Goal: Information Seeking & Learning: Learn about a topic

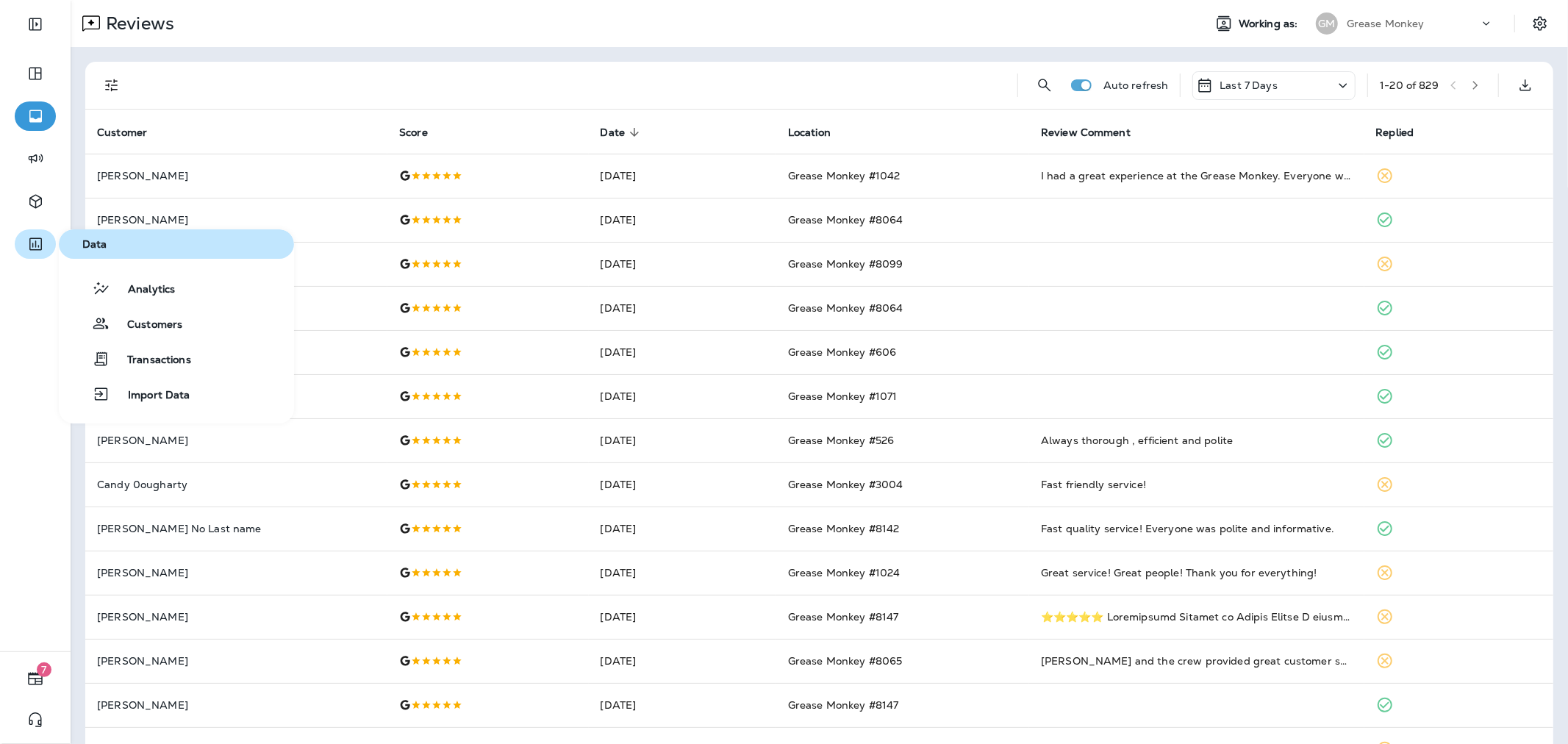
click at [24, 251] on button "button" at bounding box center [35, 244] width 41 height 29
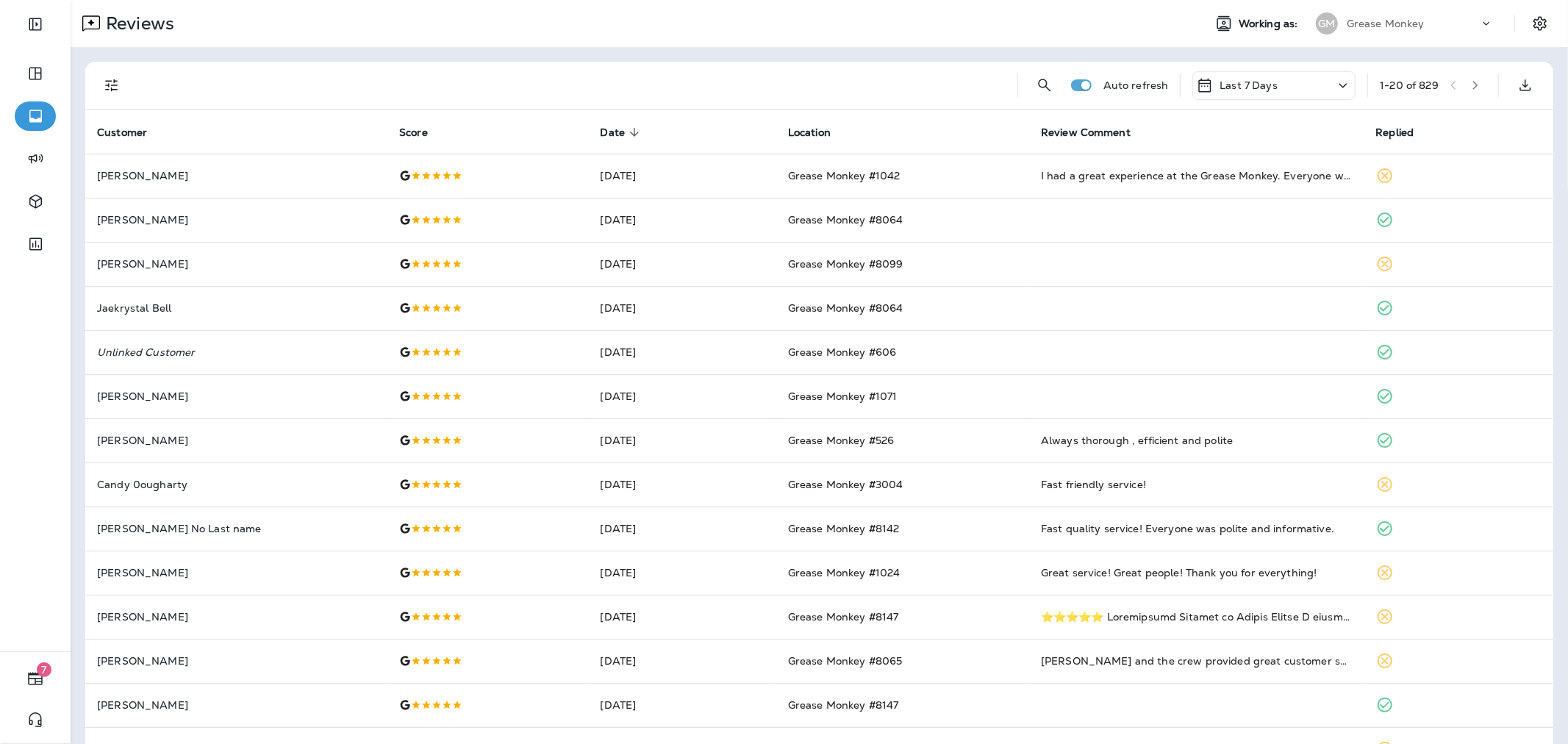
click at [1370, 30] on div "Grease Monkey" at bounding box center [1413, 24] width 133 height 22
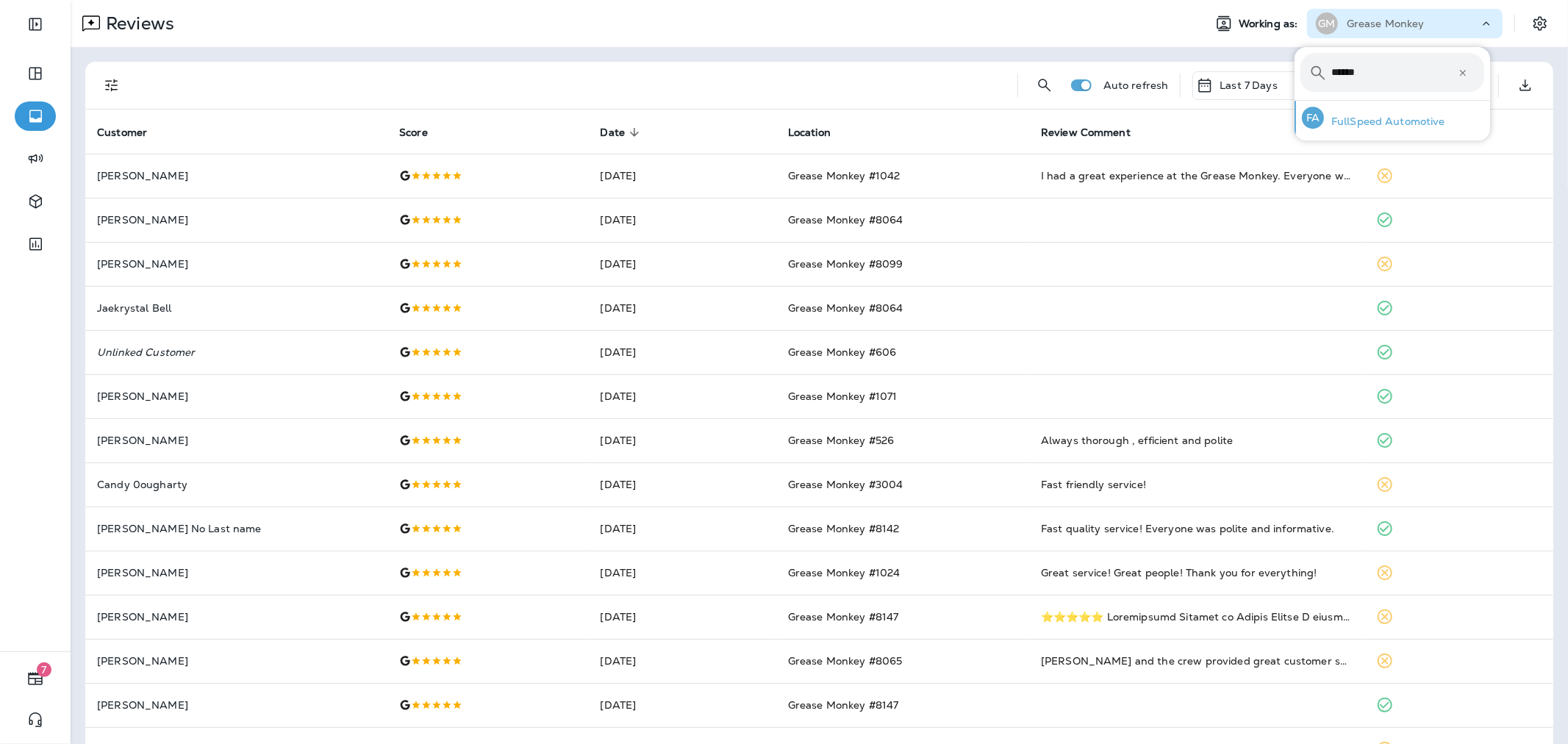
type input "******"
click at [1356, 127] on p "FullSpeed Automotive" at bounding box center [1384, 122] width 121 height 12
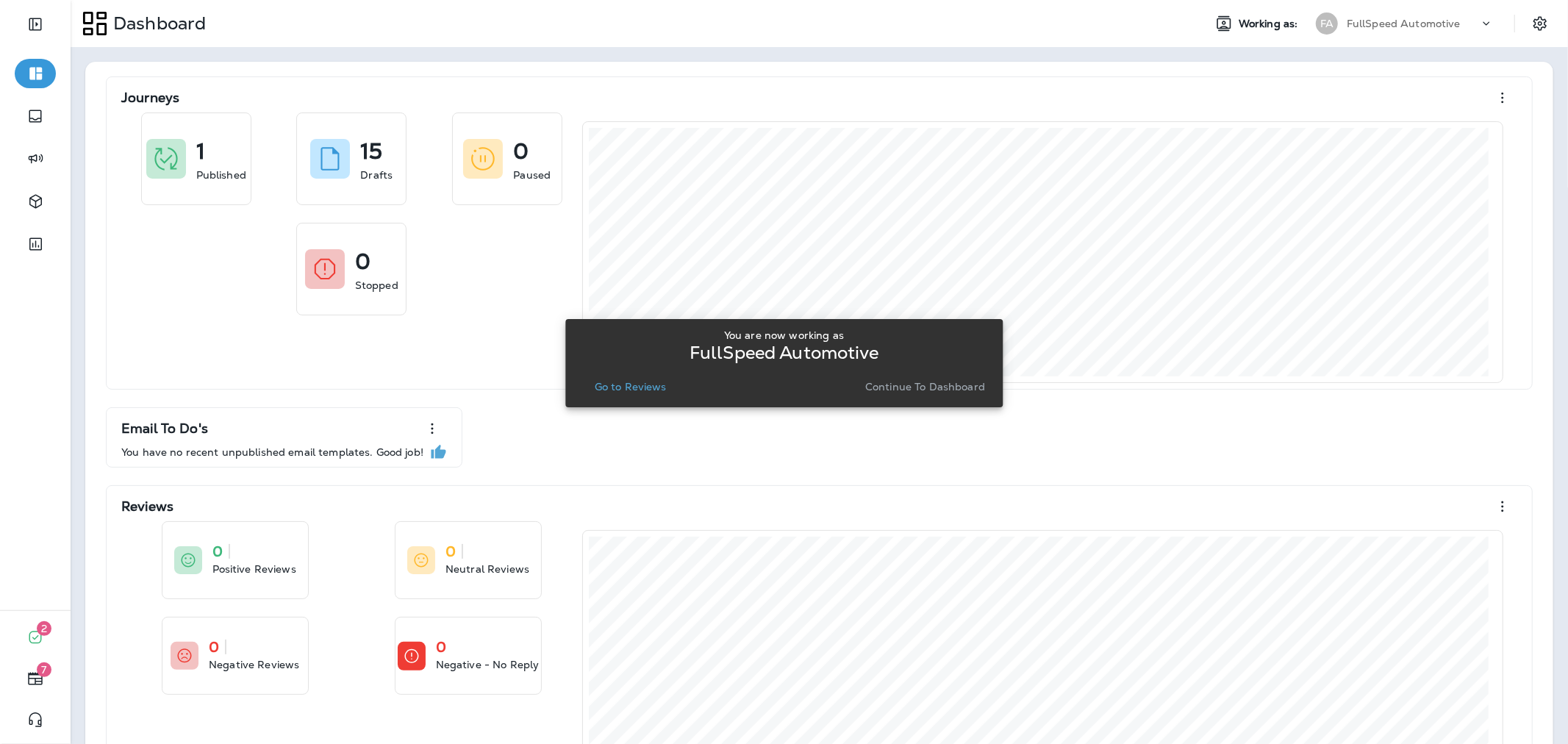
click at [947, 391] on p "Continue to Dashboard" at bounding box center [925, 386] width 120 height 12
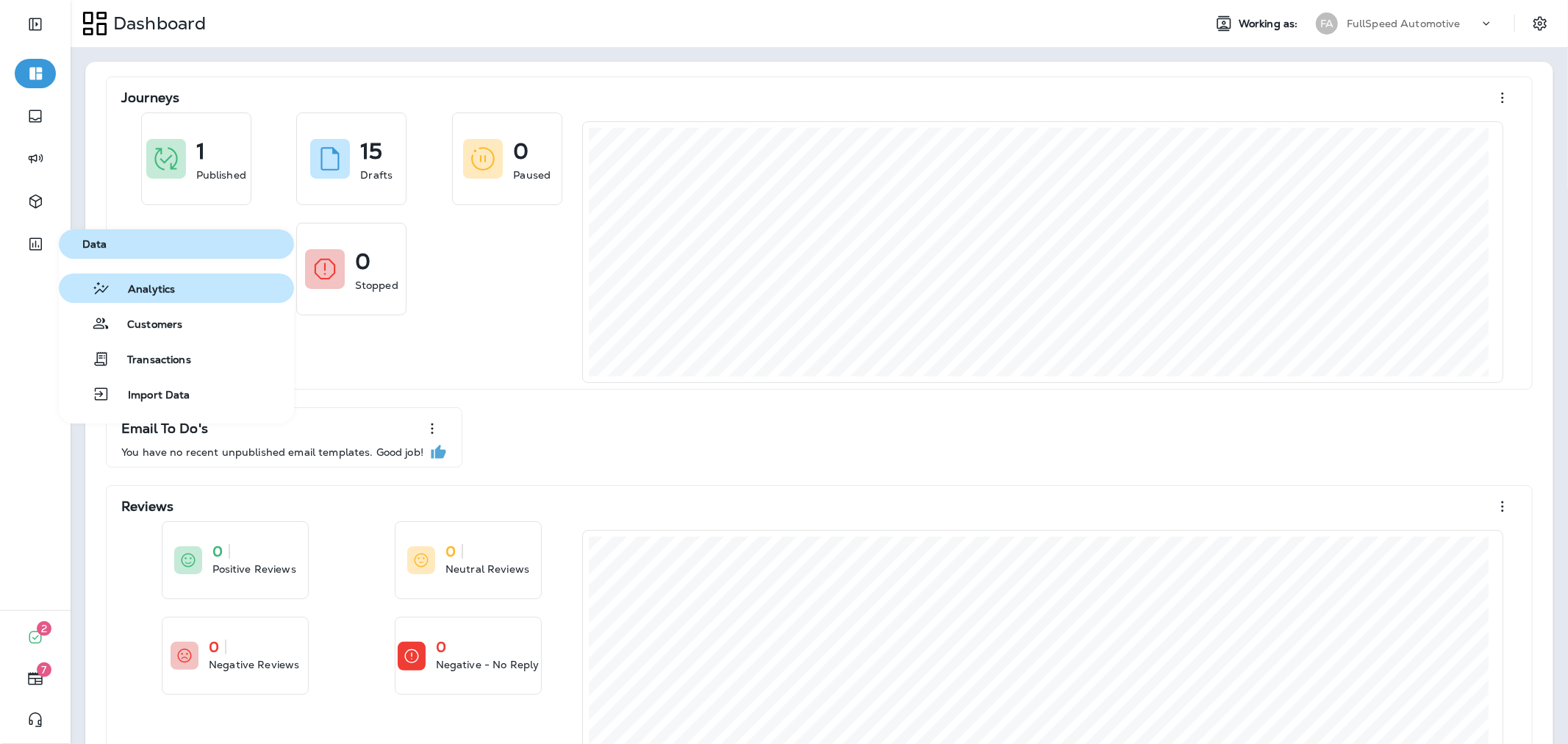
click at [130, 293] on span "Analytics" at bounding box center [142, 290] width 65 height 14
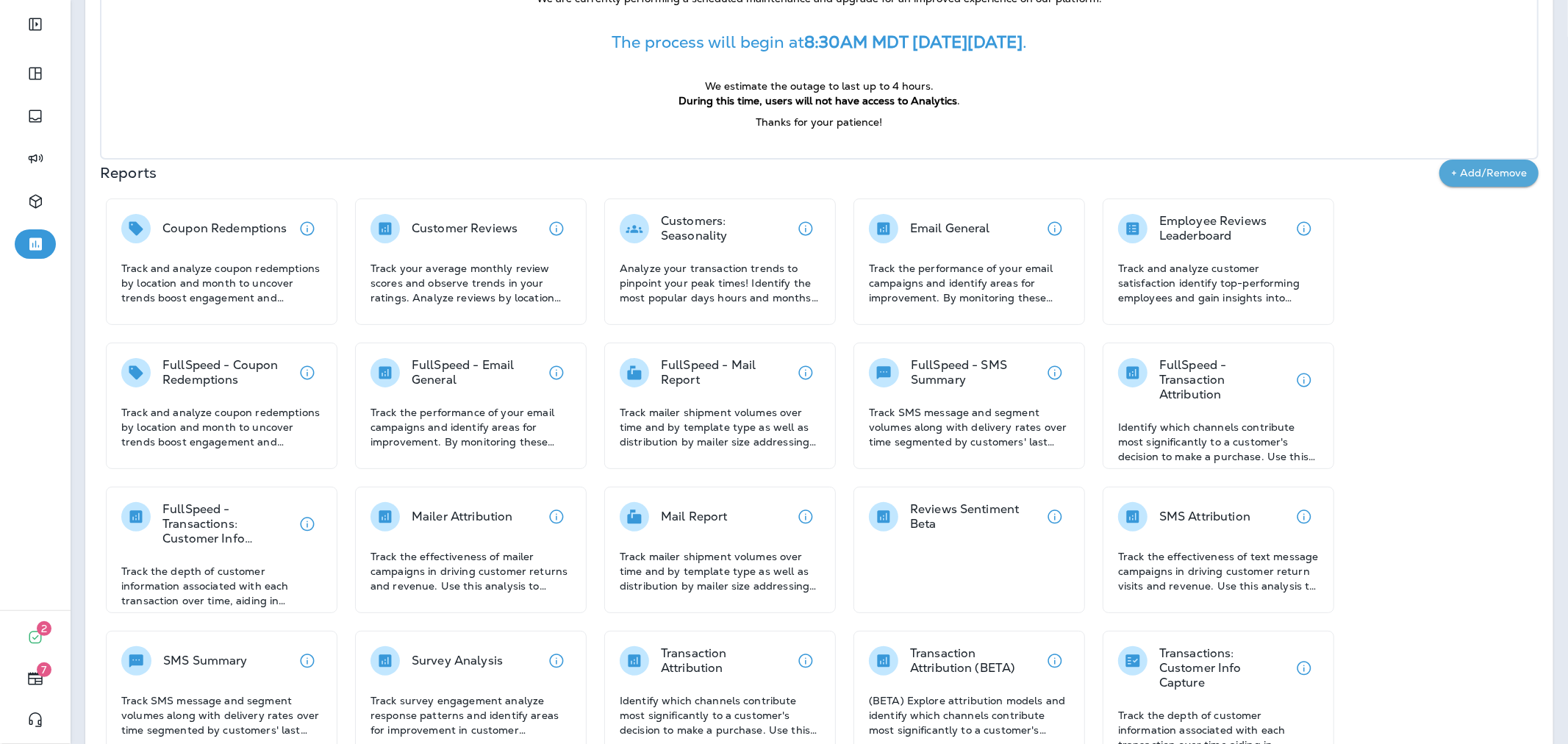
scroll to position [193, 0]
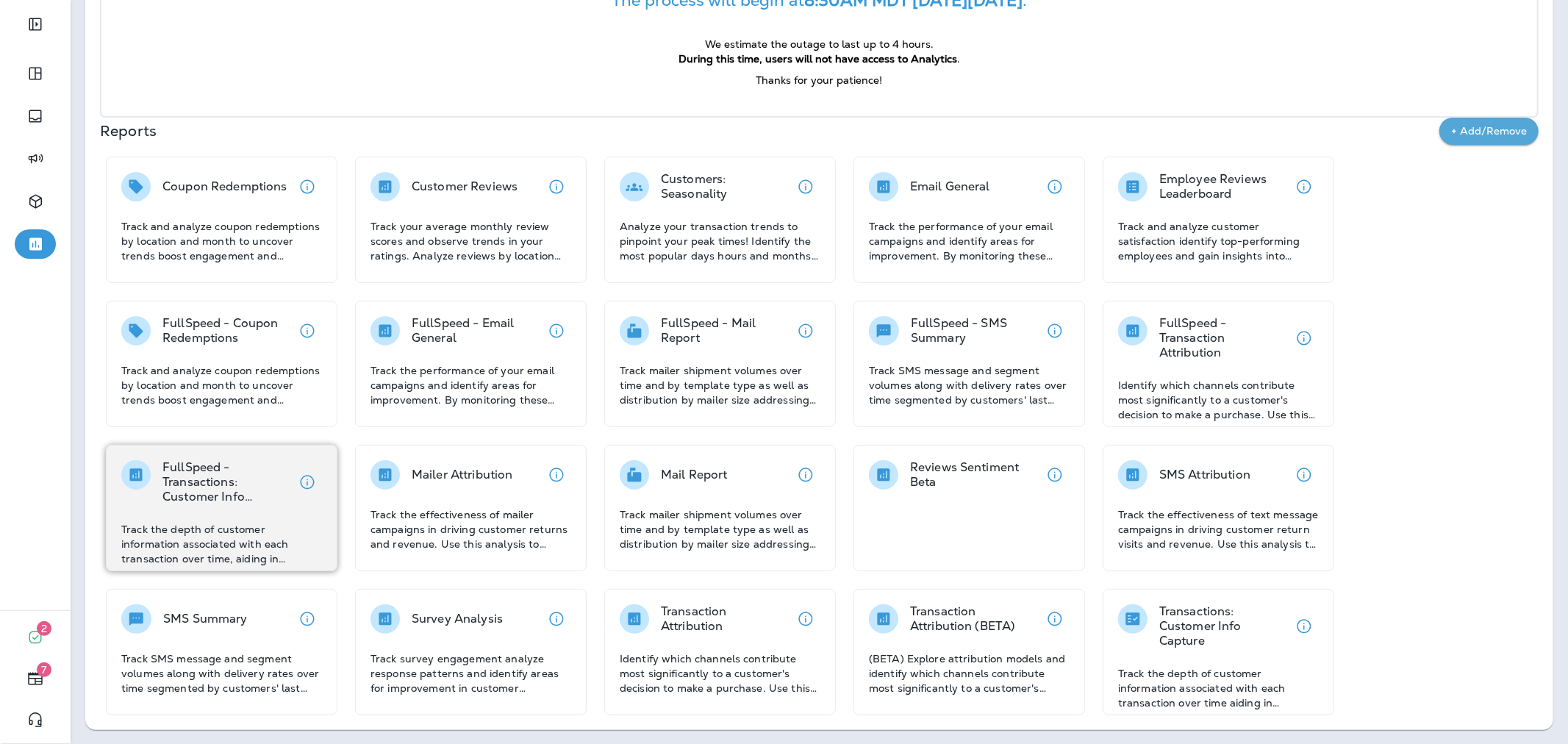
click at [189, 504] on div "FullSpeed - Transactions: Customer Info Capture Track the depth of customer inf…" at bounding box center [221, 513] width 201 height 106
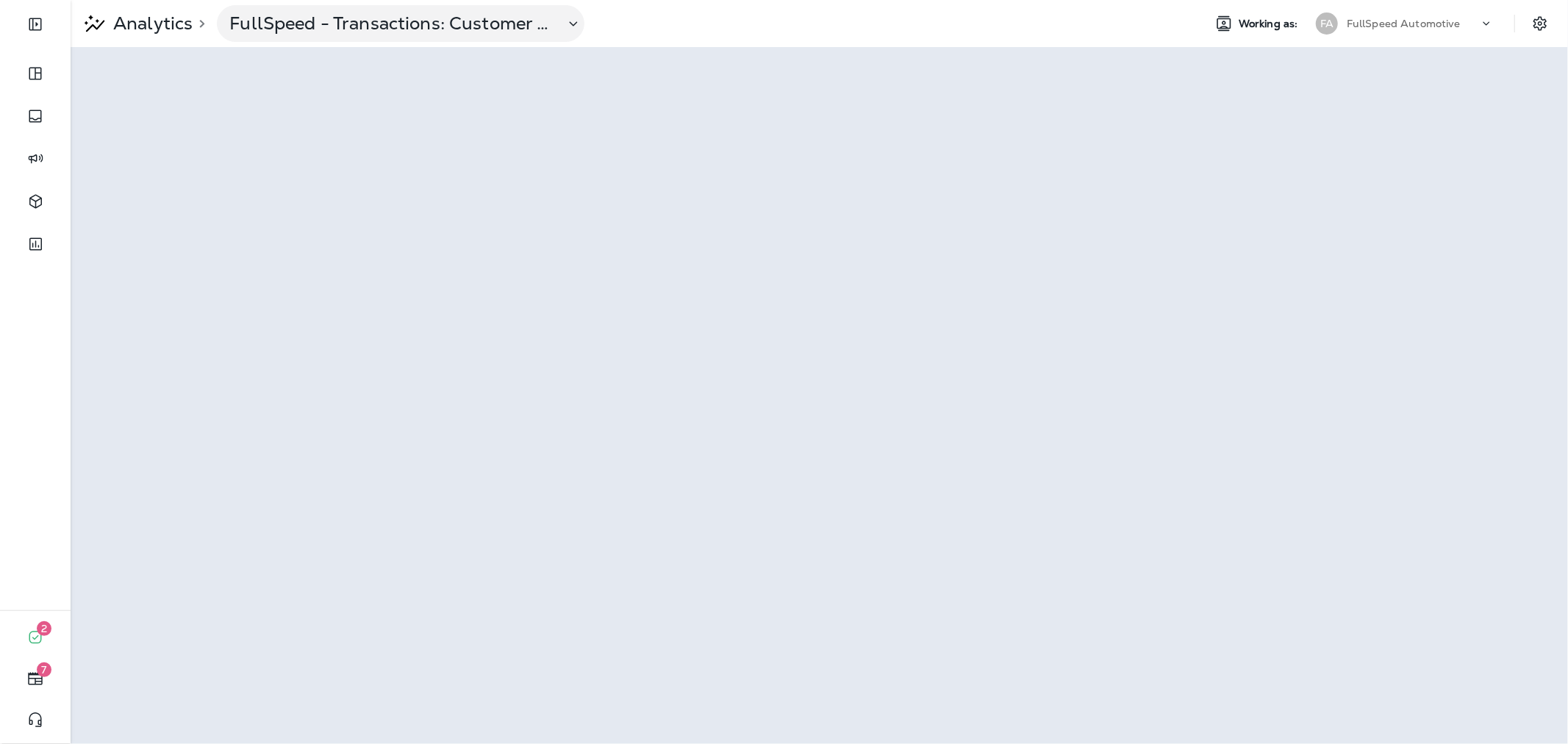
click at [1425, 24] on p "FullSpeed Automotive" at bounding box center [1404, 24] width 114 height 12
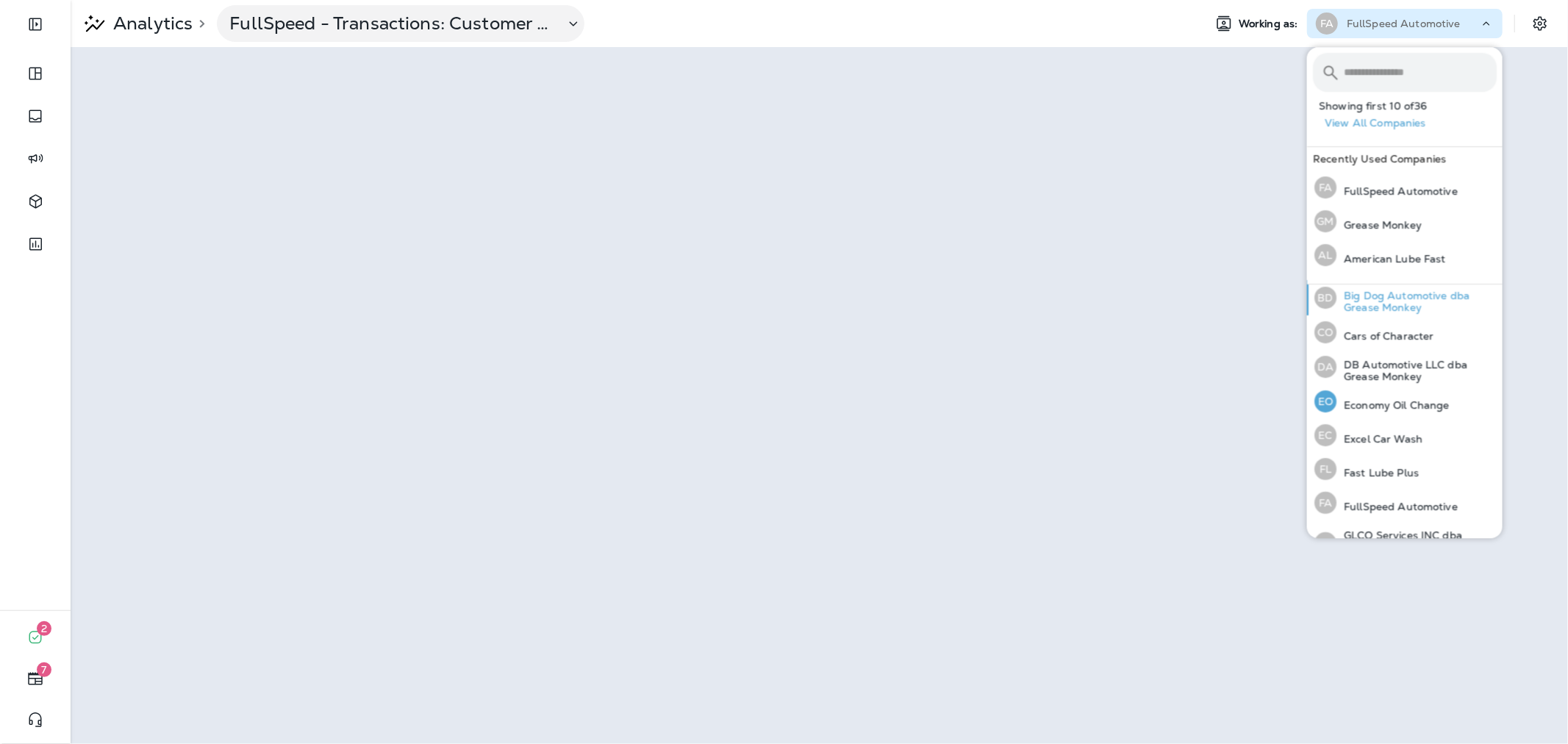
scroll to position [158, 0]
click at [1397, 482] on div "FL Fast Lube Plus" at bounding box center [1366, 467] width 116 height 34
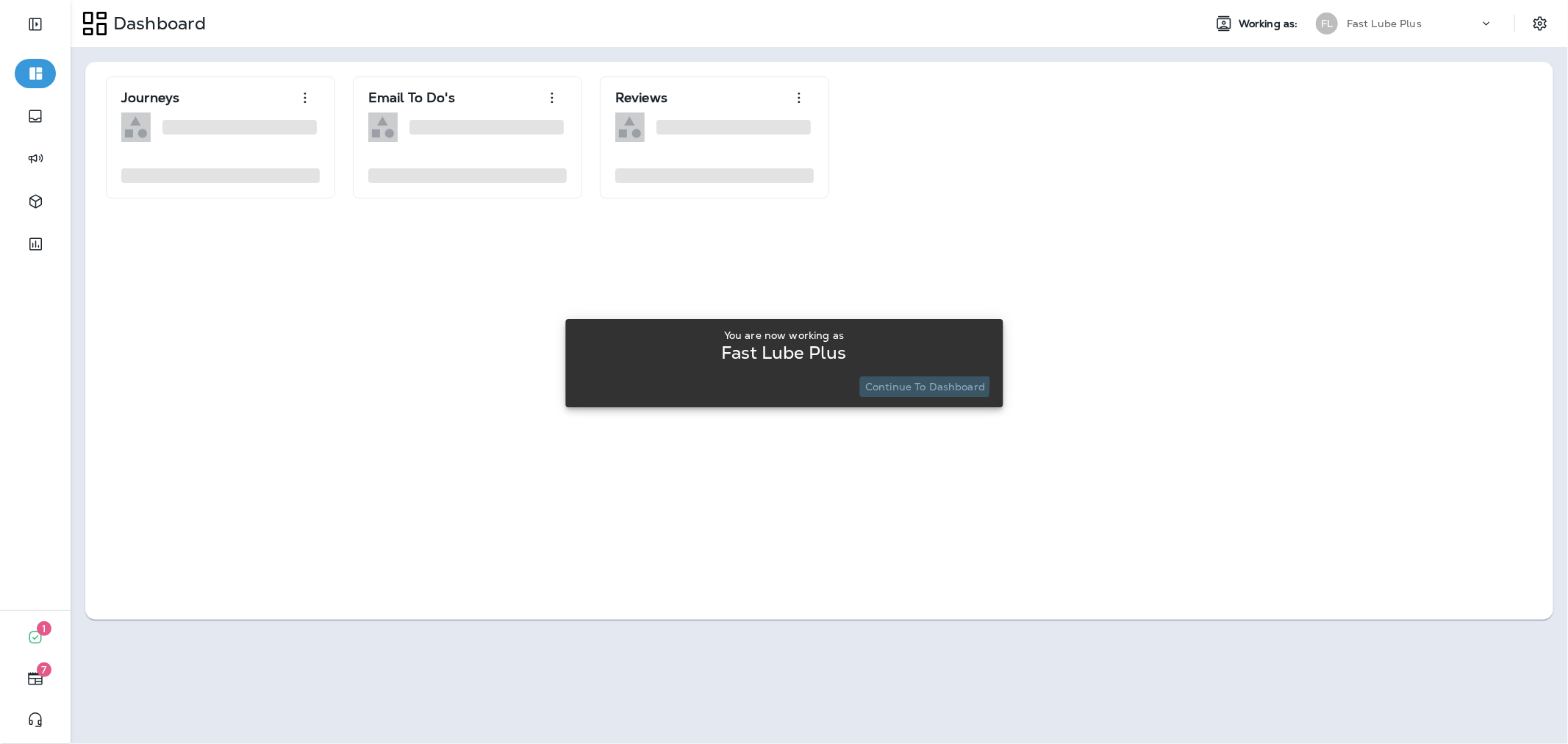
click at [915, 384] on p "Continue to Dashboard" at bounding box center [925, 386] width 120 height 12
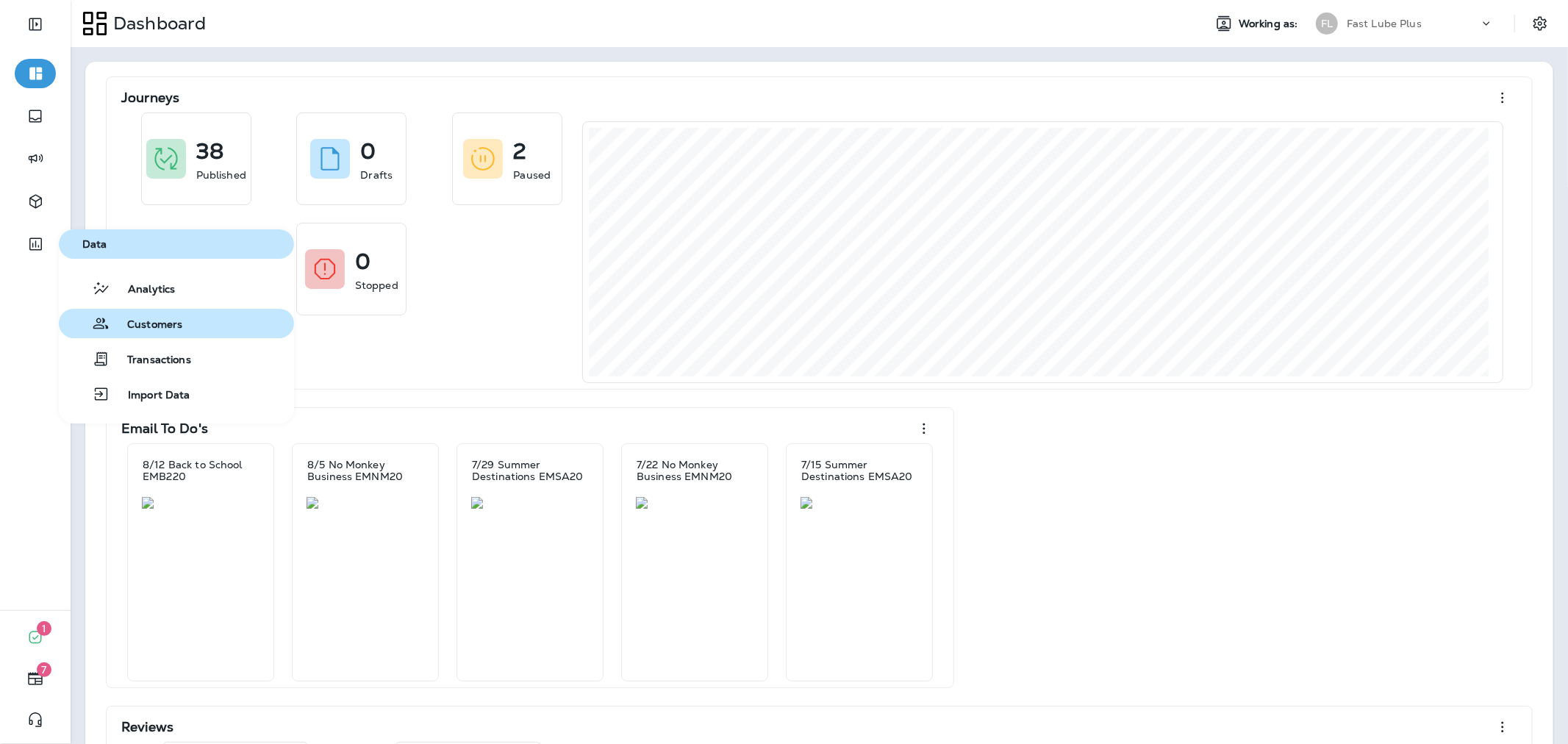
click at [166, 336] on button "Customers" at bounding box center [177, 323] width 236 height 29
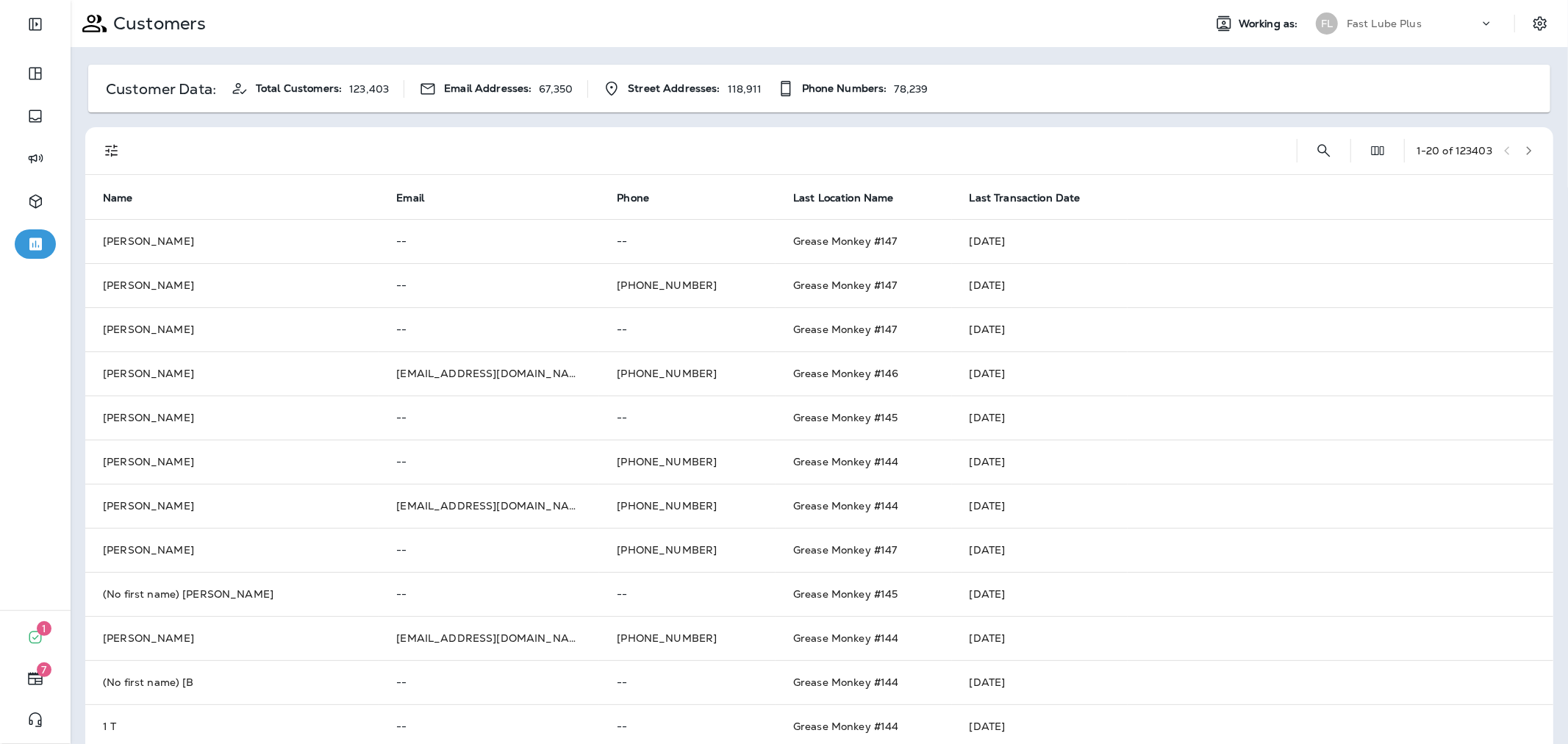
click at [1426, 33] on div "Fast Lube Plus" at bounding box center [1413, 24] width 133 height 22
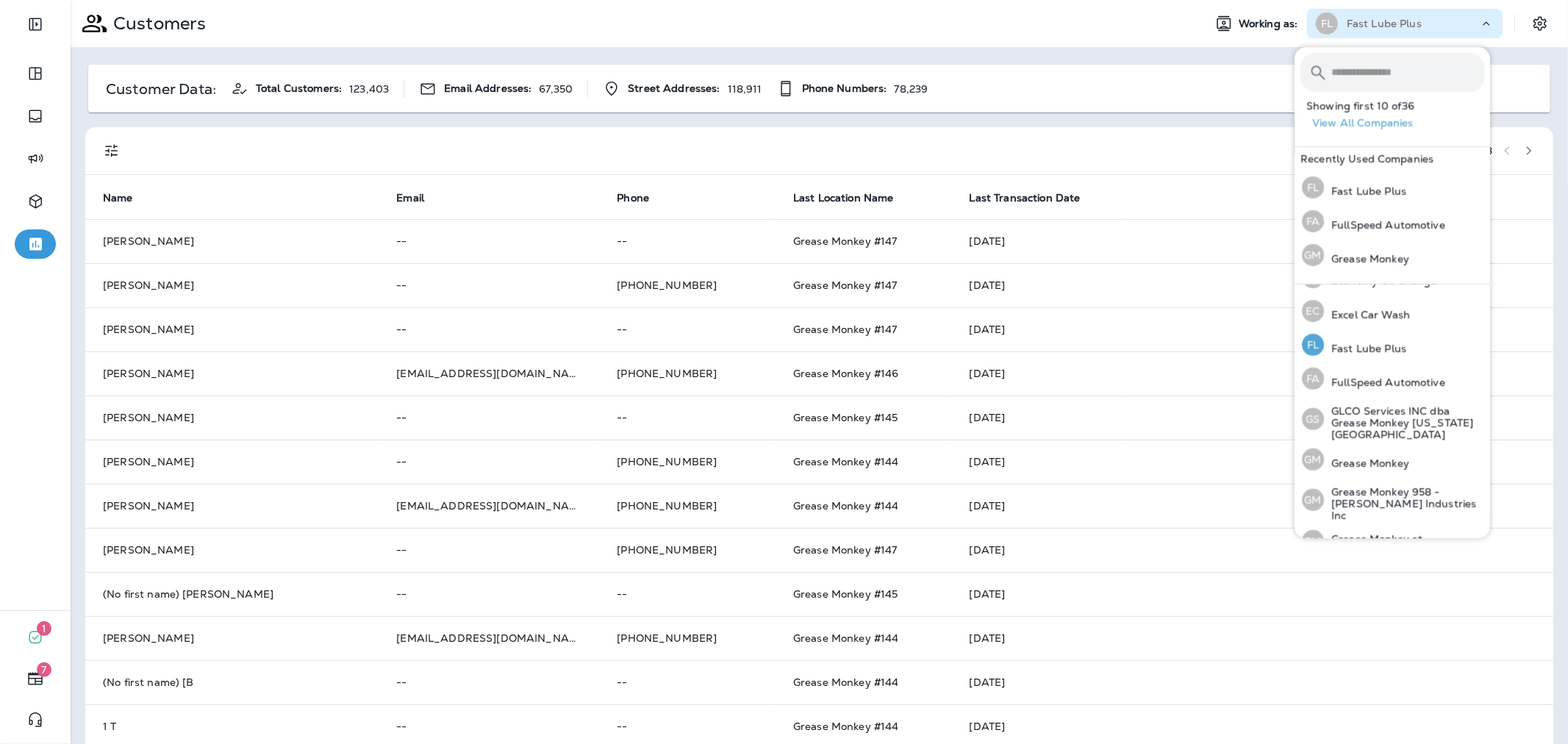
scroll to position [281, 0]
click at [1380, 456] on p "Grease Monkey" at bounding box center [1366, 462] width 85 height 12
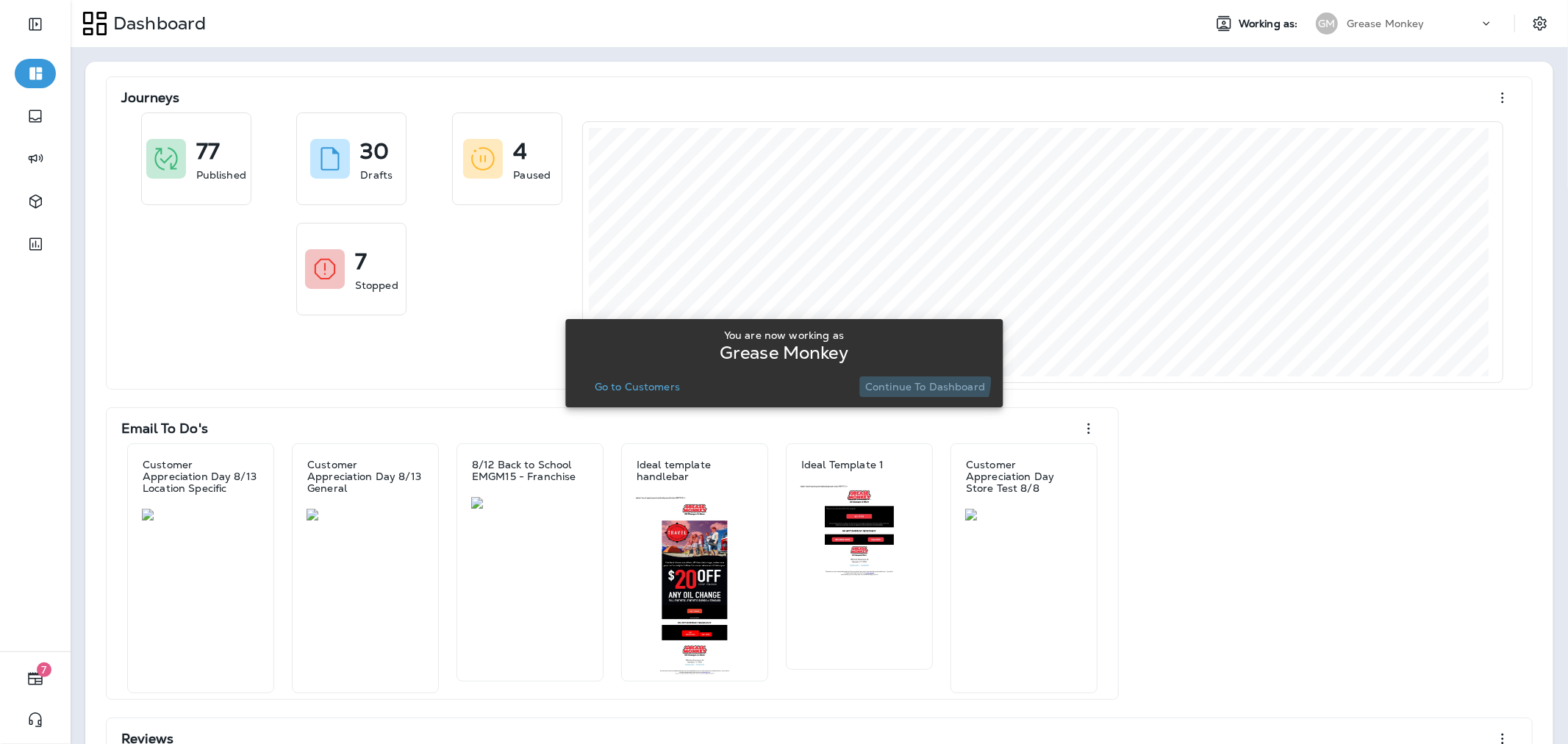
click at [919, 377] on button "Continue to Dashboard" at bounding box center [926, 386] width 132 height 21
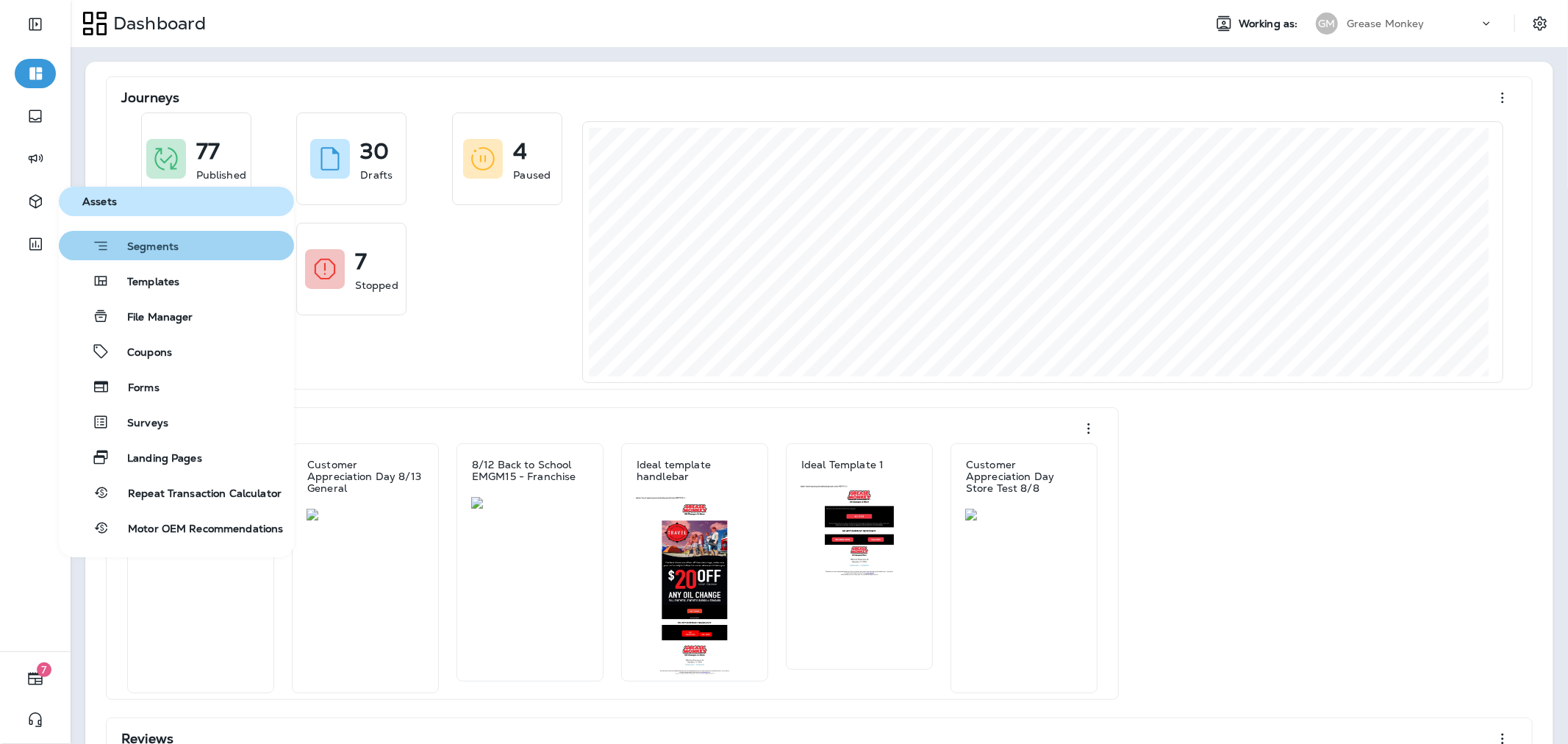
click at [168, 249] on span "Segments" at bounding box center [144, 248] width 69 height 15
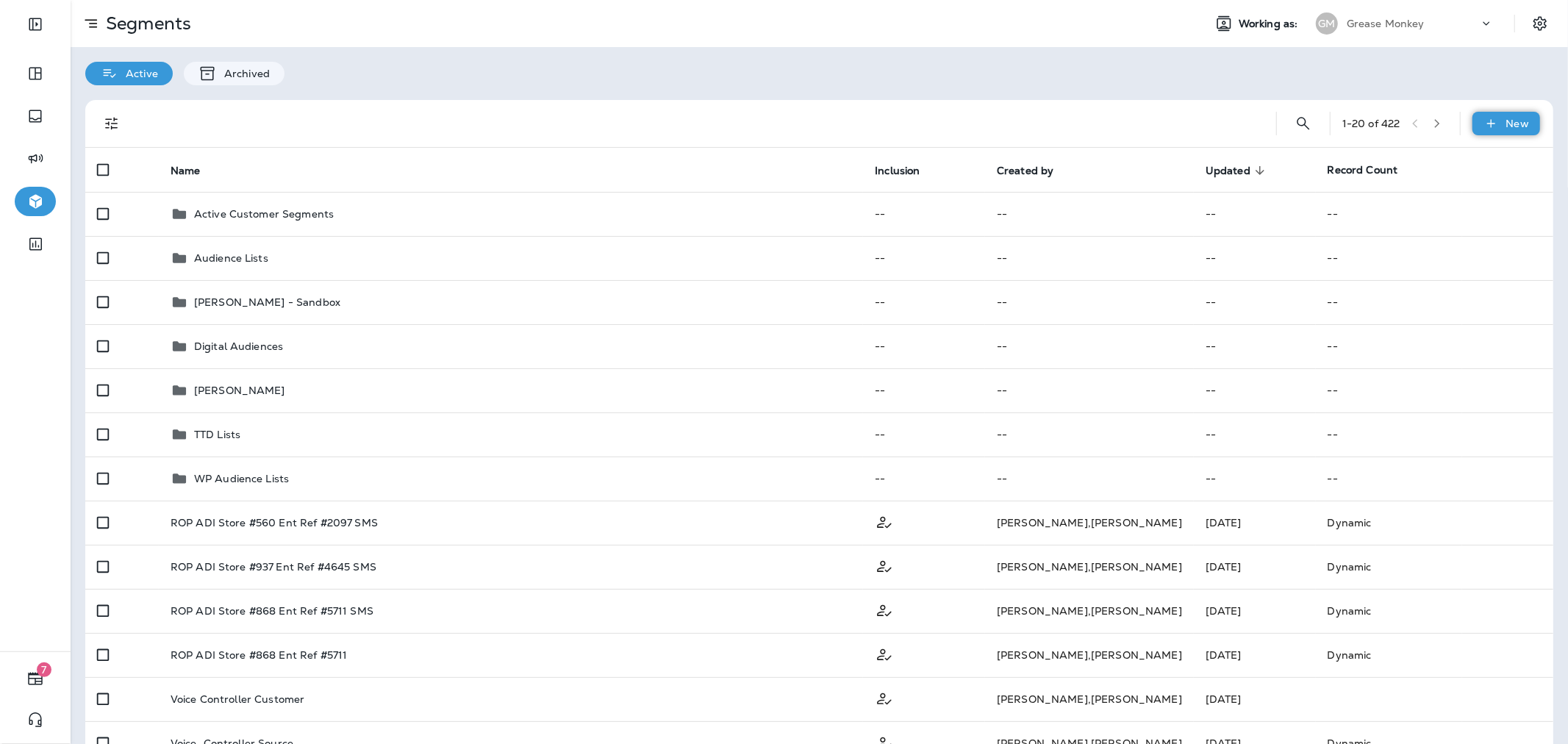
click at [1498, 133] on div "New" at bounding box center [1506, 124] width 68 height 24
click at [1456, 160] on p "New Segment" at bounding box center [1450, 159] width 79 height 12
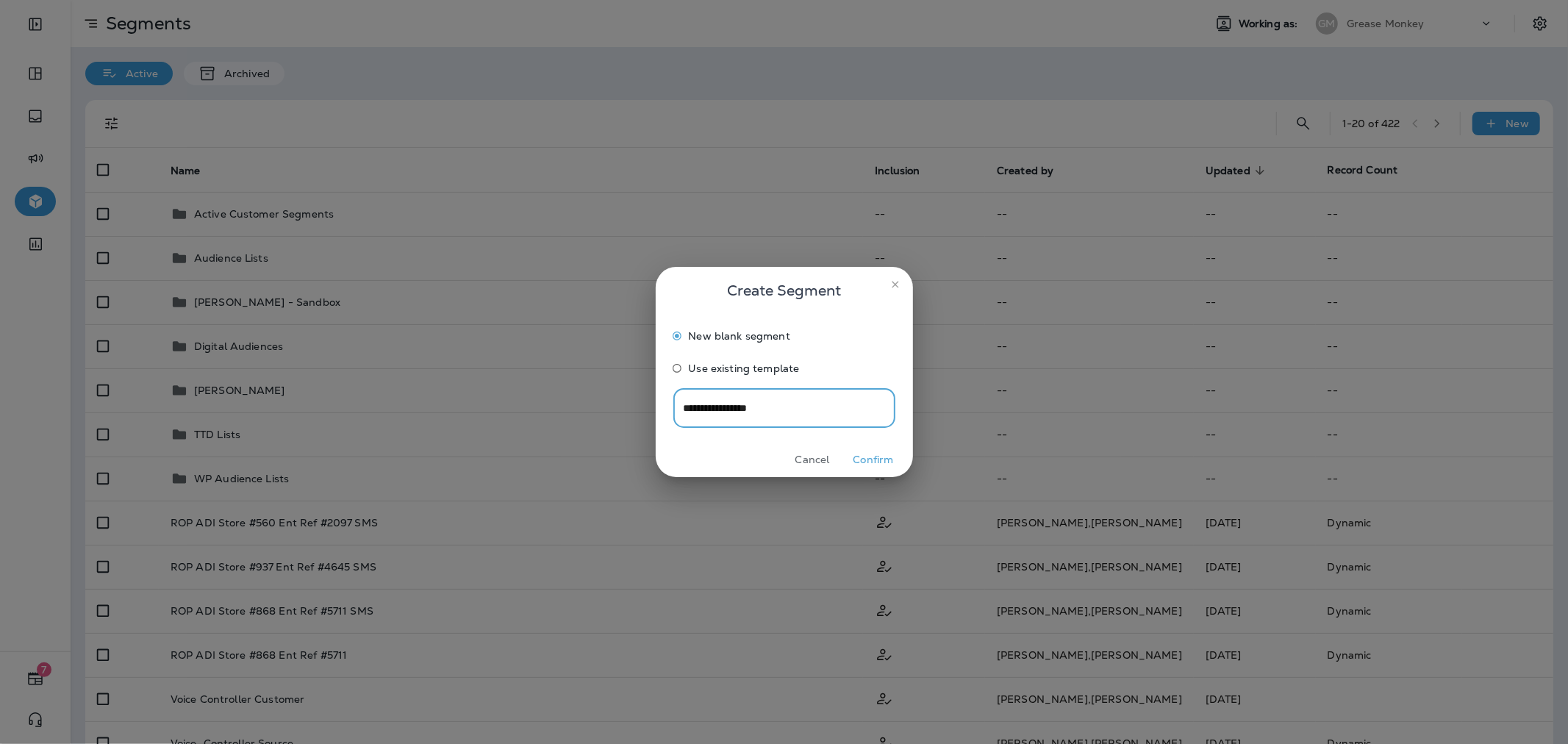
type input "**********"
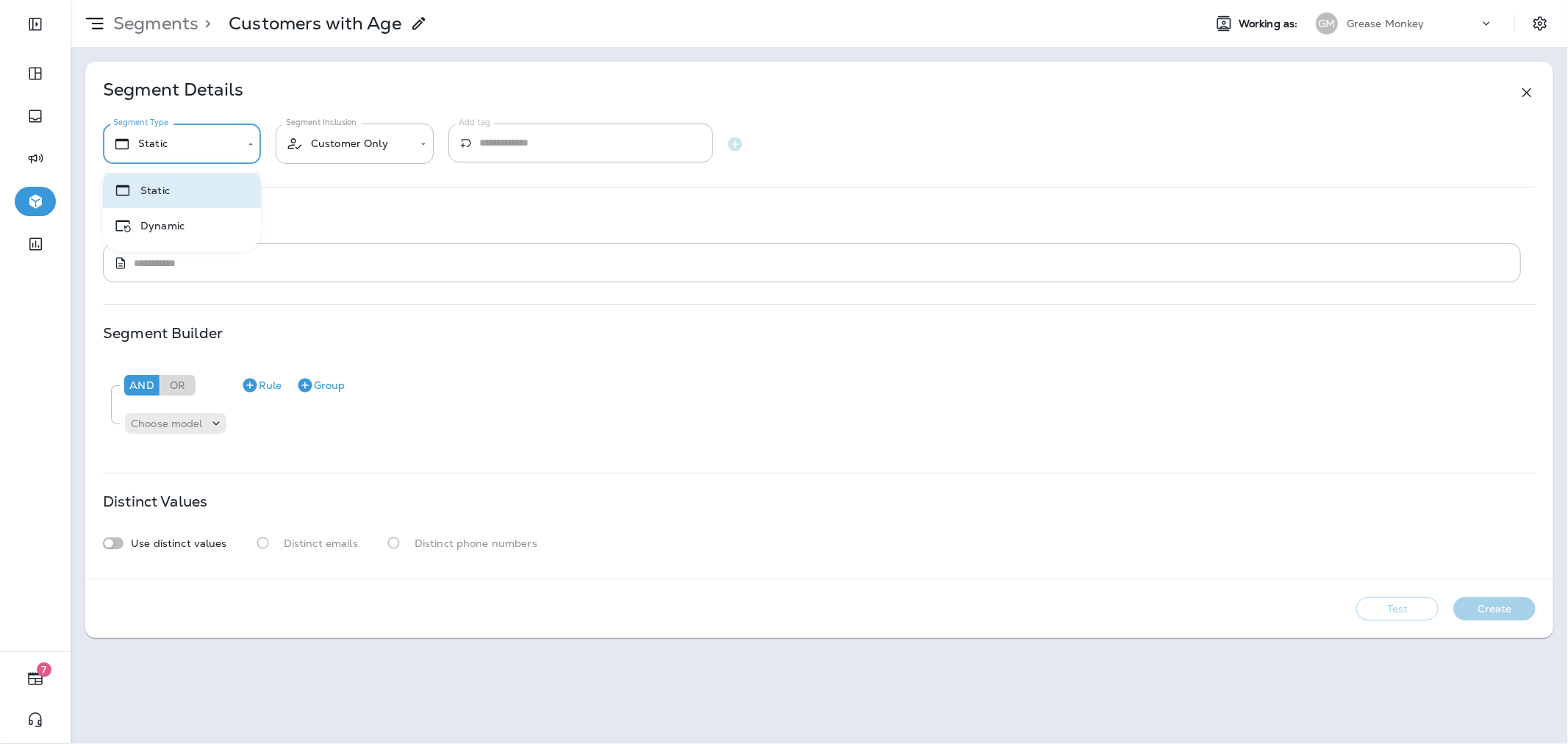
click at [215, 0] on body "**********" at bounding box center [784, 0] width 1568 height 0
click at [212, 178] on li "Static" at bounding box center [182, 190] width 158 height 35
click at [207, 427] on div "Choose model" at bounding box center [167, 423] width 84 height 12
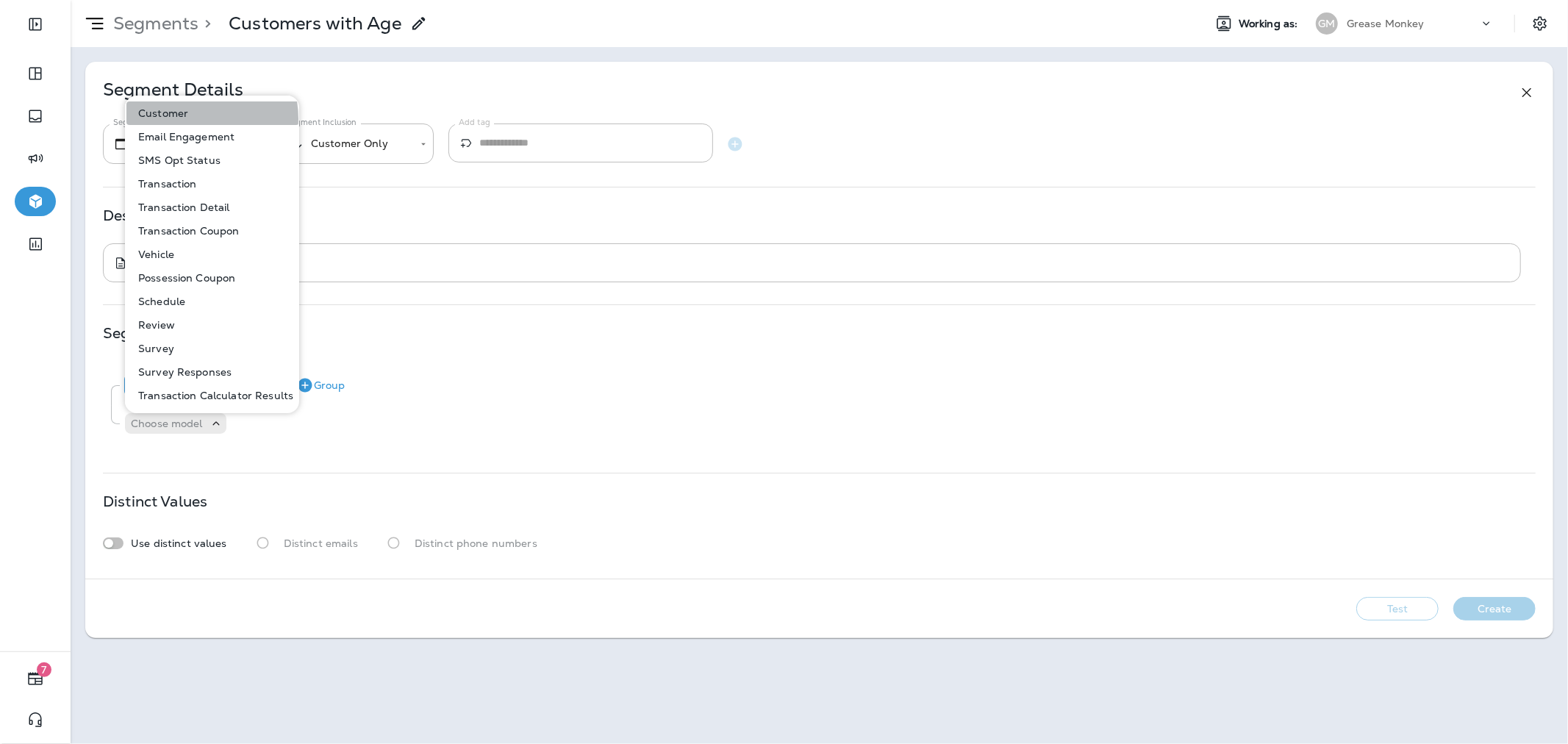
click at [195, 119] on button "Customer" at bounding box center [213, 114] width 173 height 24
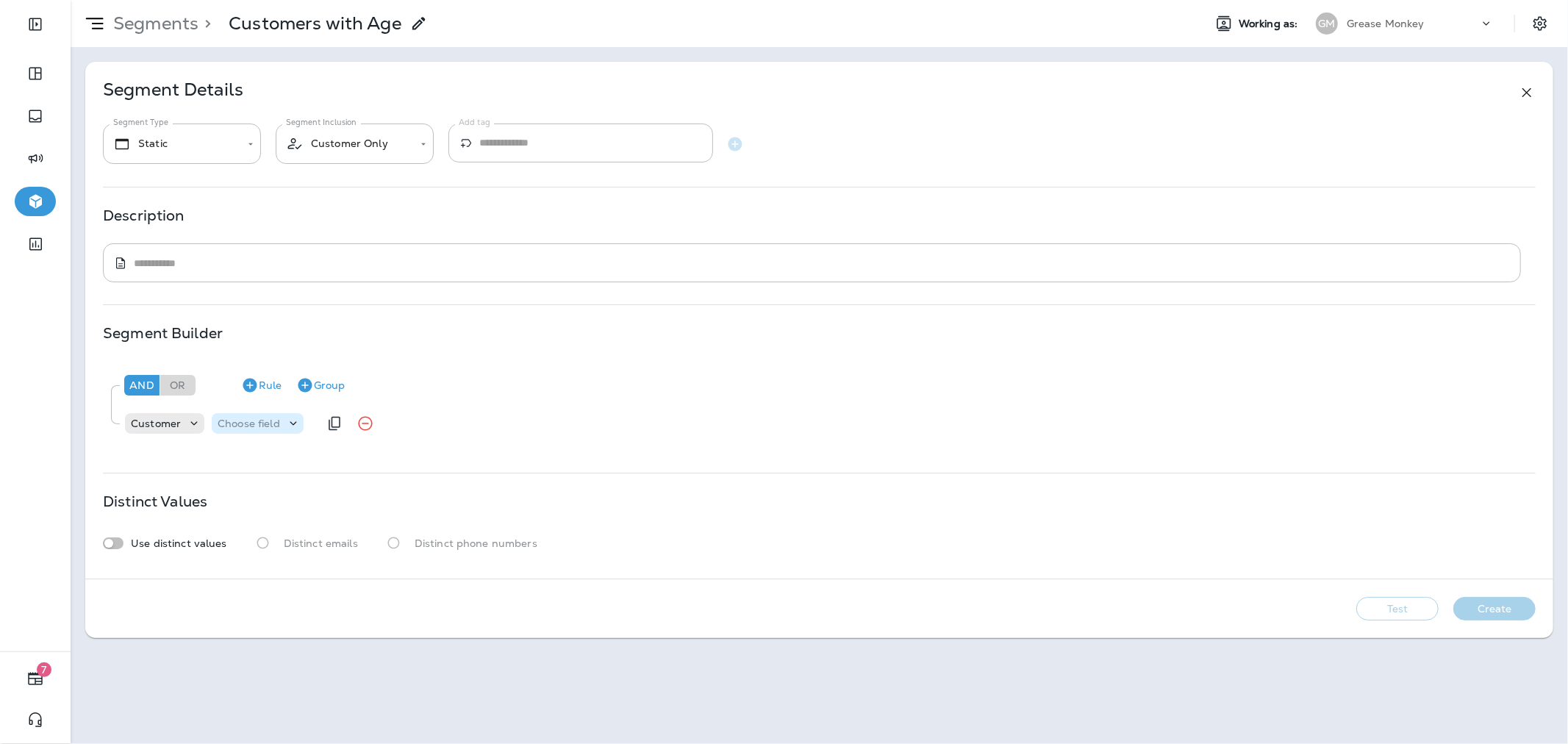
click at [294, 424] on icon at bounding box center [293, 423] width 15 height 15
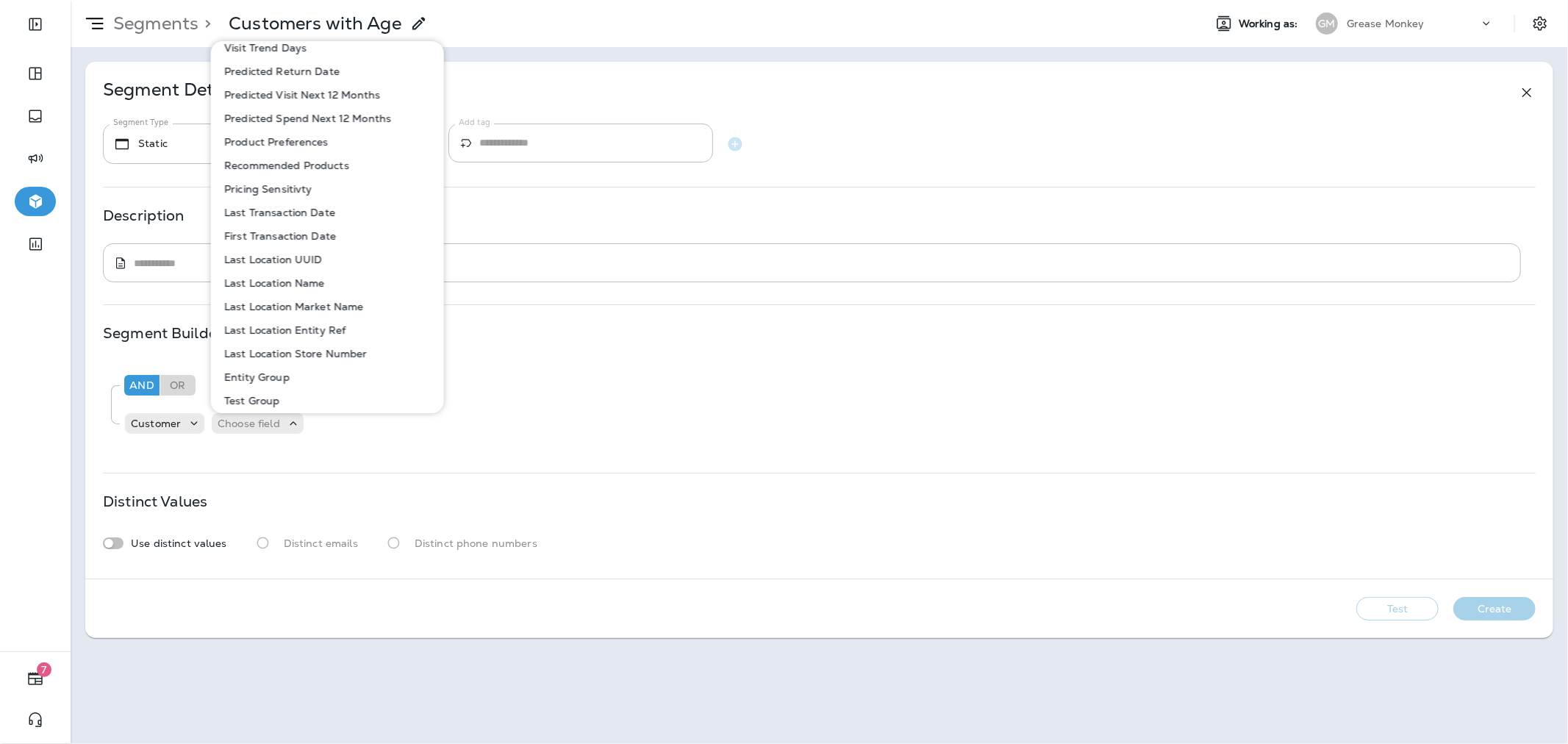
scroll to position [697, 0]
click at [645, 332] on div "Segment Builder" at bounding box center [819, 334] width 1433 height 12
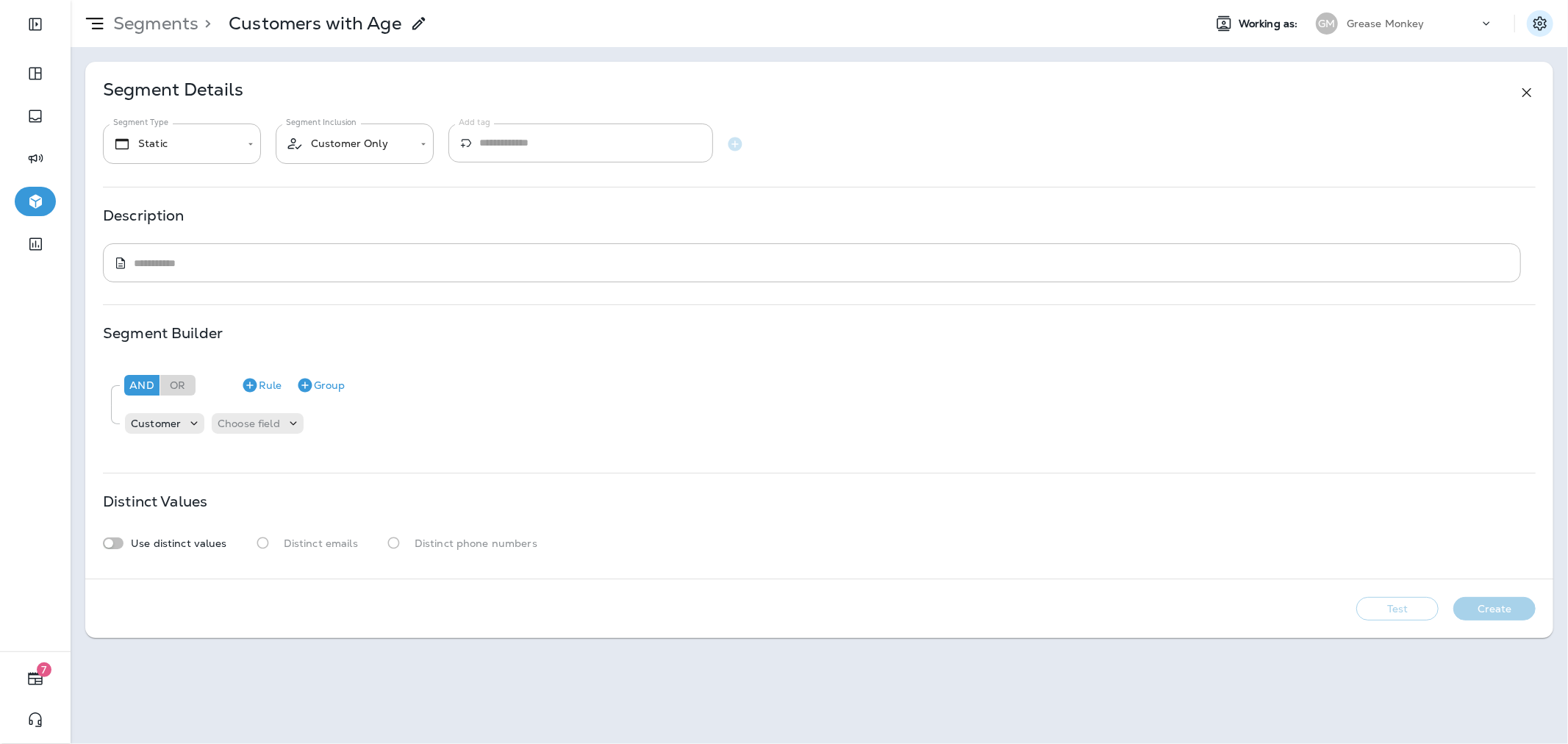
drag, startPoint x: 1525, startPoint y: 25, endPoint x: 1535, endPoint y: 25, distance: 10.0
click at [1535, 25] on icon "Settings" at bounding box center [1540, 24] width 18 height 18
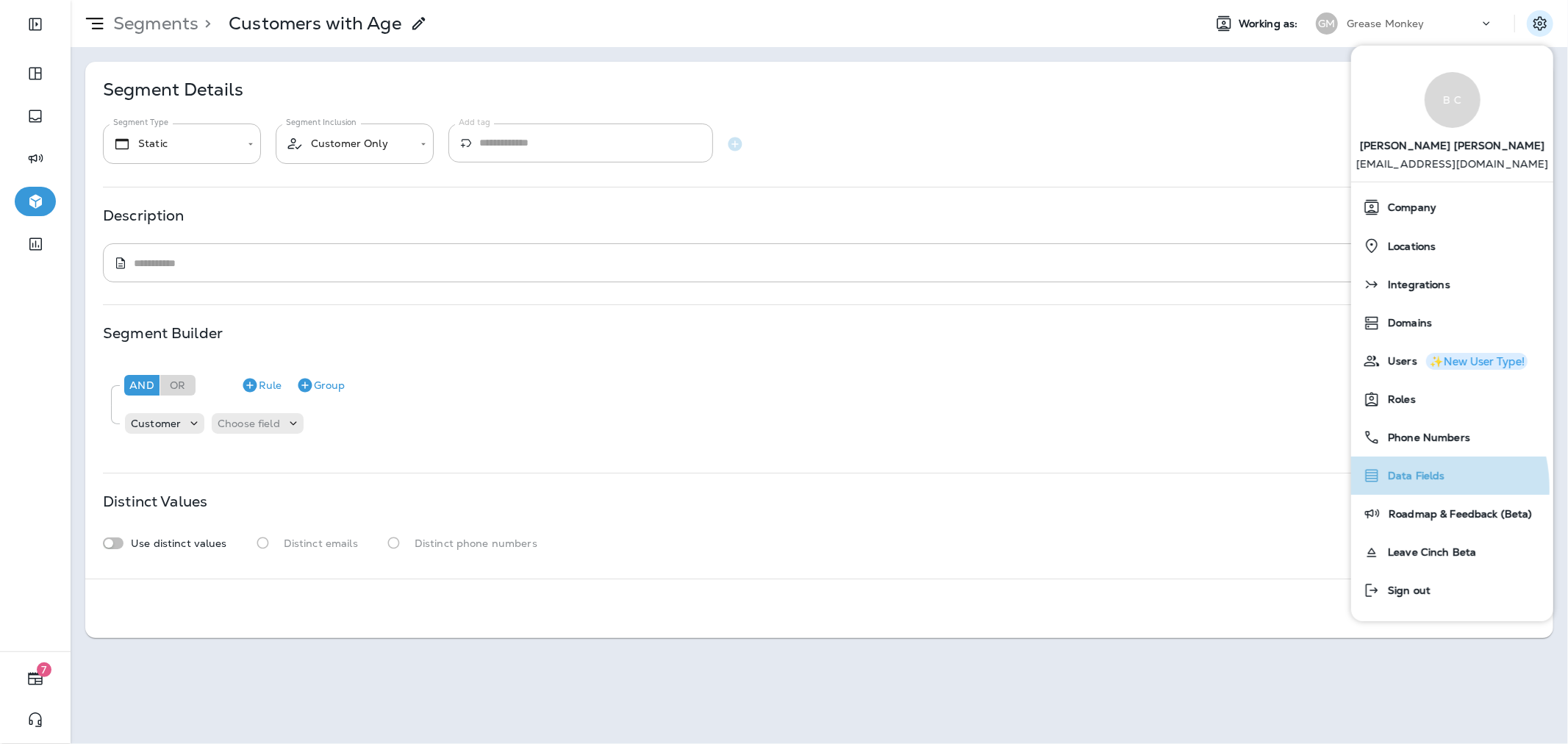
click at [1392, 488] on div "Data Fields" at bounding box center [1452, 475] width 191 height 29
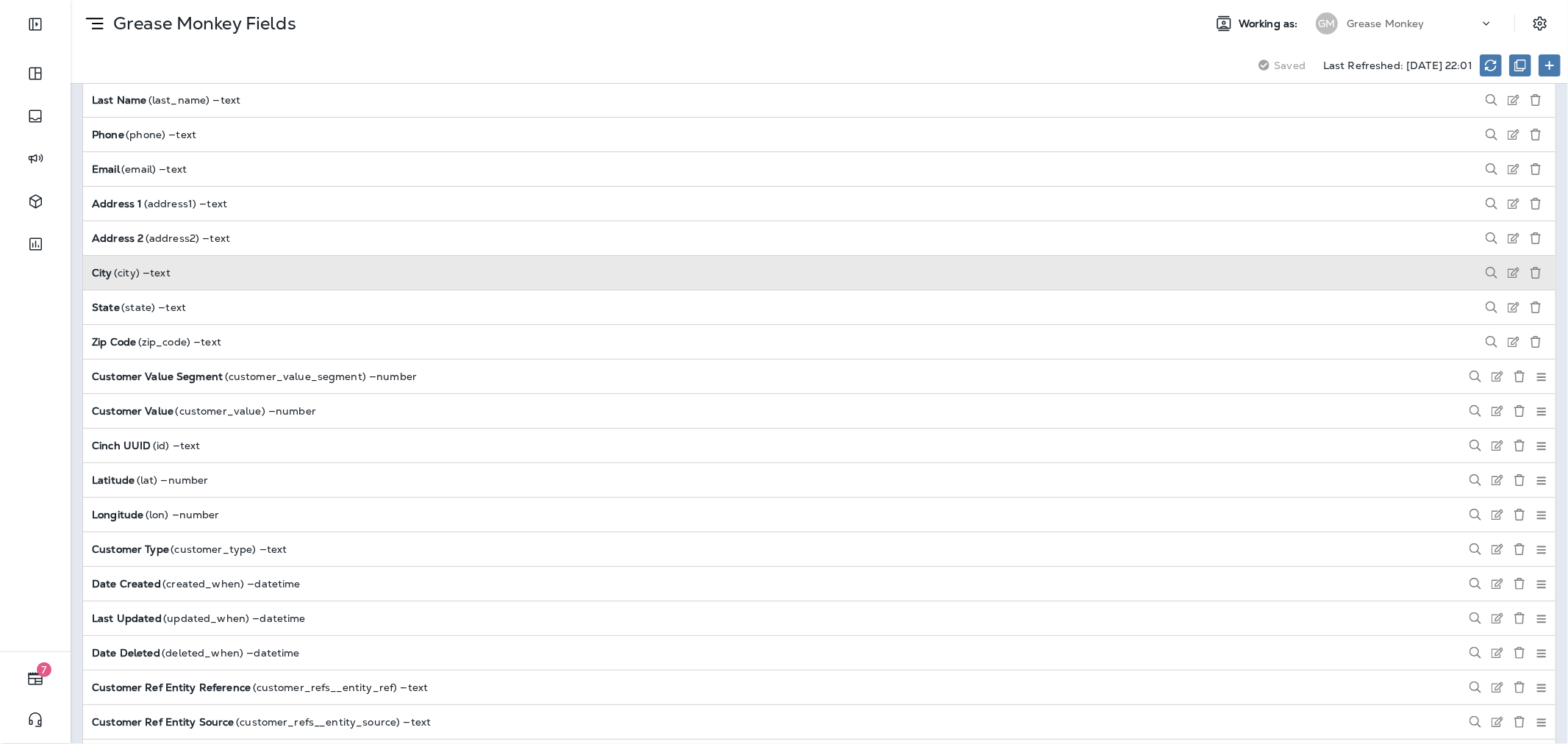
scroll to position [89, 0]
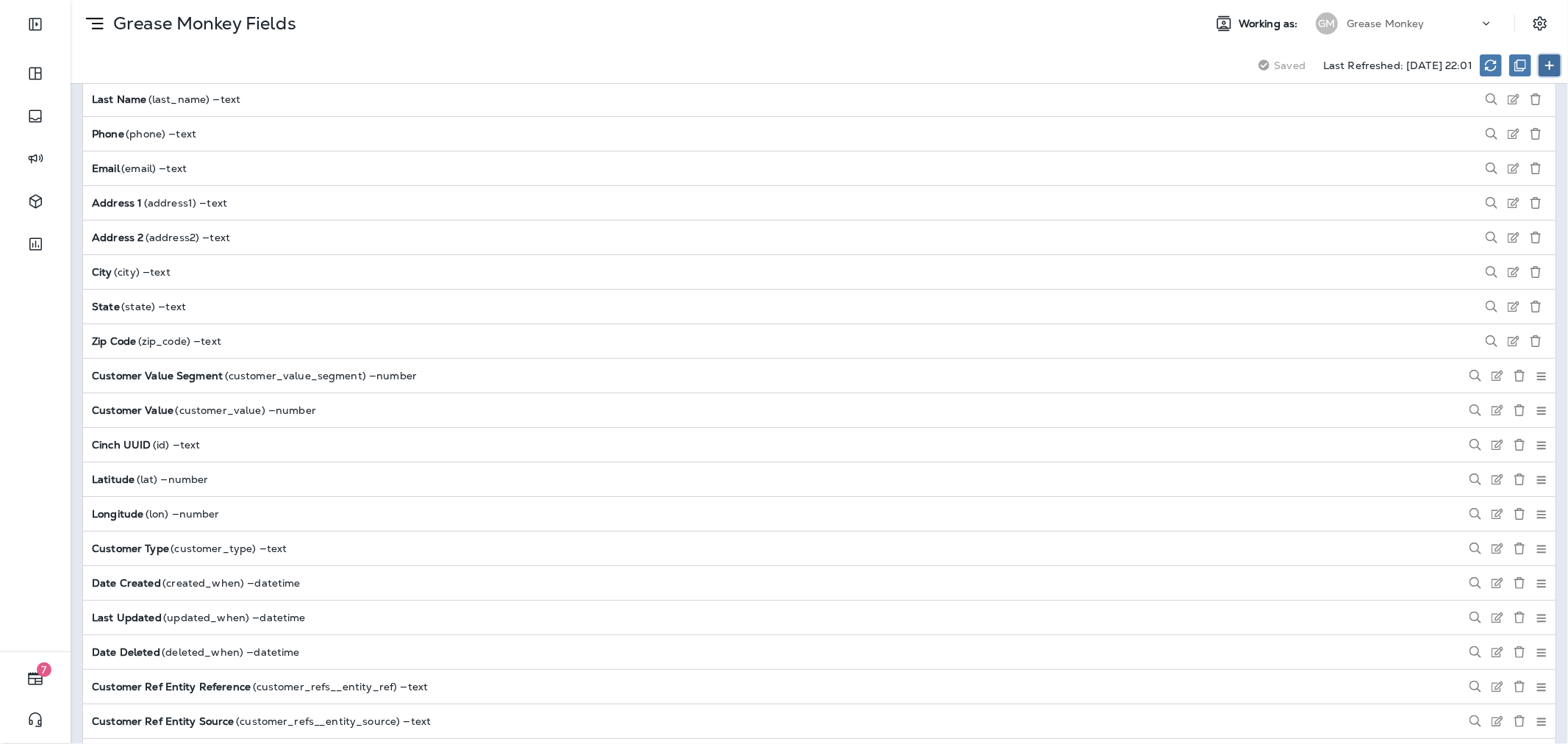
click at [1549, 66] on use at bounding box center [1549, 65] width 9 height 9
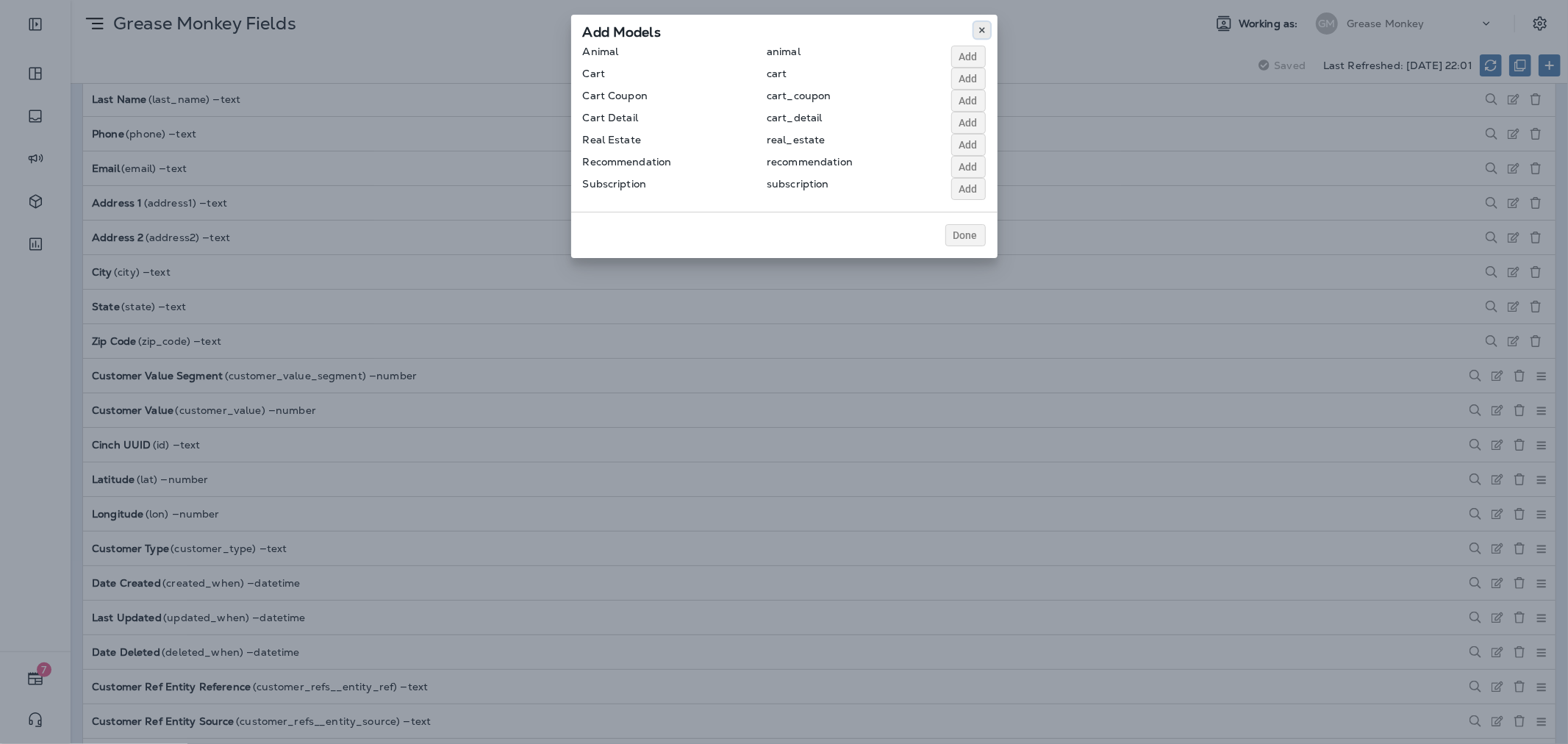
click at [980, 30] on icon at bounding box center [982, 30] width 9 height 9
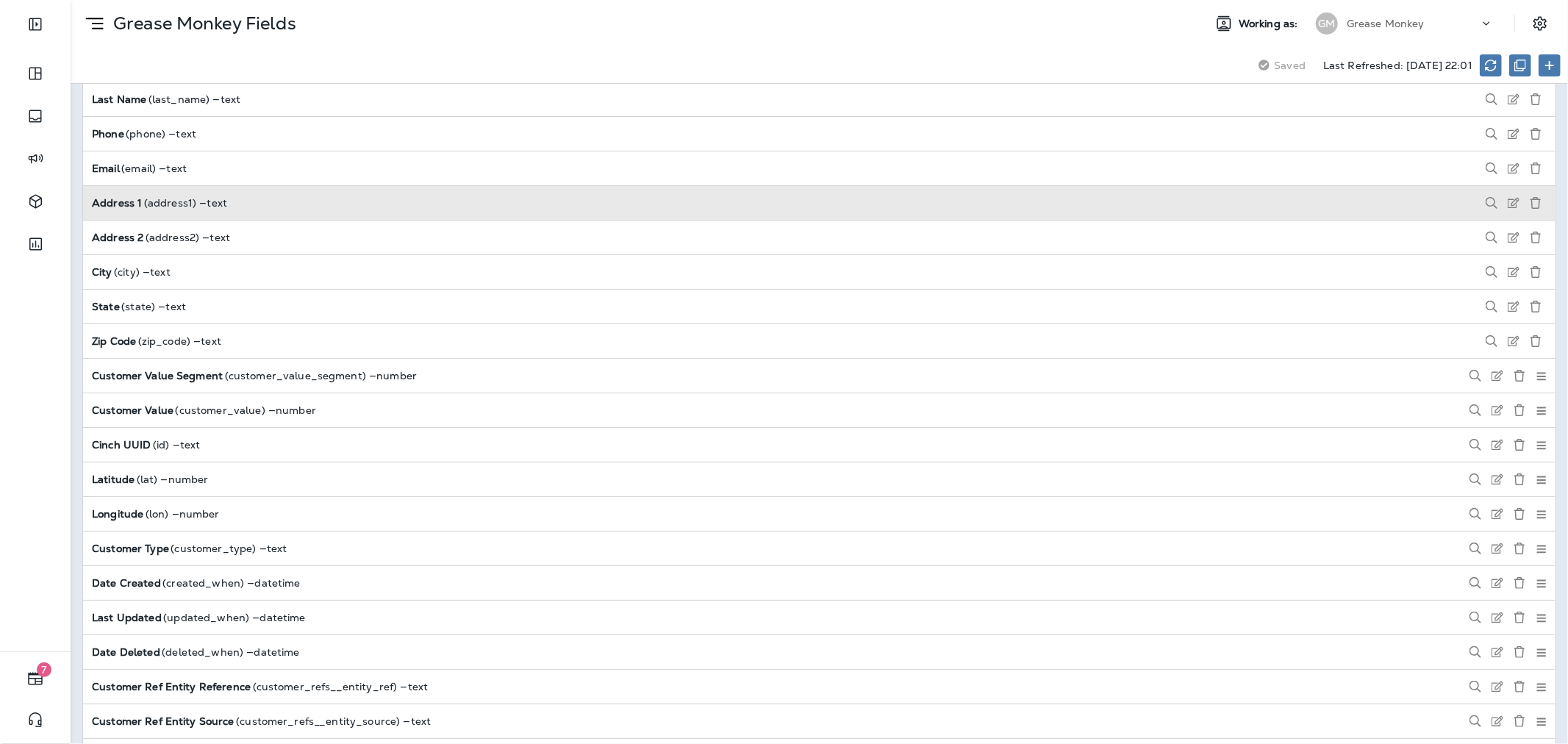
scroll to position [0, 0]
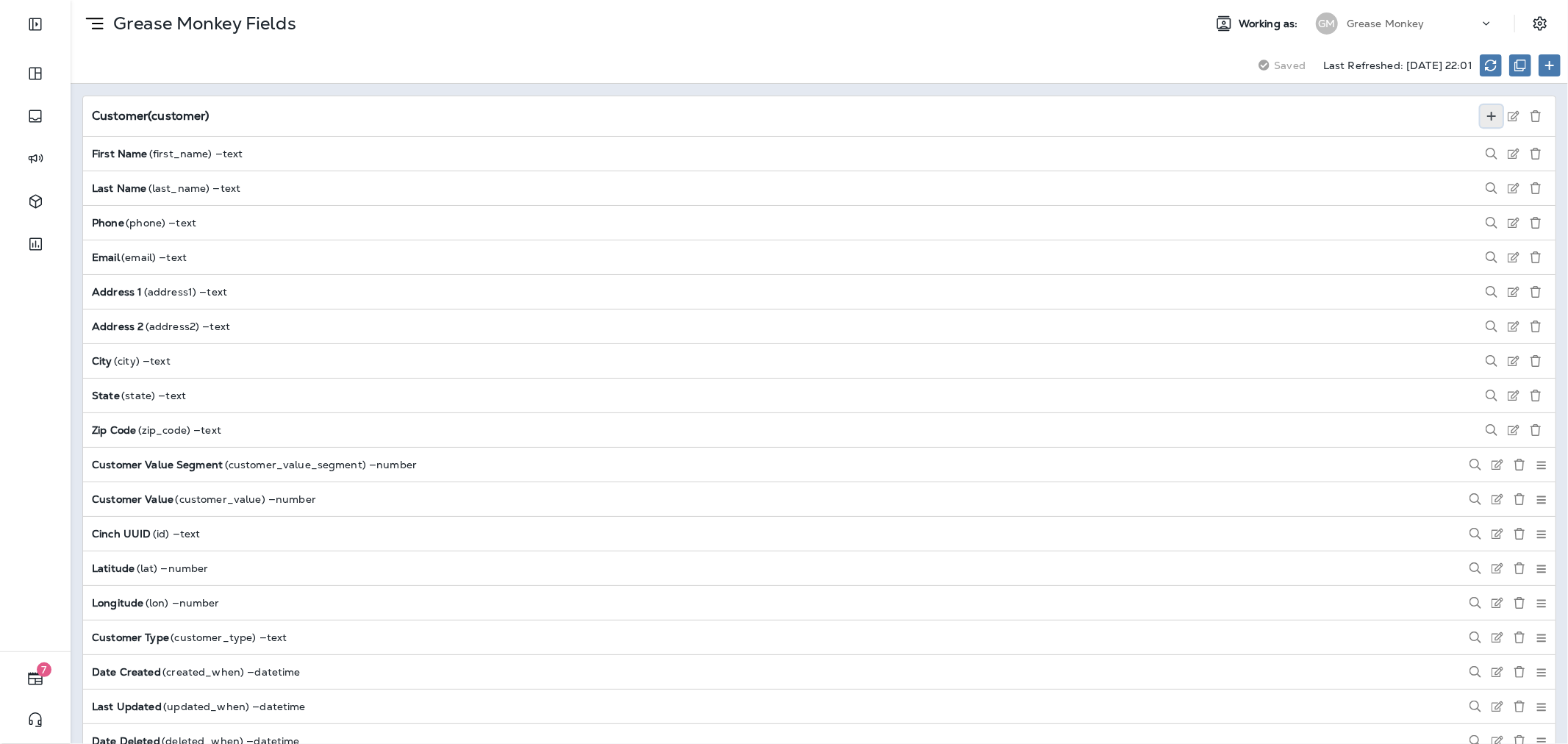
click at [1486, 113] on icon at bounding box center [1492, 116] width 12 height 12
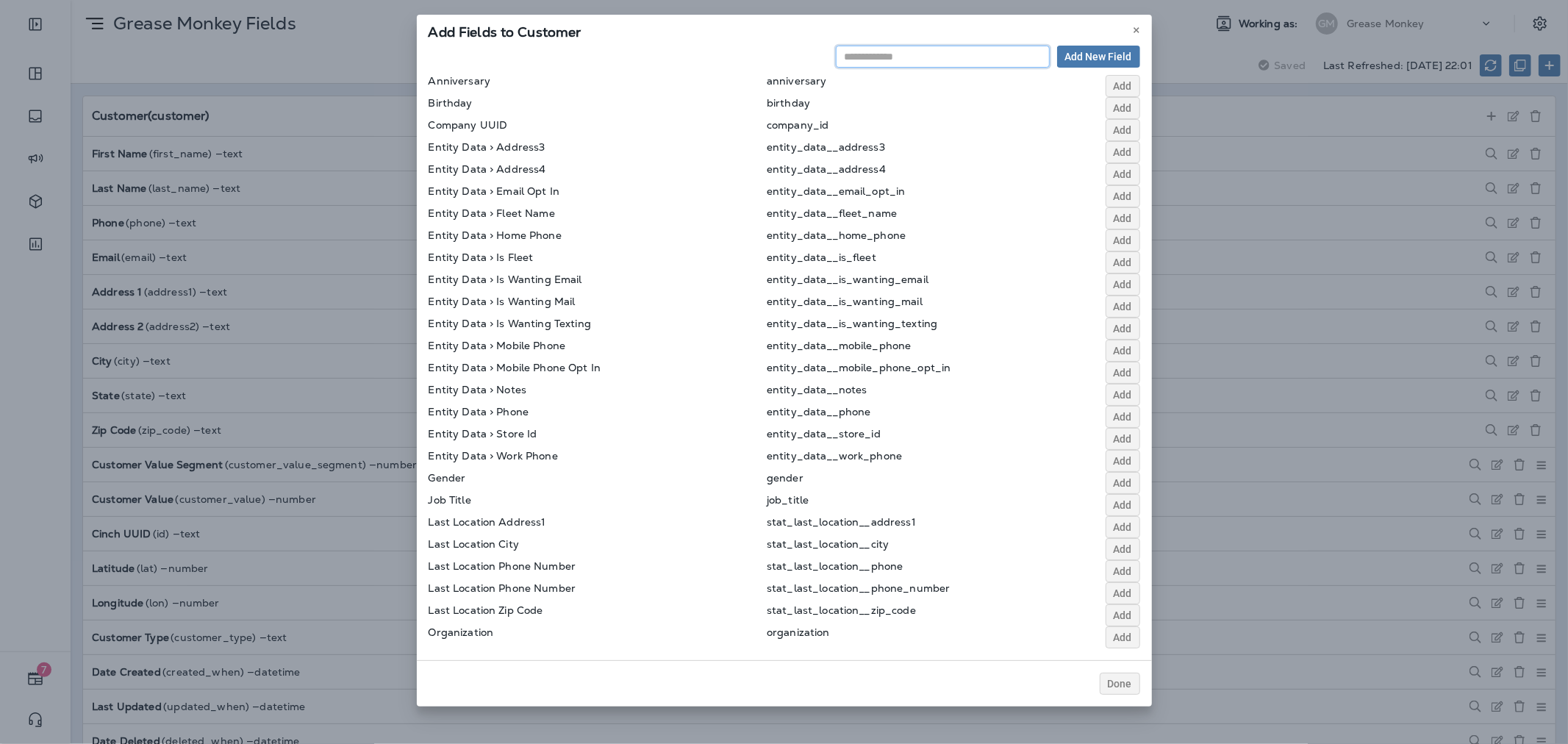
click at [952, 60] on input "text" at bounding box center [942, 57] width 213 height 22
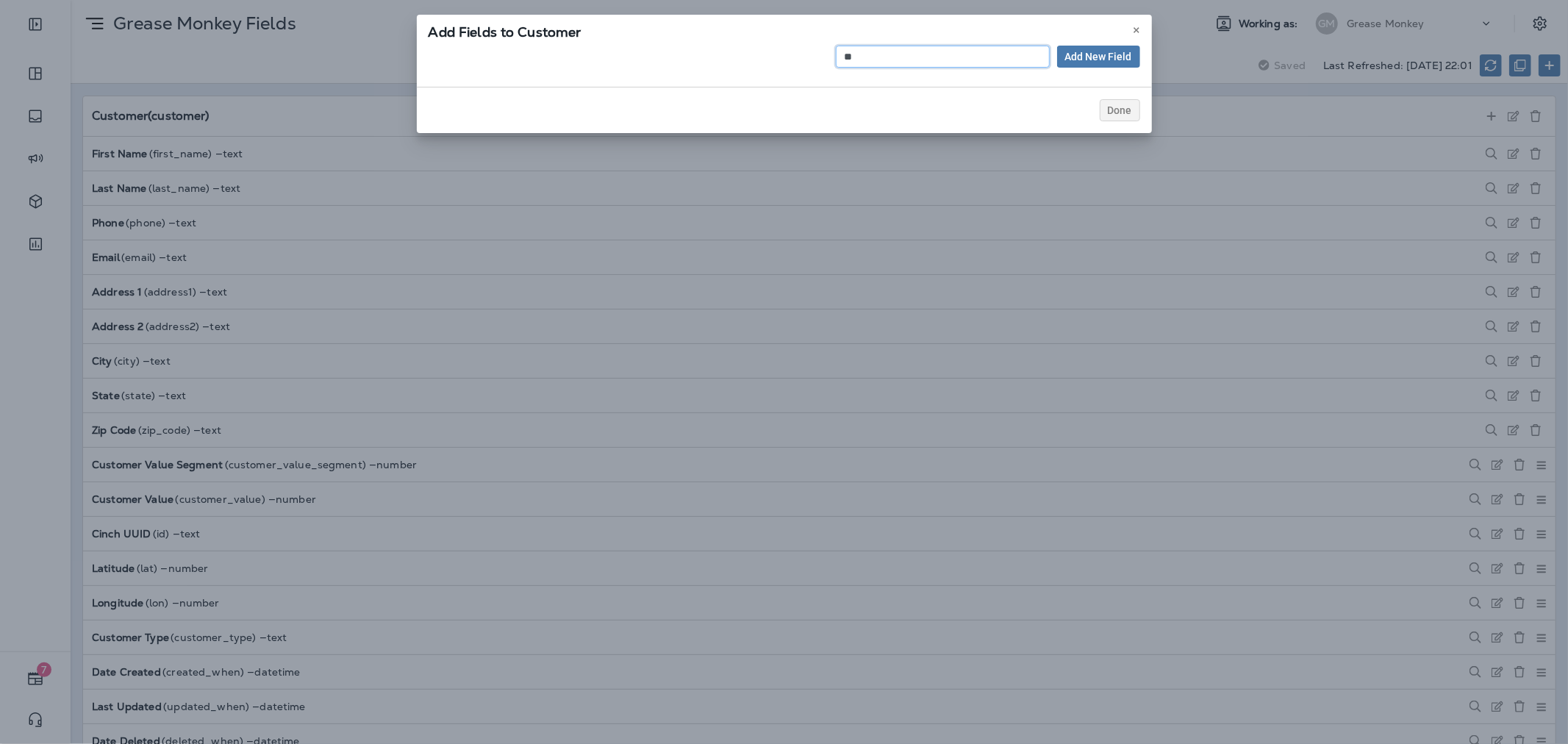
type input "*"
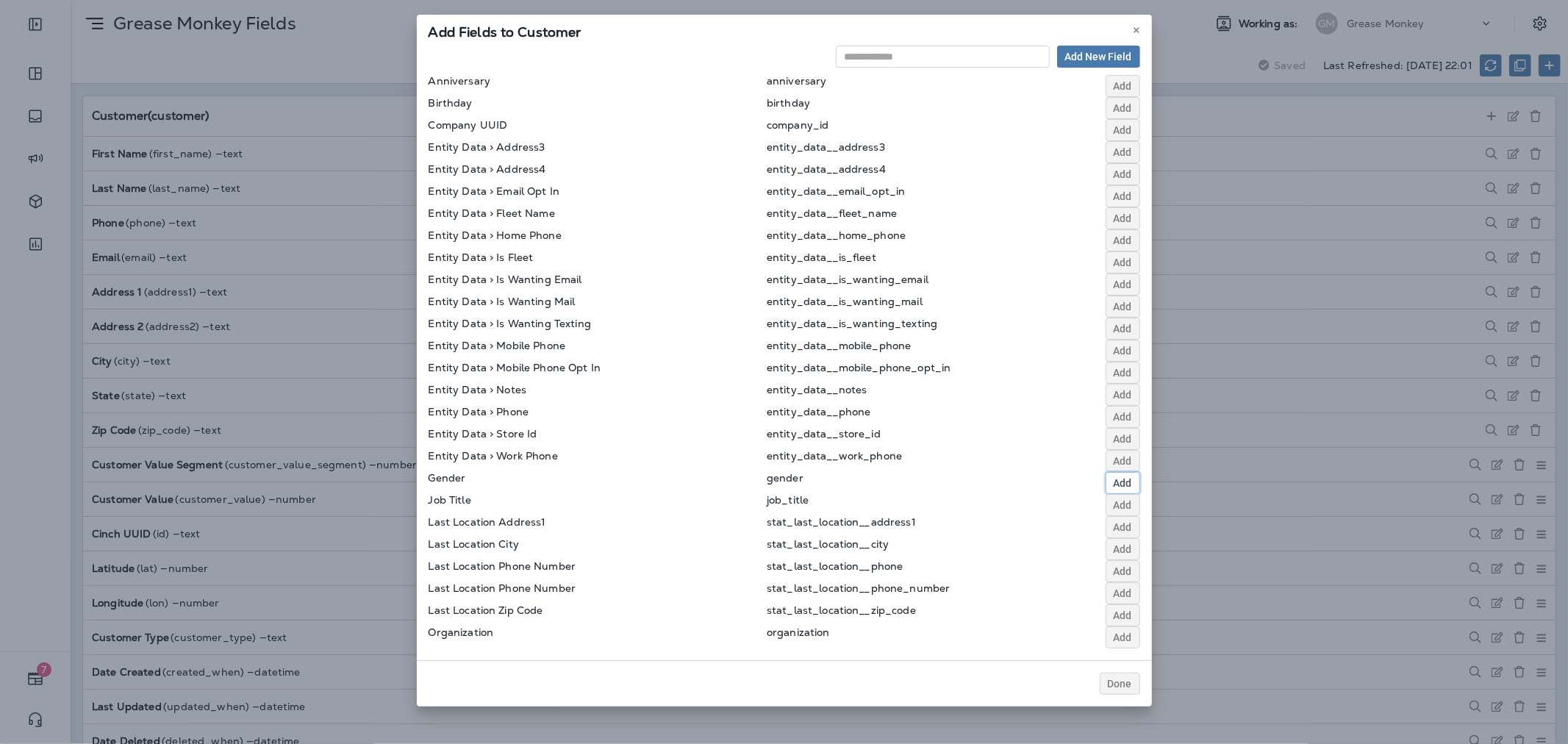
click at [1112, 478] on button "Add" at bounding box center [1123, 483] width 35 height 22
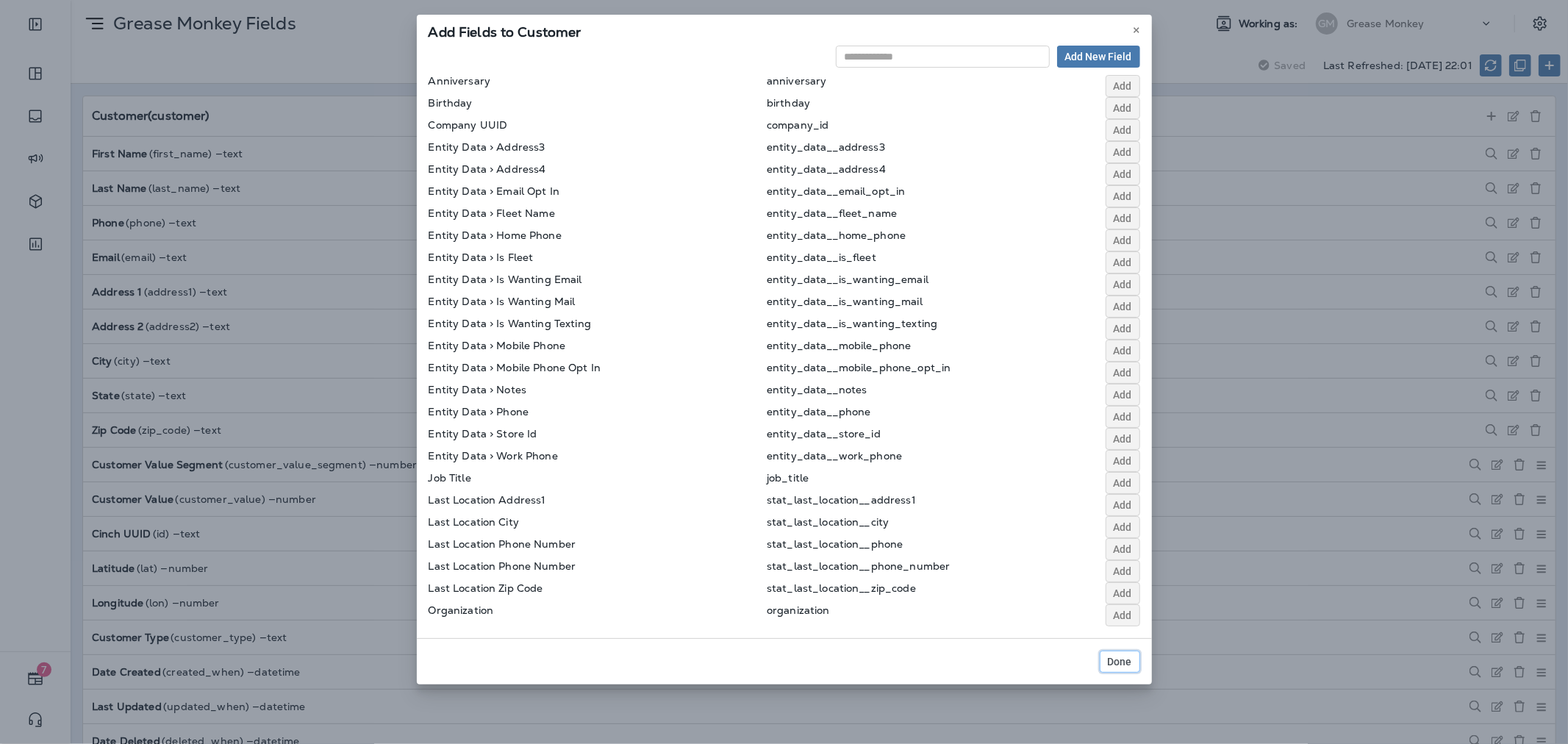
click at [1122, 652] on button "Done" at bounding box center [1120, 661] width 40 height 22
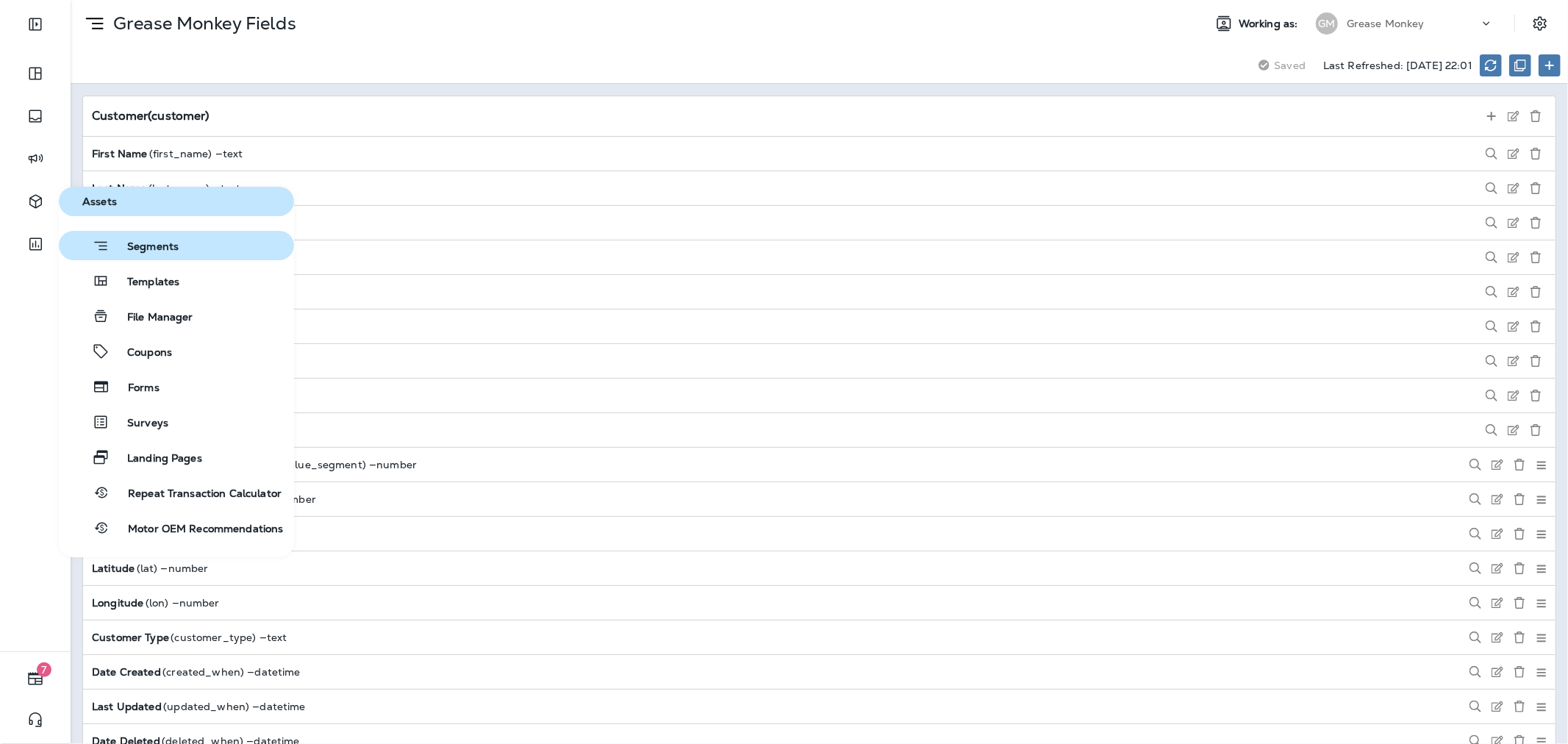
click at [158, 241] on span "Segments" at bounding box center [144, 248] width 69 height 15
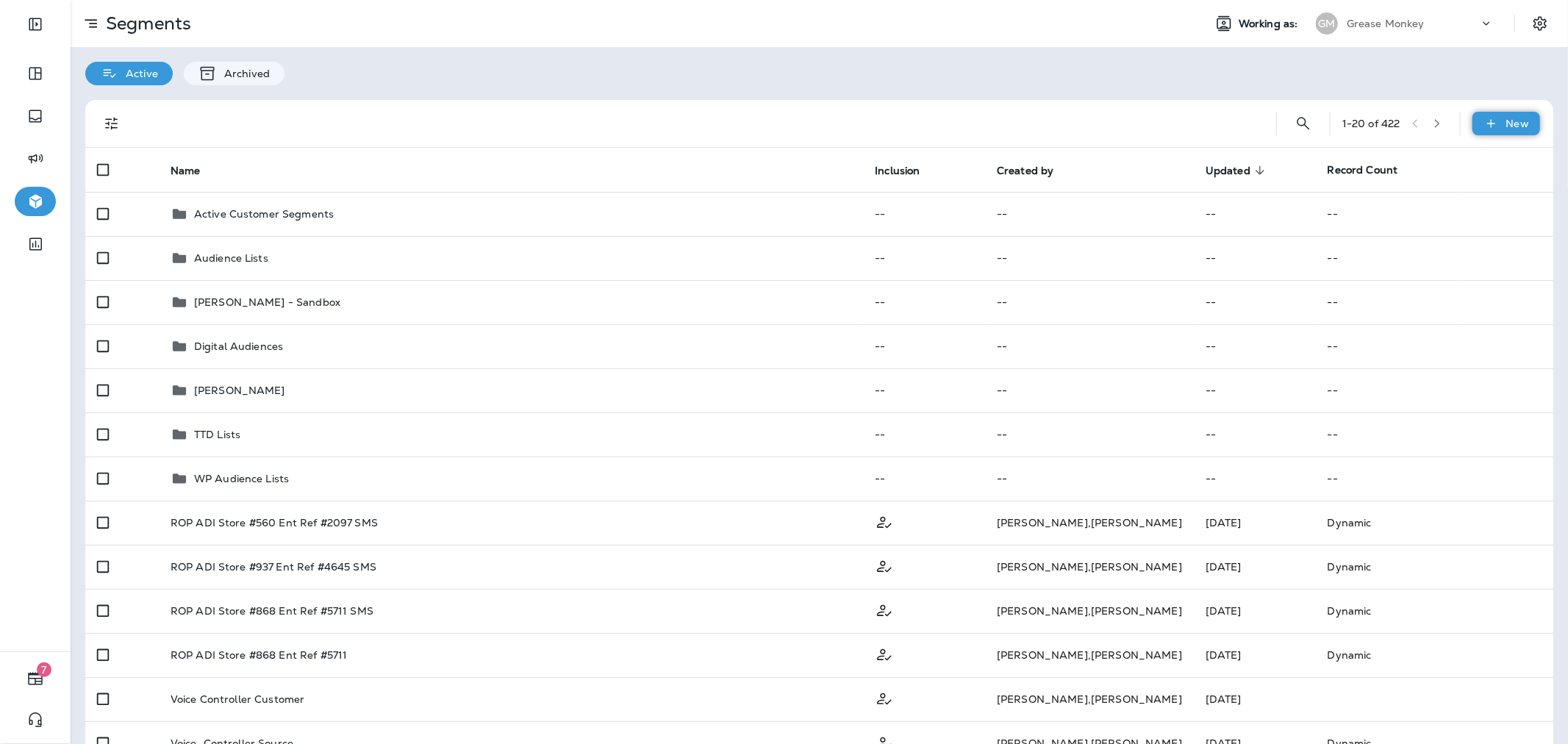
click at [1486, 121] on icon at bounding box center [1491, 123] width 15 height 15
click at [1426, 165] on p "New Segment" at bounding box center [1450, 159] width 79 height 12
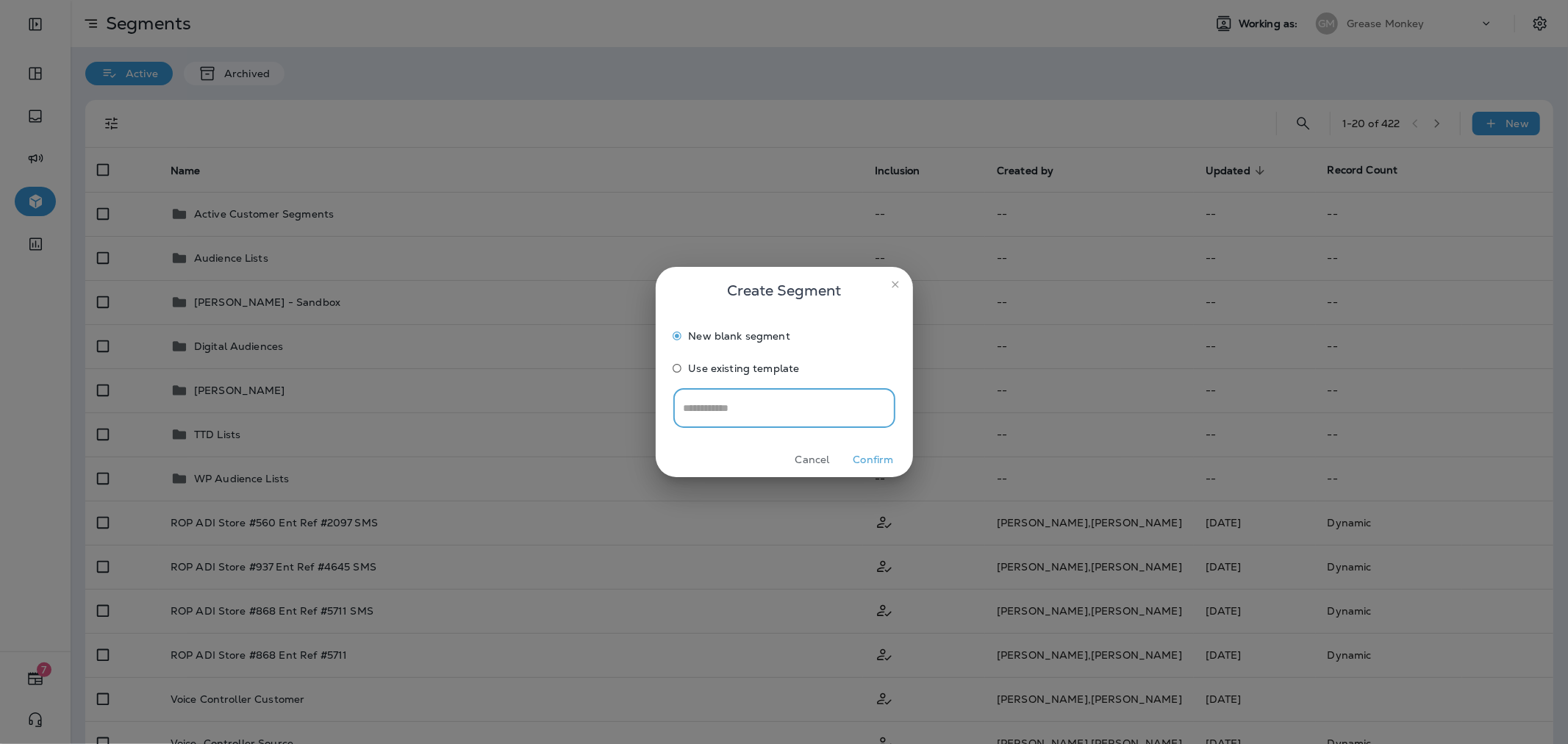
click at [763, 406] on input "text" at bounding box center [784, 407] width 222 height 39
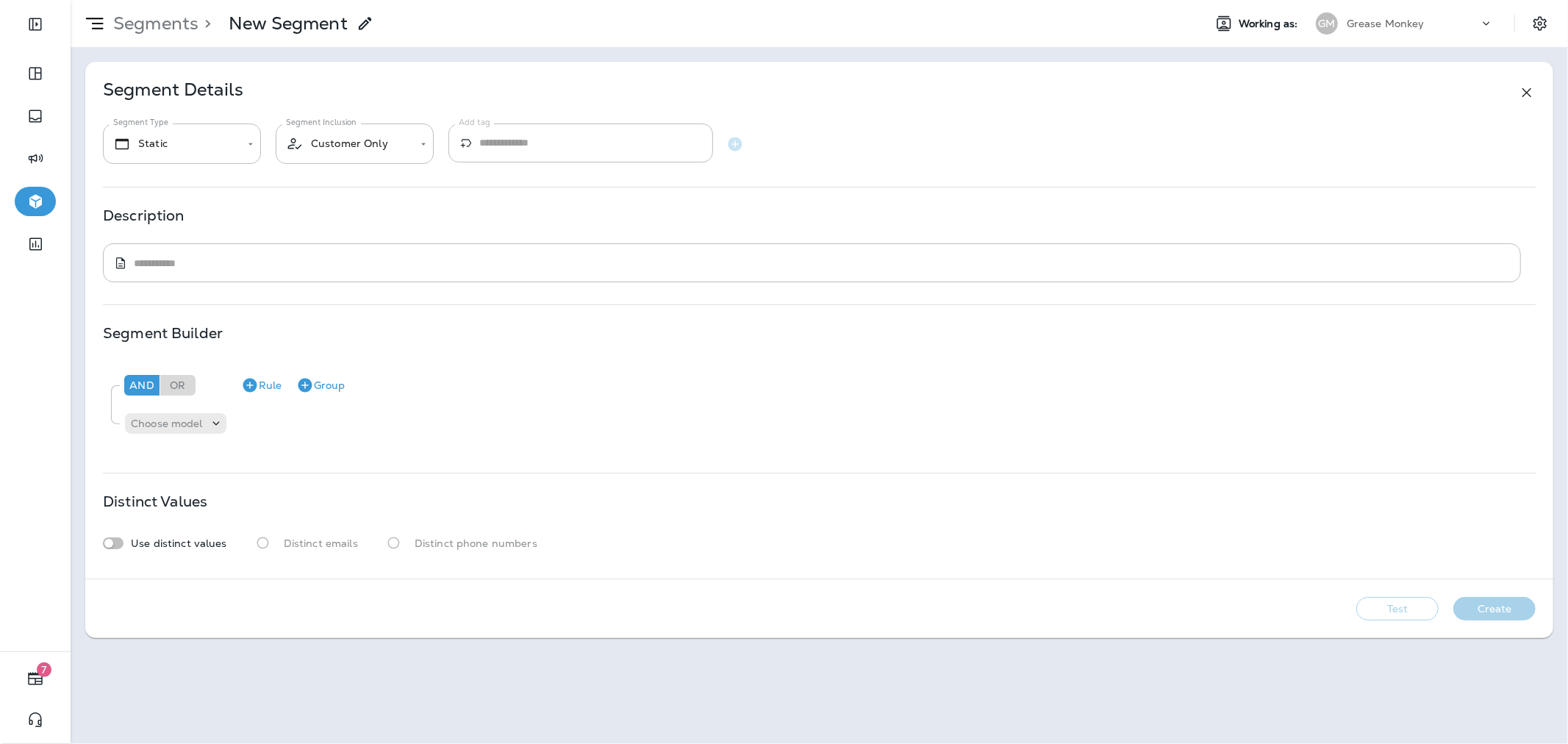
click at [365, 21] on use at bounding box center [365, 23] width 13 height 13
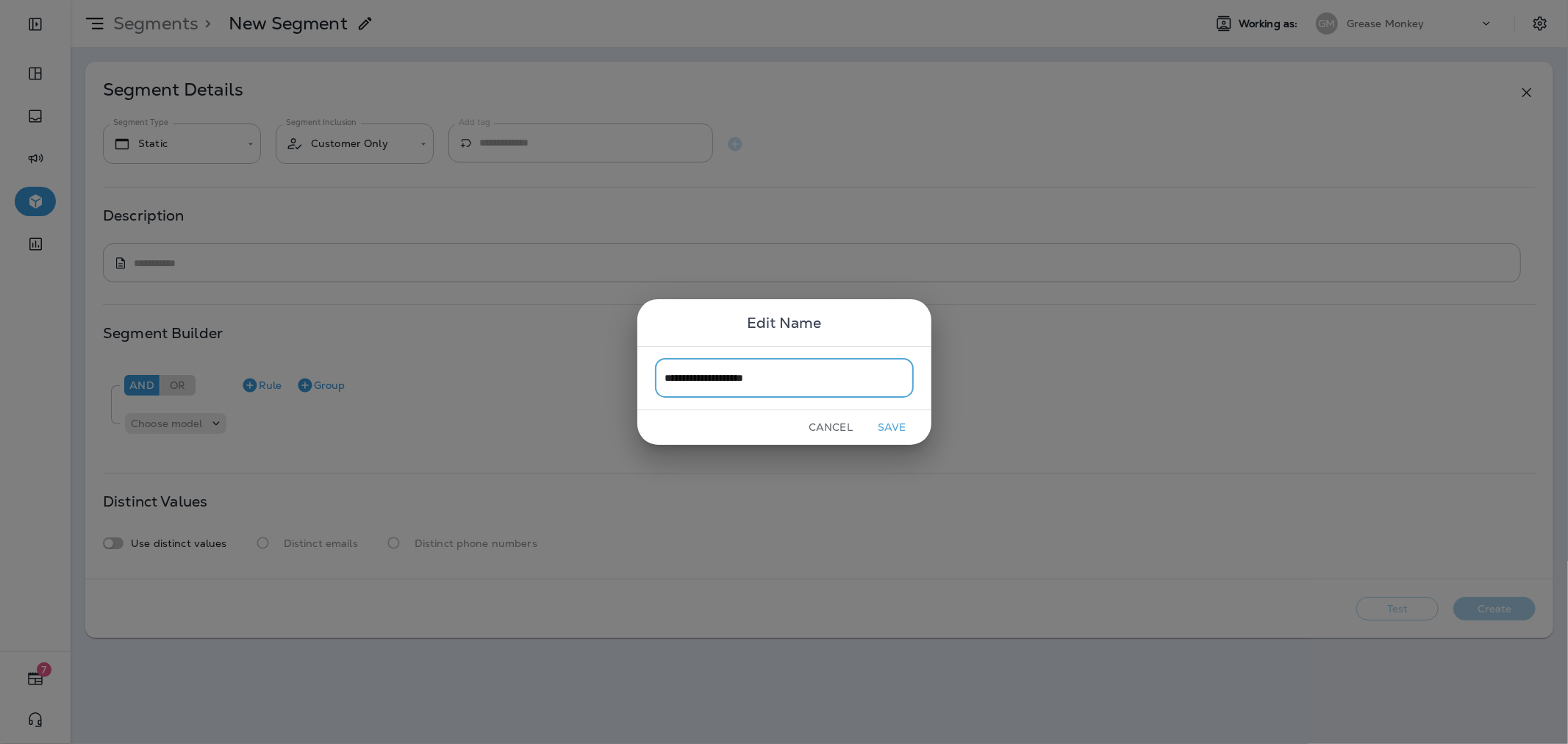
type input "**********"
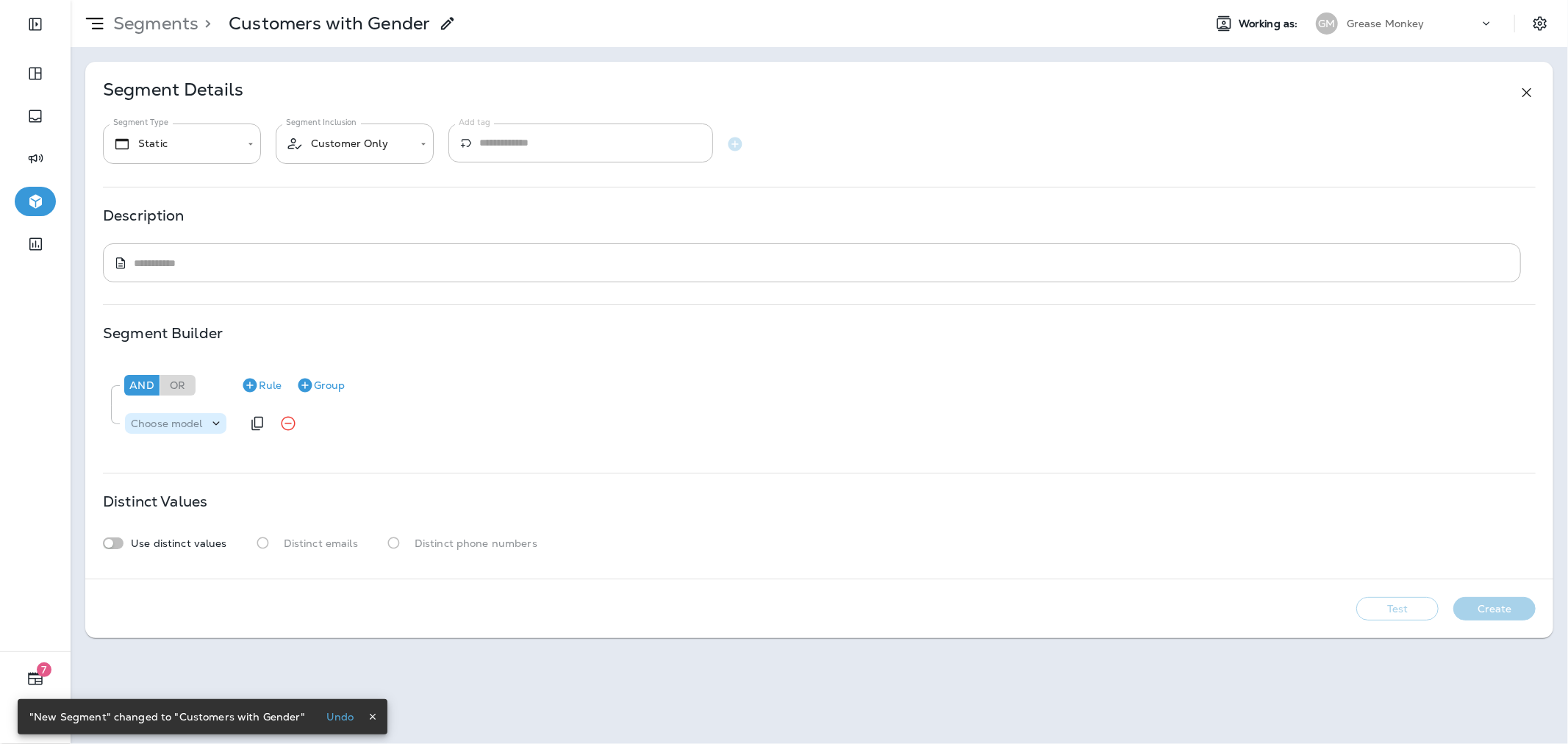
click at [216, 427] on icon at bounding box center [216, 423] width 15 height 15
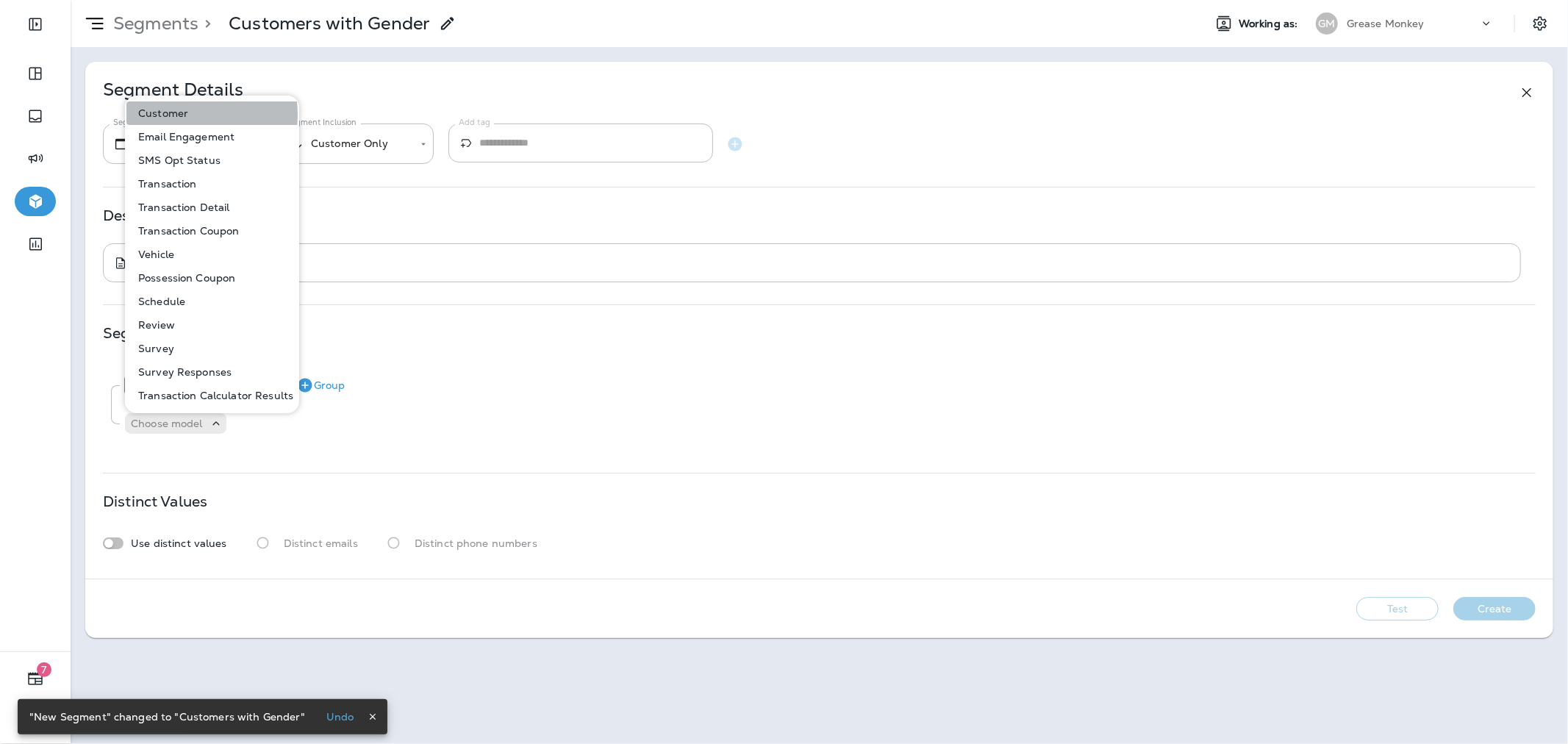
click at [182, 115] on p "Customer" at bounding box center [161, 113] width 56 height 12
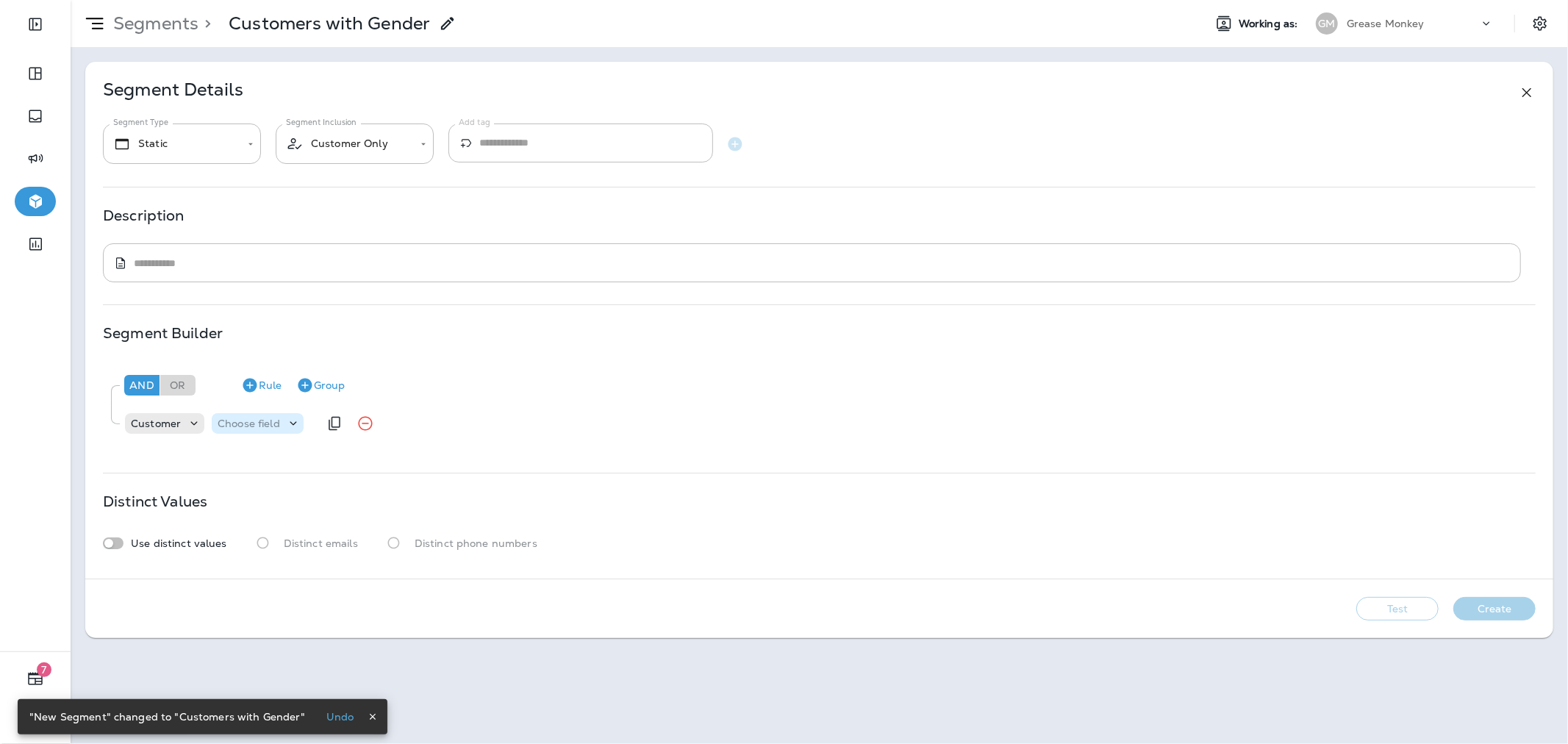
click at [258, 417] on p "Choose field" at bounding box center [249, 423] width 63 height 12
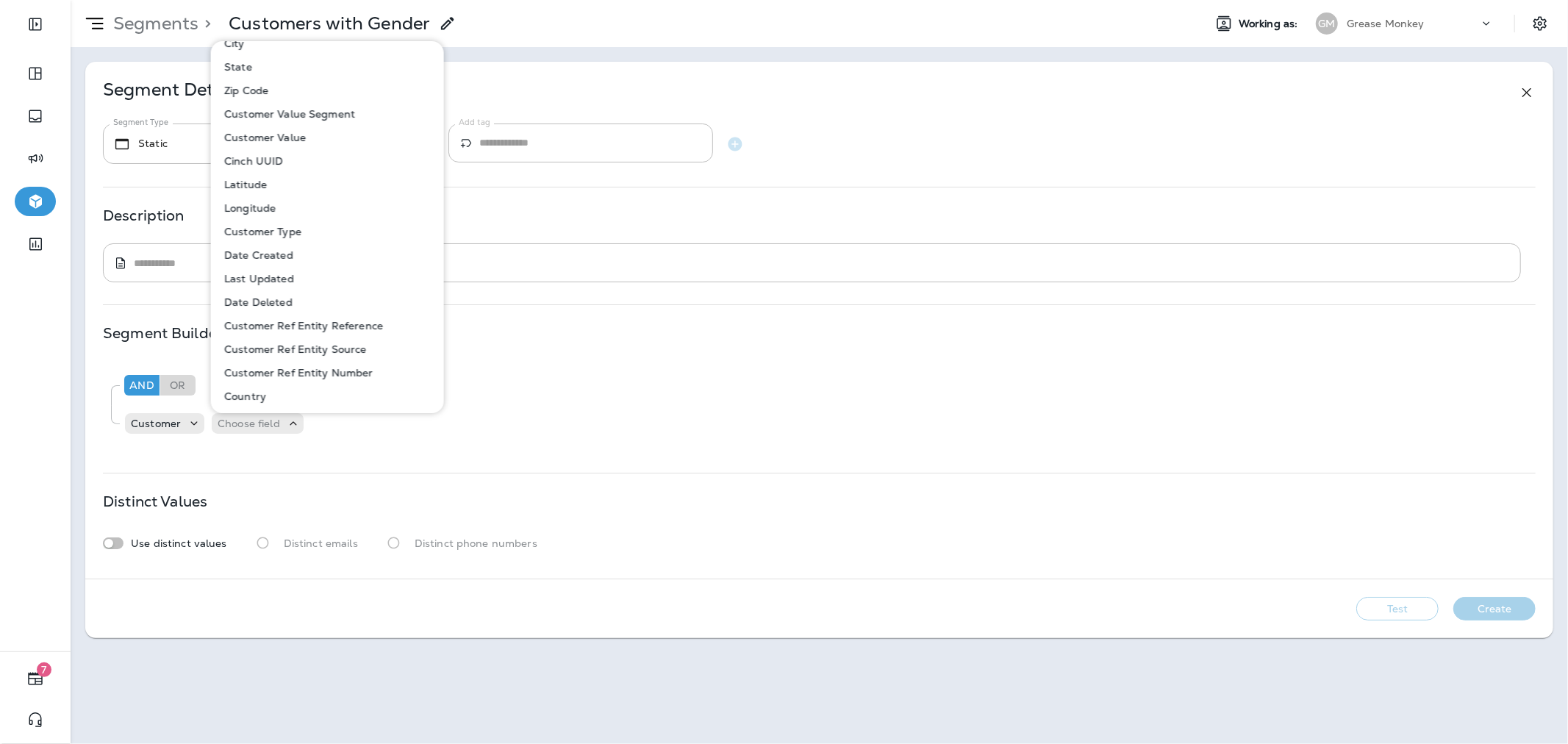
scroll to position [162, 0]
click at [302, 320] on p "Customer Ref Entity Reference" at bounding box center [301, 321] width 165 height 12
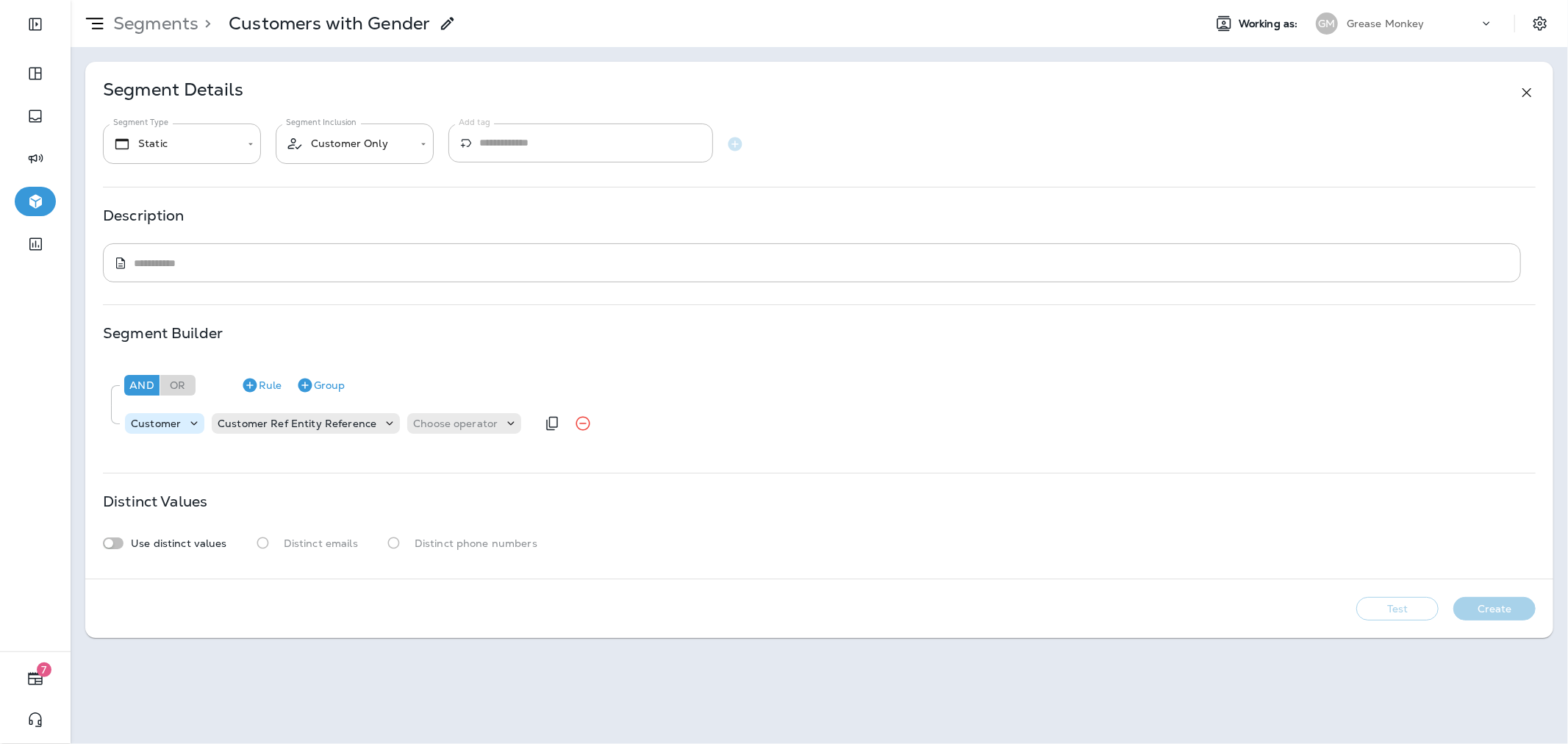
click at [183, 420] on div "Customer" at bounding box center [156, 423] width 62 height 12
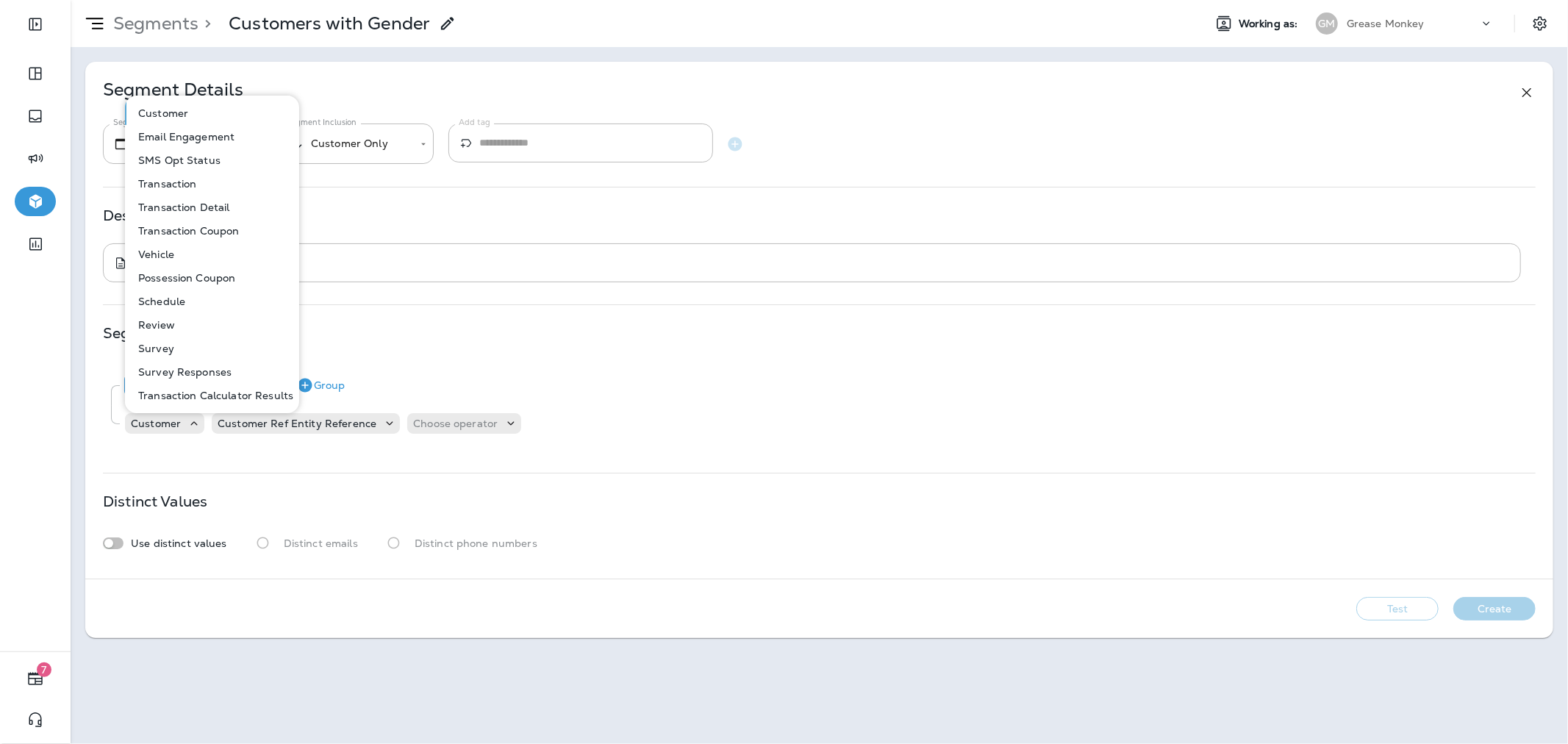
click at [194, 108] on button "Customer" at bounding box center [213, 114] width 173 height 24
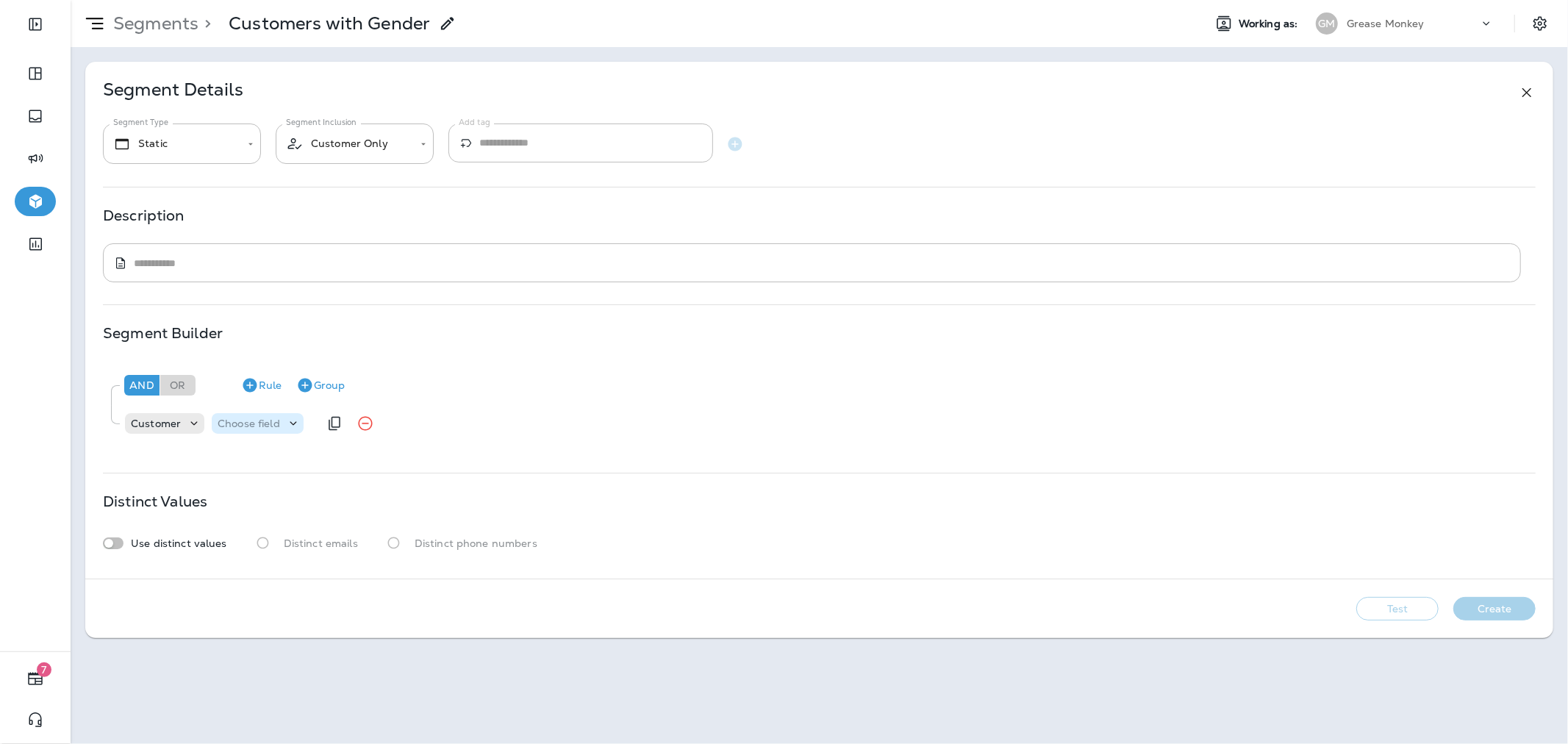
click at [272, 429] on div "Choose field" at bounding box center [258, 423] width 92 height 15
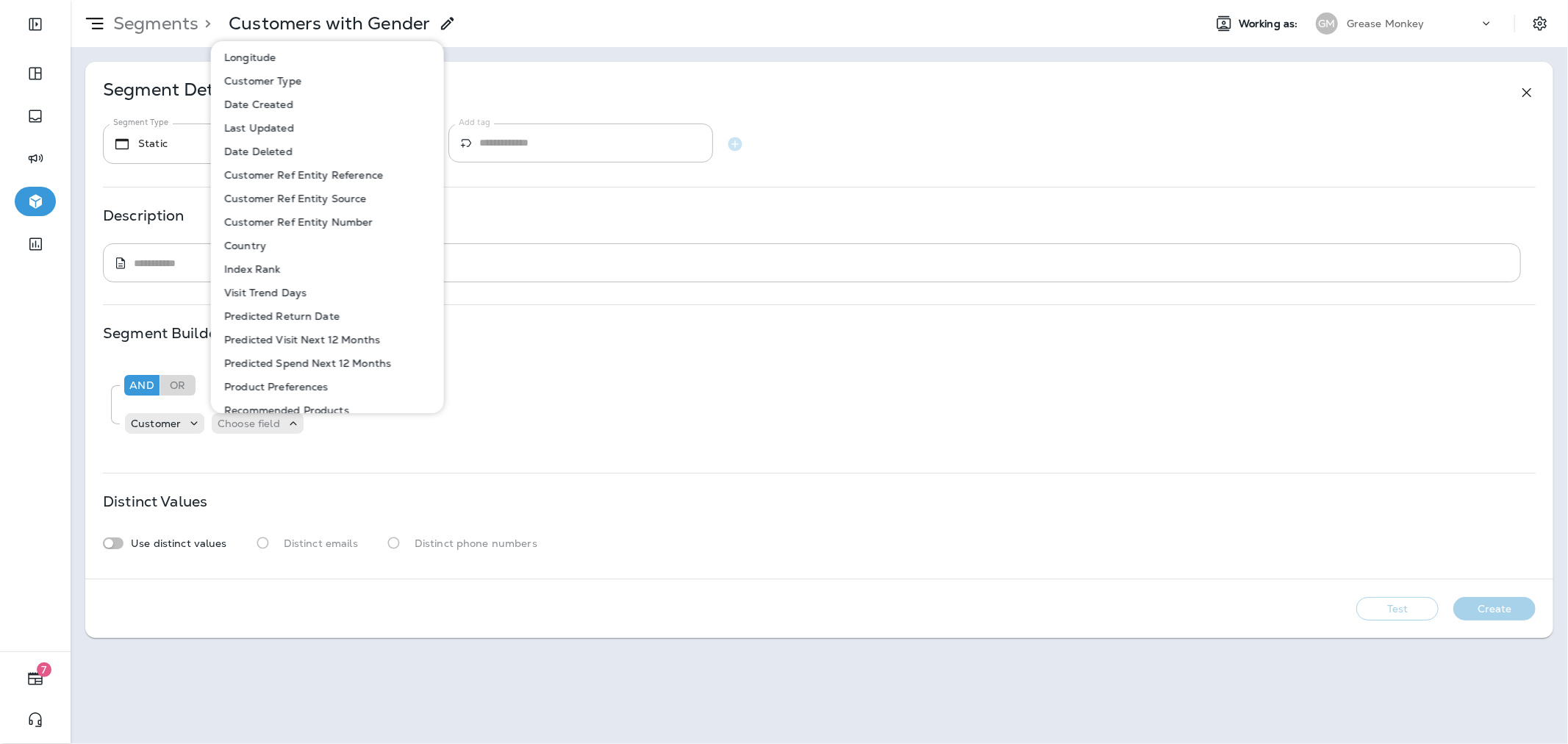
scroll to position [309, 0]
click at [961, 124] on div "**********" at bounding box center [819, 144] width 1433 height 41
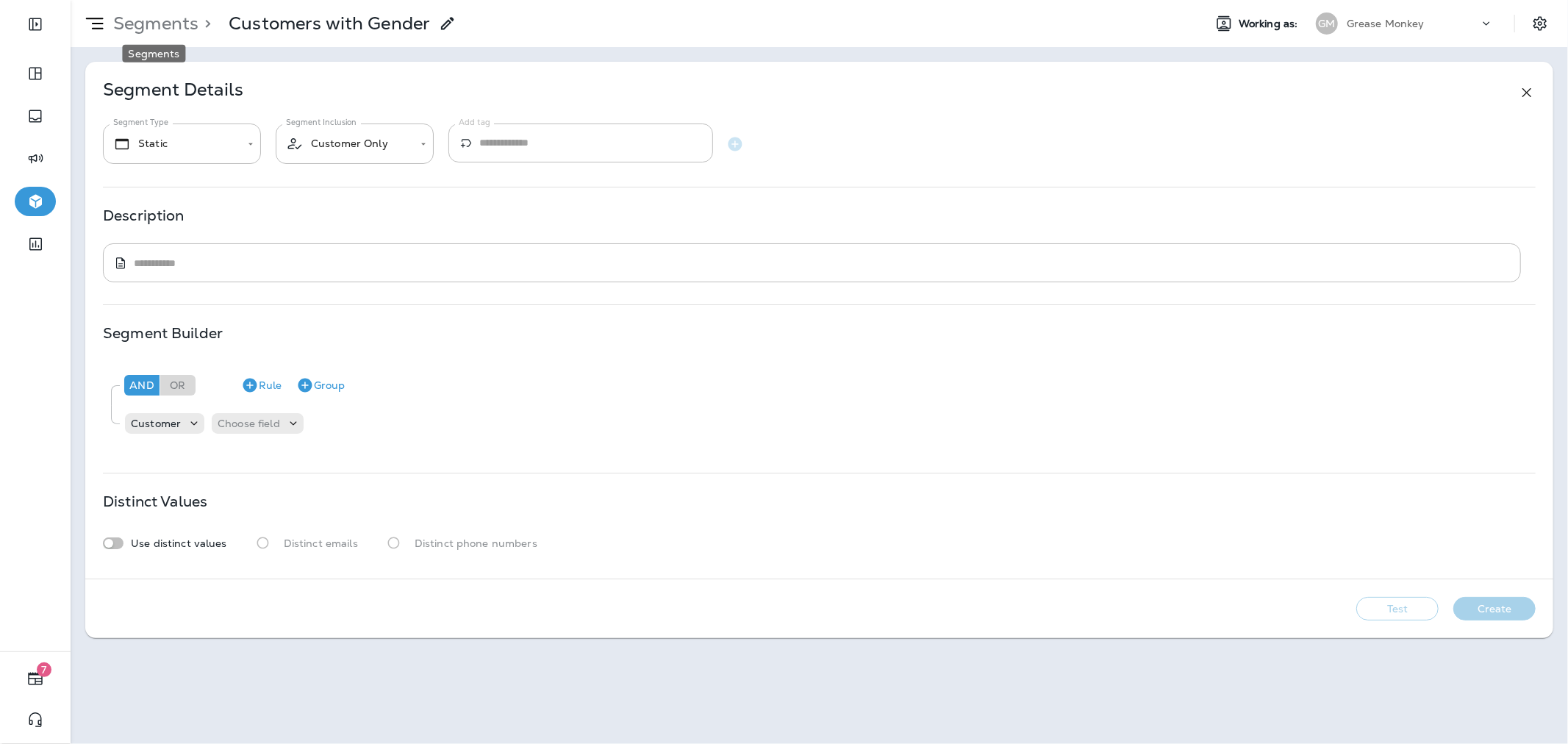
click at [188, 21] on p "Segments" at bounding box center [152, 24] width 91 height 22
click at [252, 0] on body "**********" at bounding box center [784, 0] width 1568 height 0
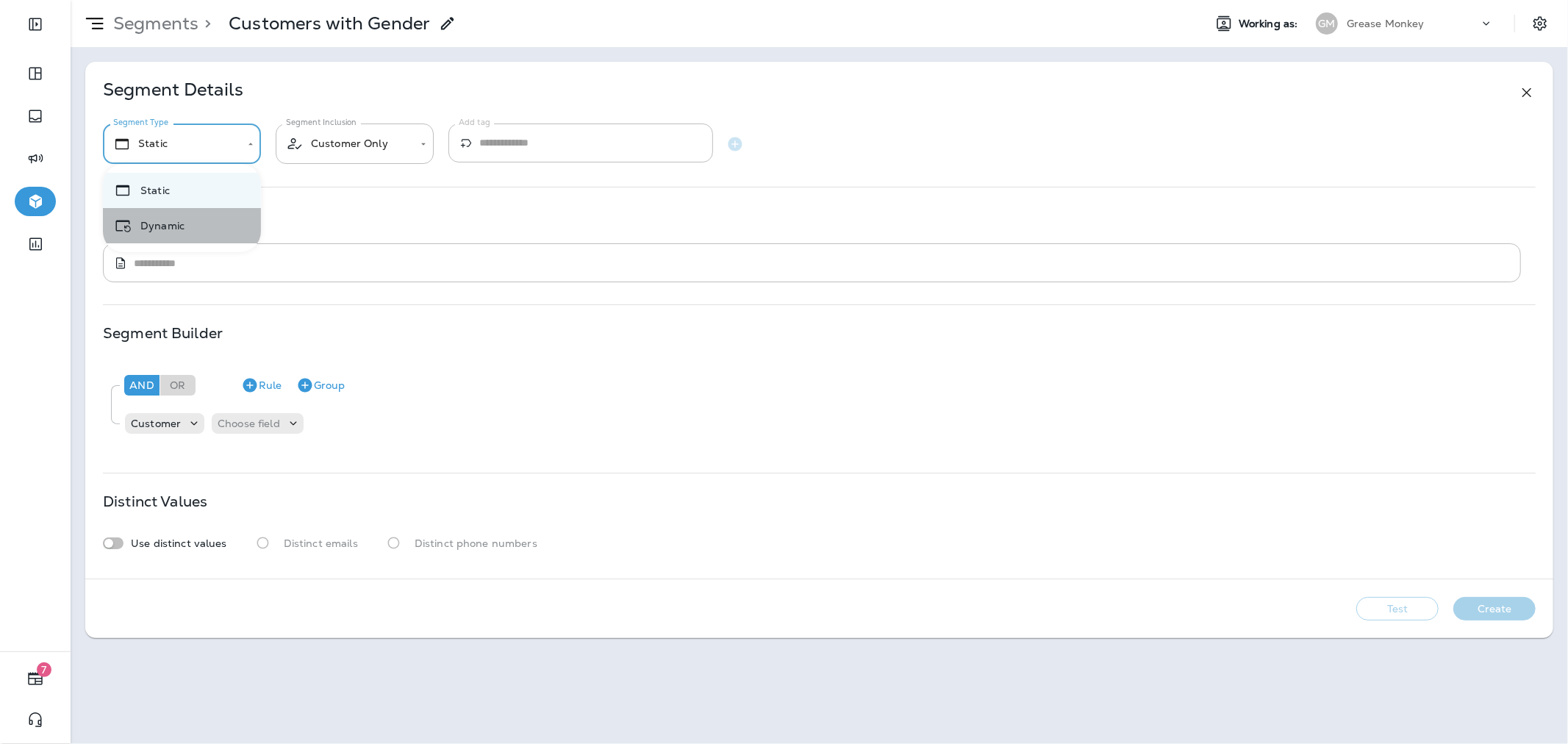
click at [208, 215] on li "Dynamic" at bounding box center [182, 225] width 158 height 35
type input "*******"
click at [188, 430] on div "Customer" at bounding box center [165, 423] width 80 height 21
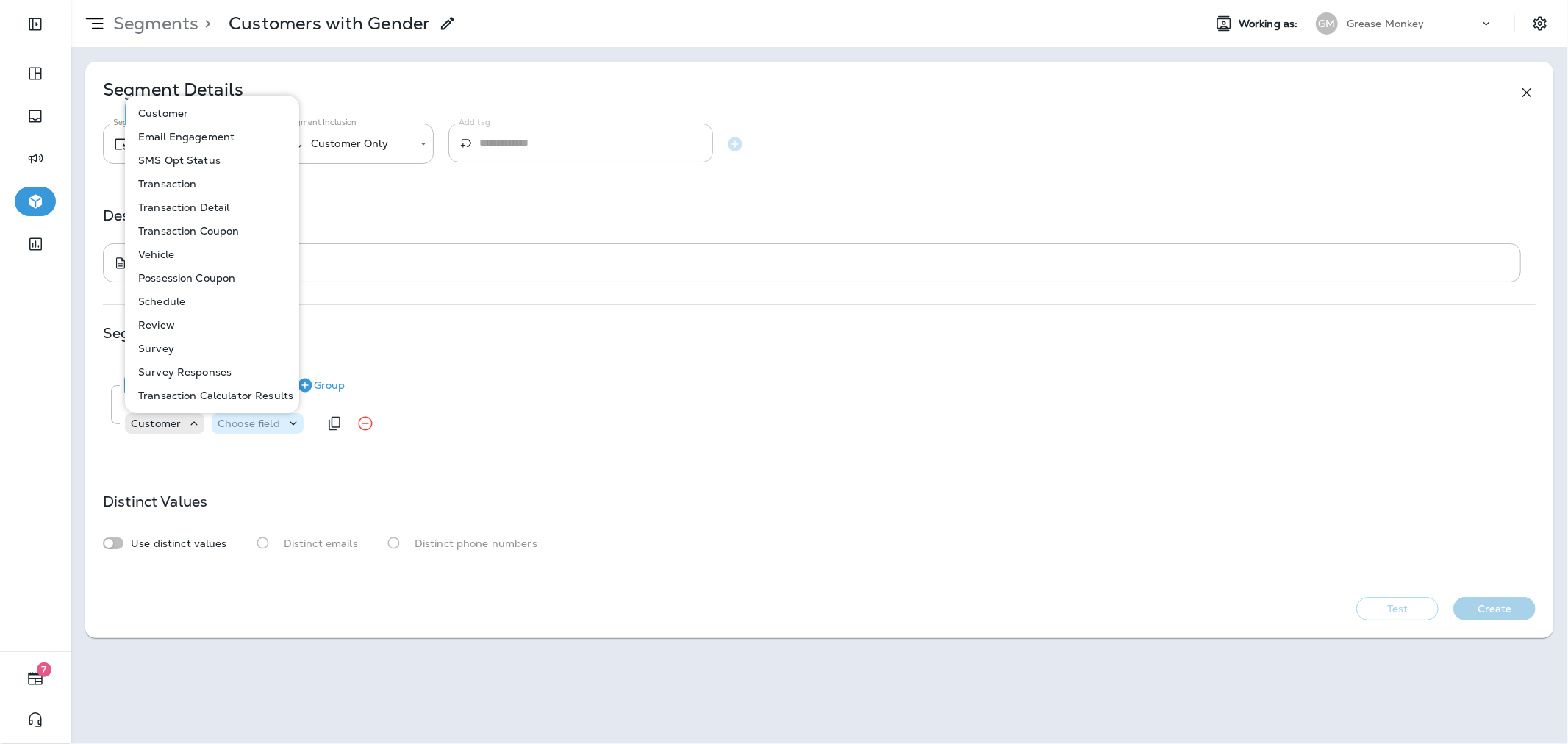
click at [228, 428] on p "Choose field" at bounding box center [249, 423] width 63 height 12
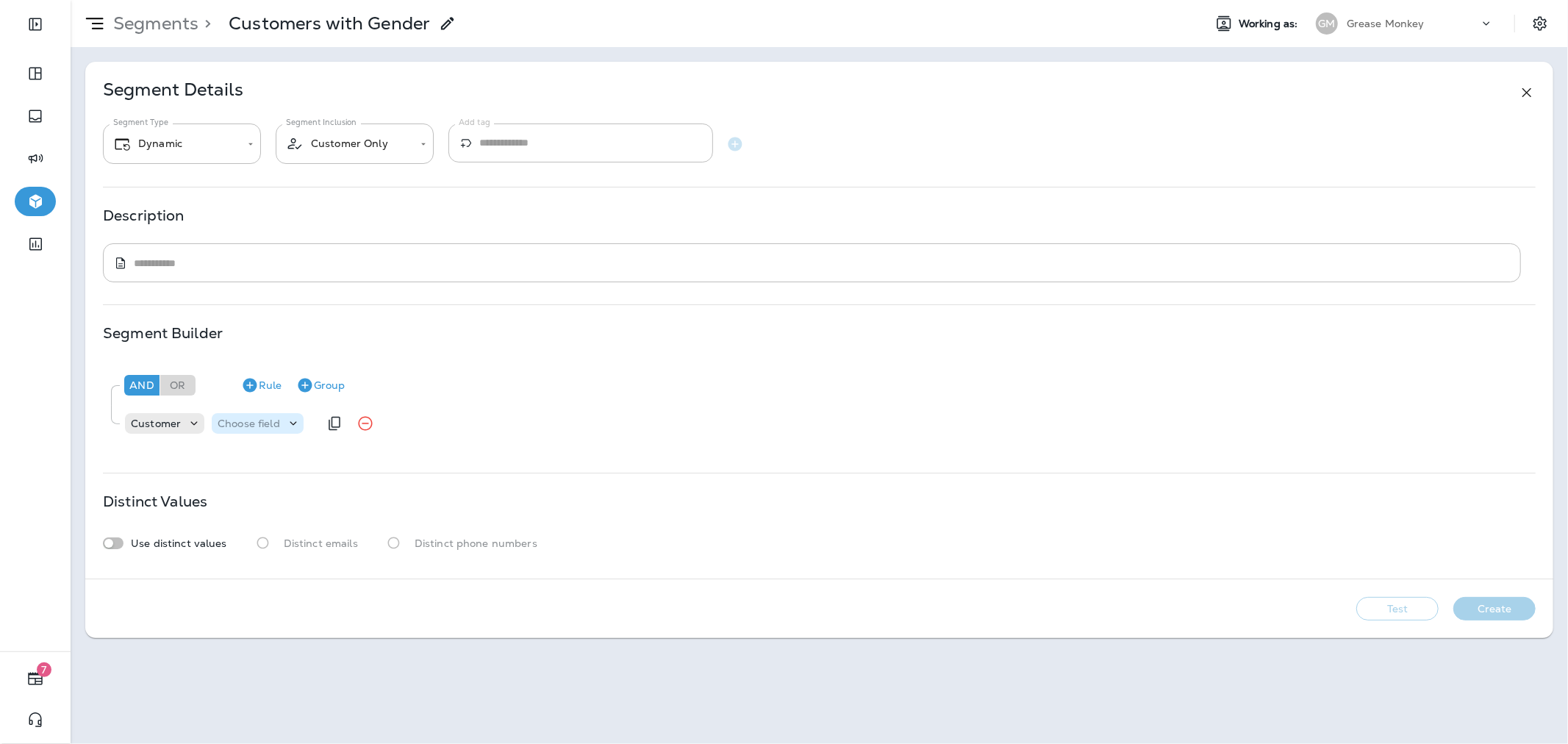
click at [228, 428] on p "Choose field" at bounding box center [249, 423] width 63 height 12
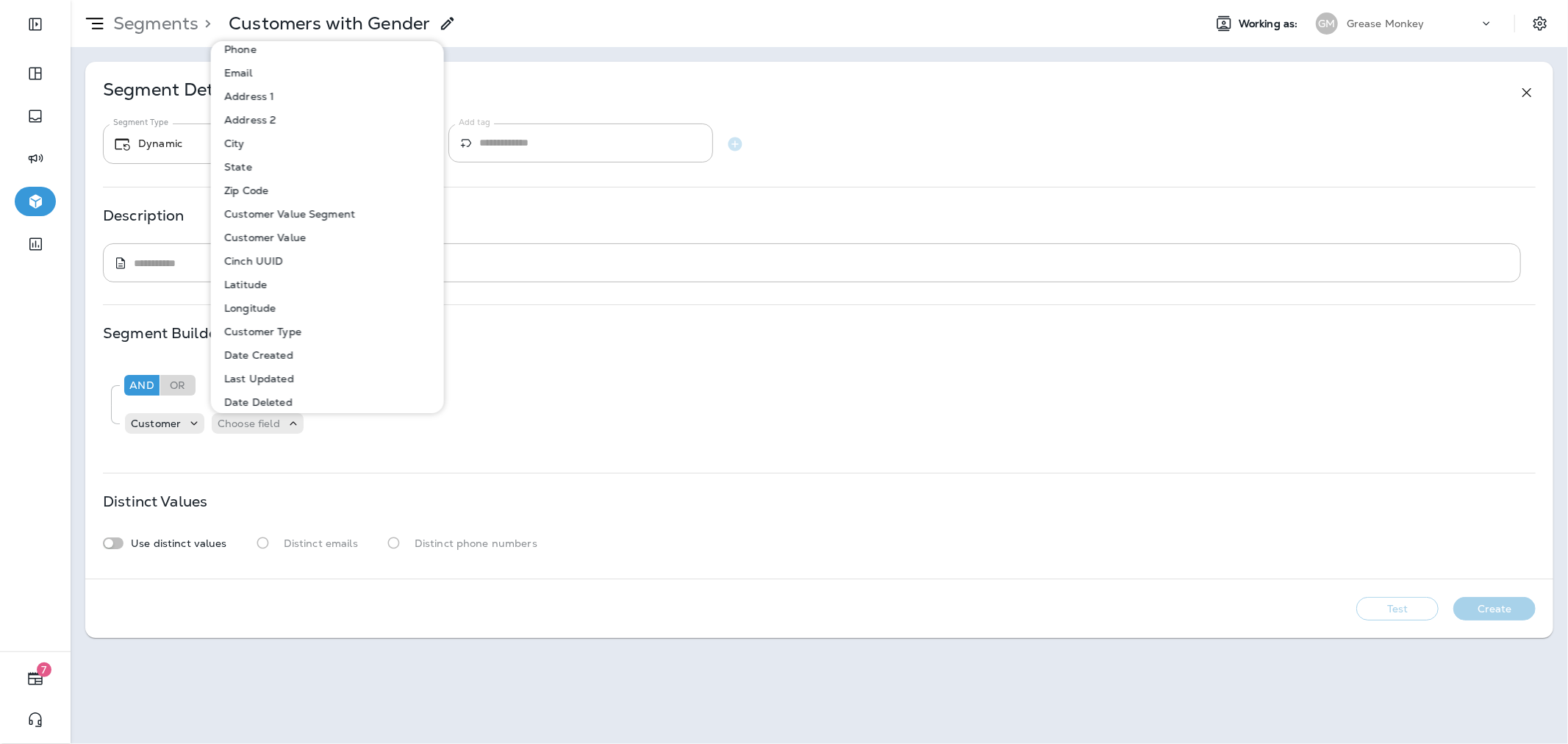
scroll to position [0, 0]
click at [498, 236] on div "Description ​ * ​" at bounding box center [819, 246] width 1433 height 73
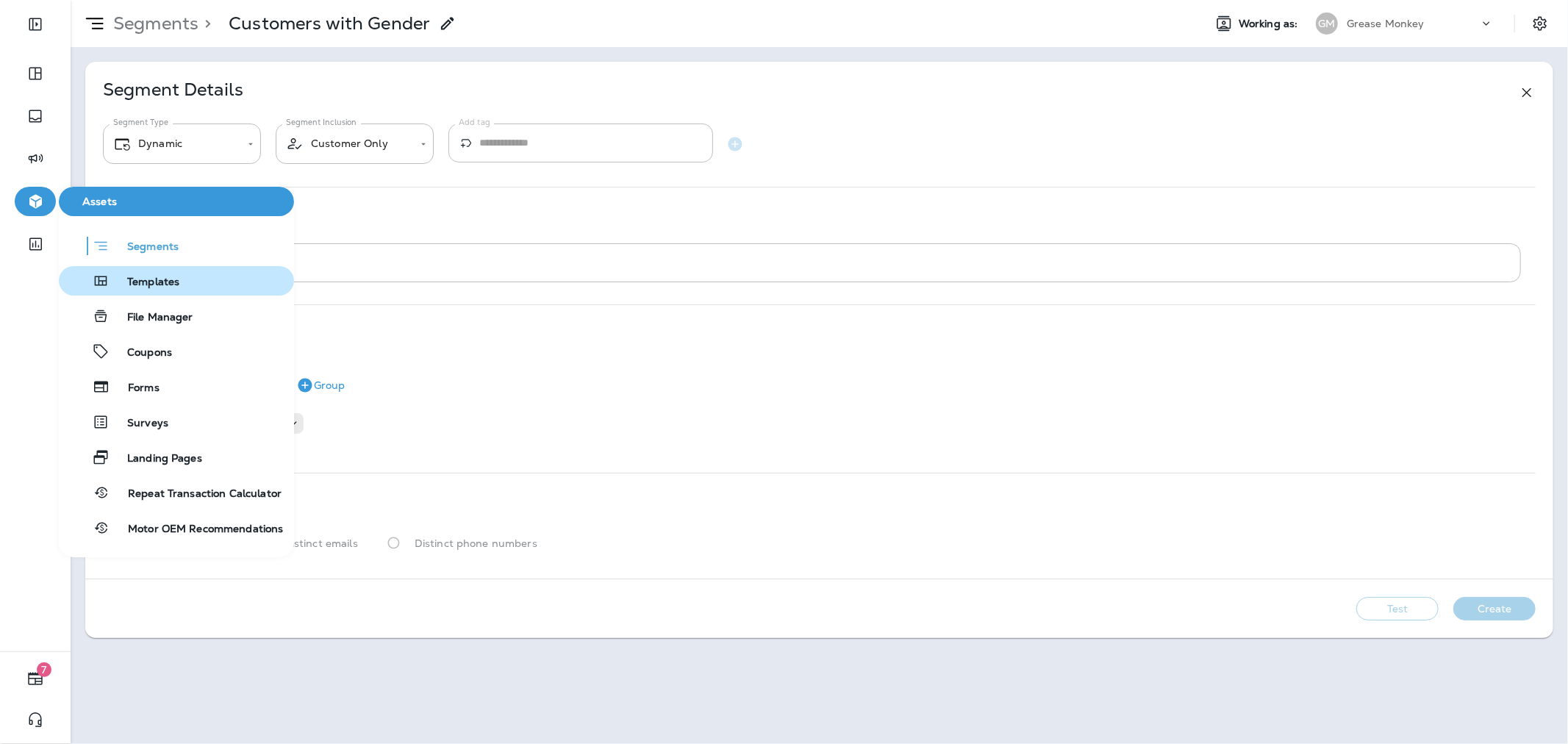
click at [147, 288] on span "Templates" at bounding box center [145, 283] width 70 height 14
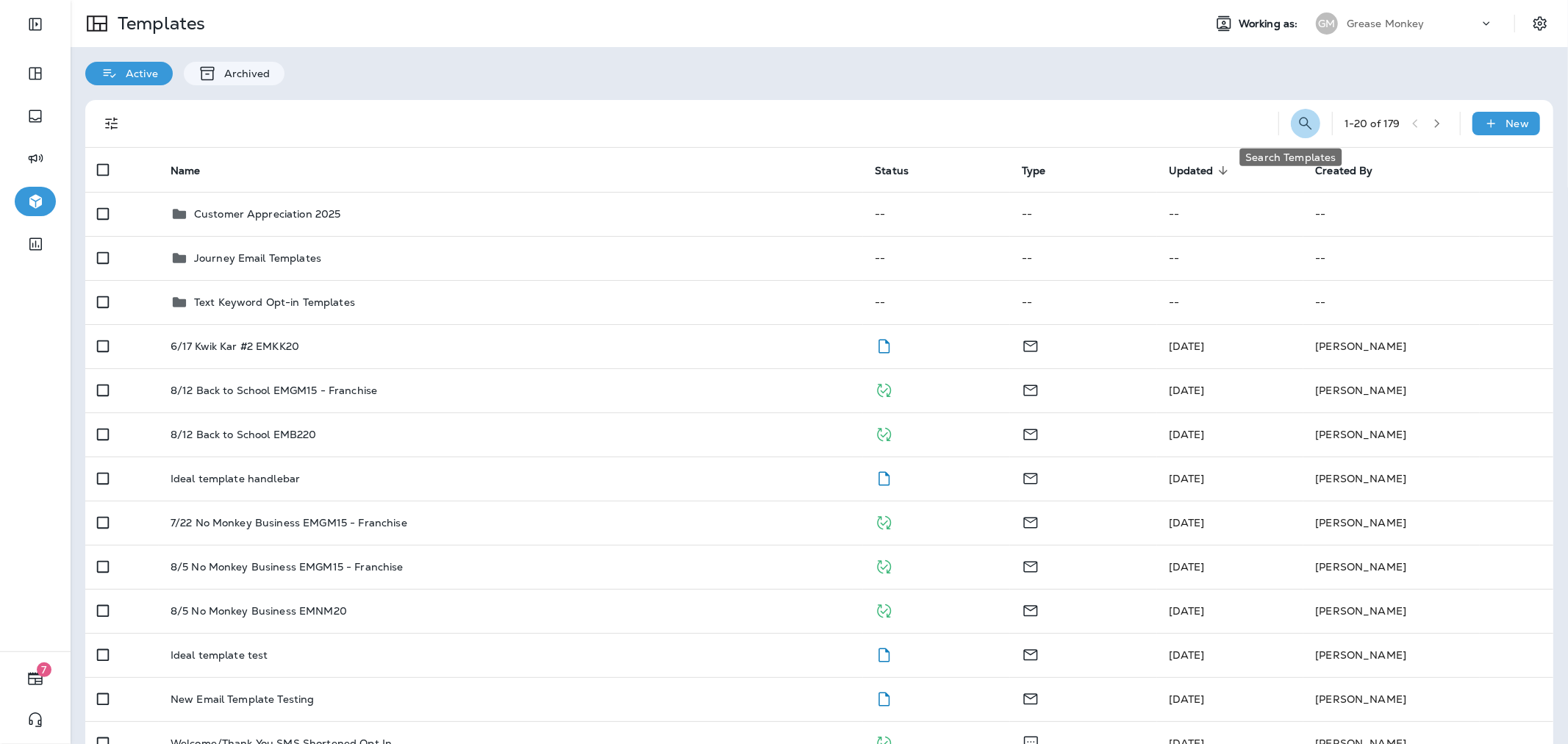
click at [1297, 121] on icon "Search Templates" at bounding box center [1306, 124] width 18 height 18
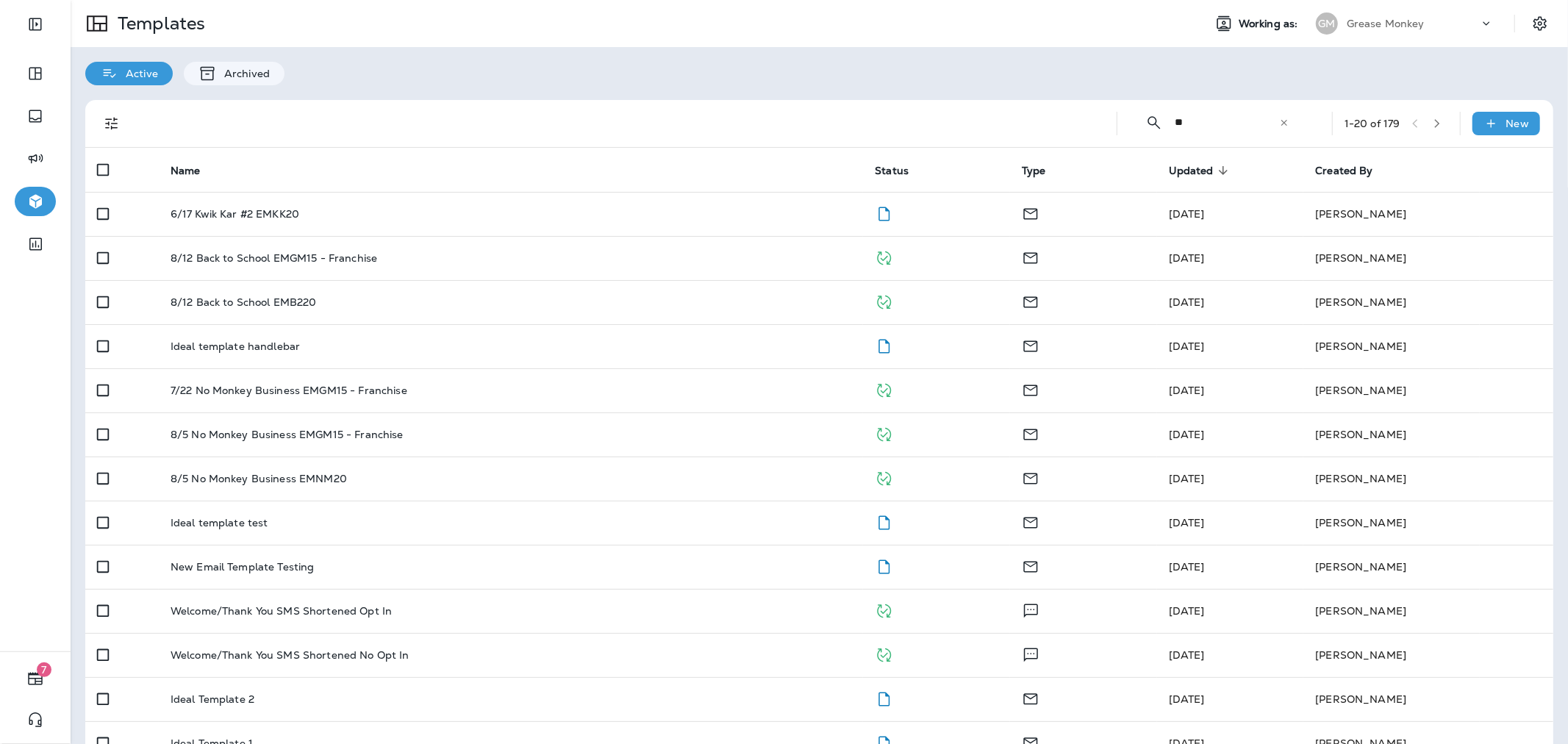
type input "*"
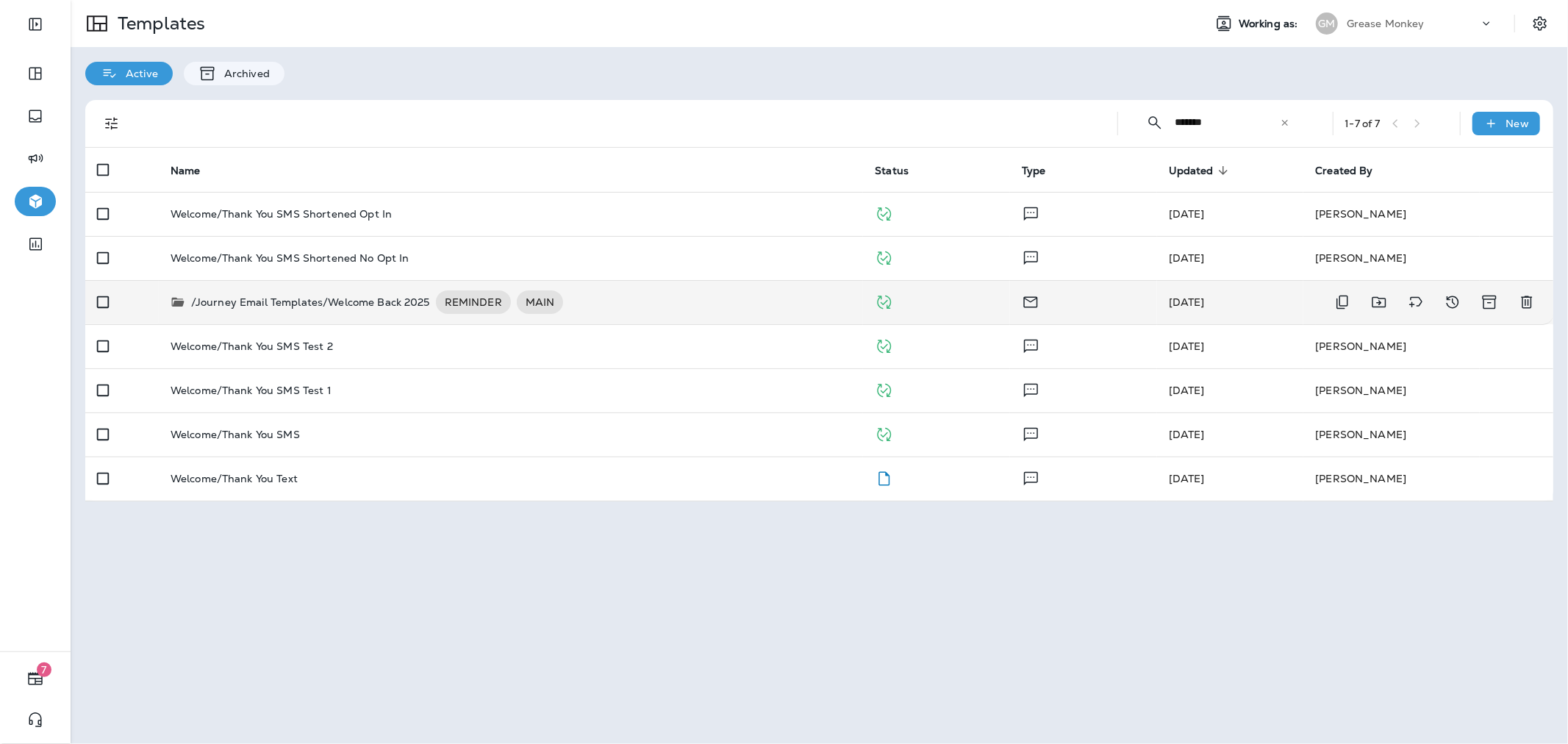
type input "*******"
click at [417, 294] on p "/Journey Email Templates/Welcome Back 2025" at bounding box center [310, 303] width 239 height 24
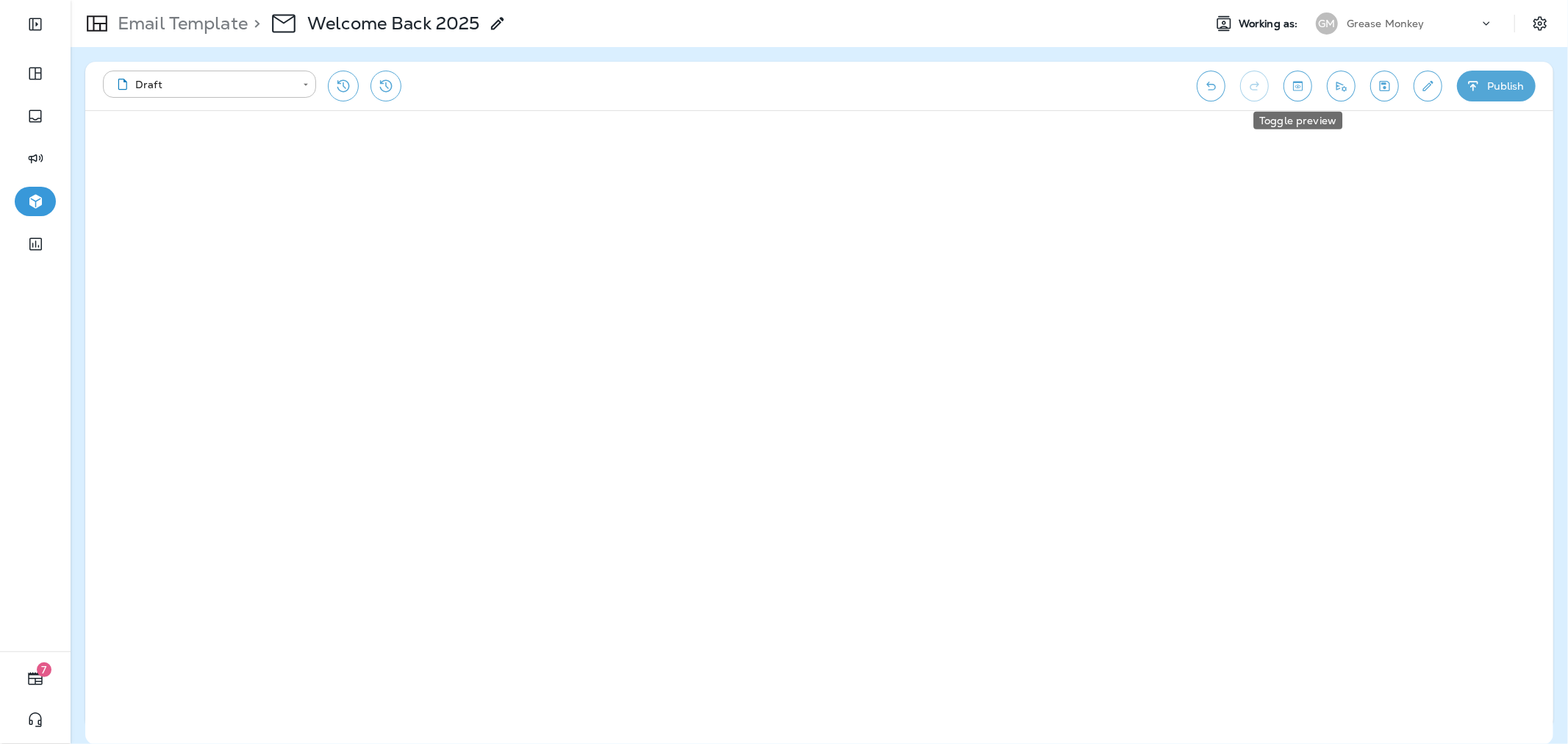
click at [1304, 91] on icon "Toggle preview" at bounding box center [1297, 86] width 15 height 15
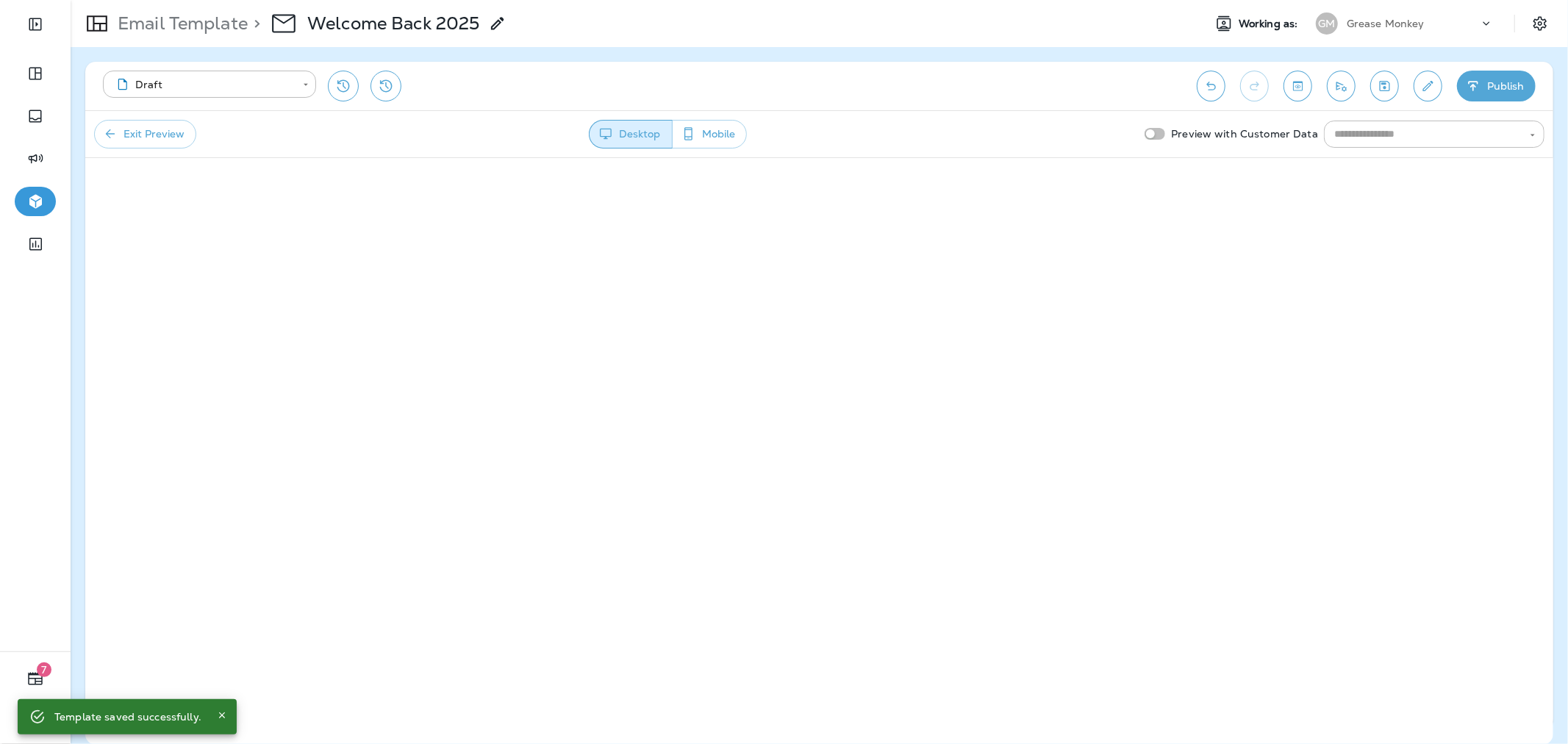
click at [1153, 127] on div "Preview with Customer Data ​" at bounding box center [1341, 134] width 405 height 27
click at [1424, 133] on input "text" at bounding box center [1422, 134] width 188 height 18
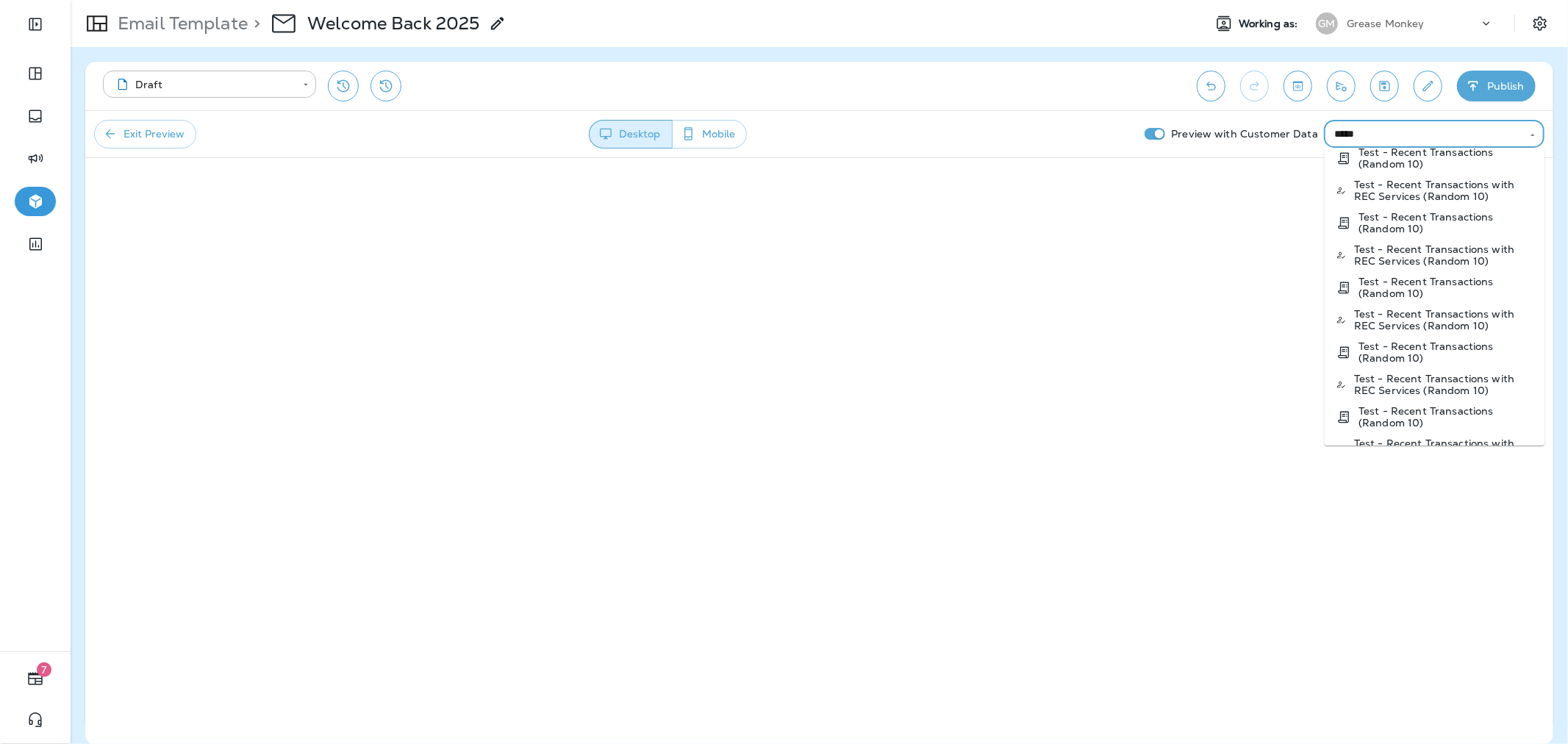
scroll to position [1361, 0]
click at [1467, 186] on p "Test - Recent Transactions with REC Services (Random 10)" at bounding box center [1444, 192] width 180 height 24
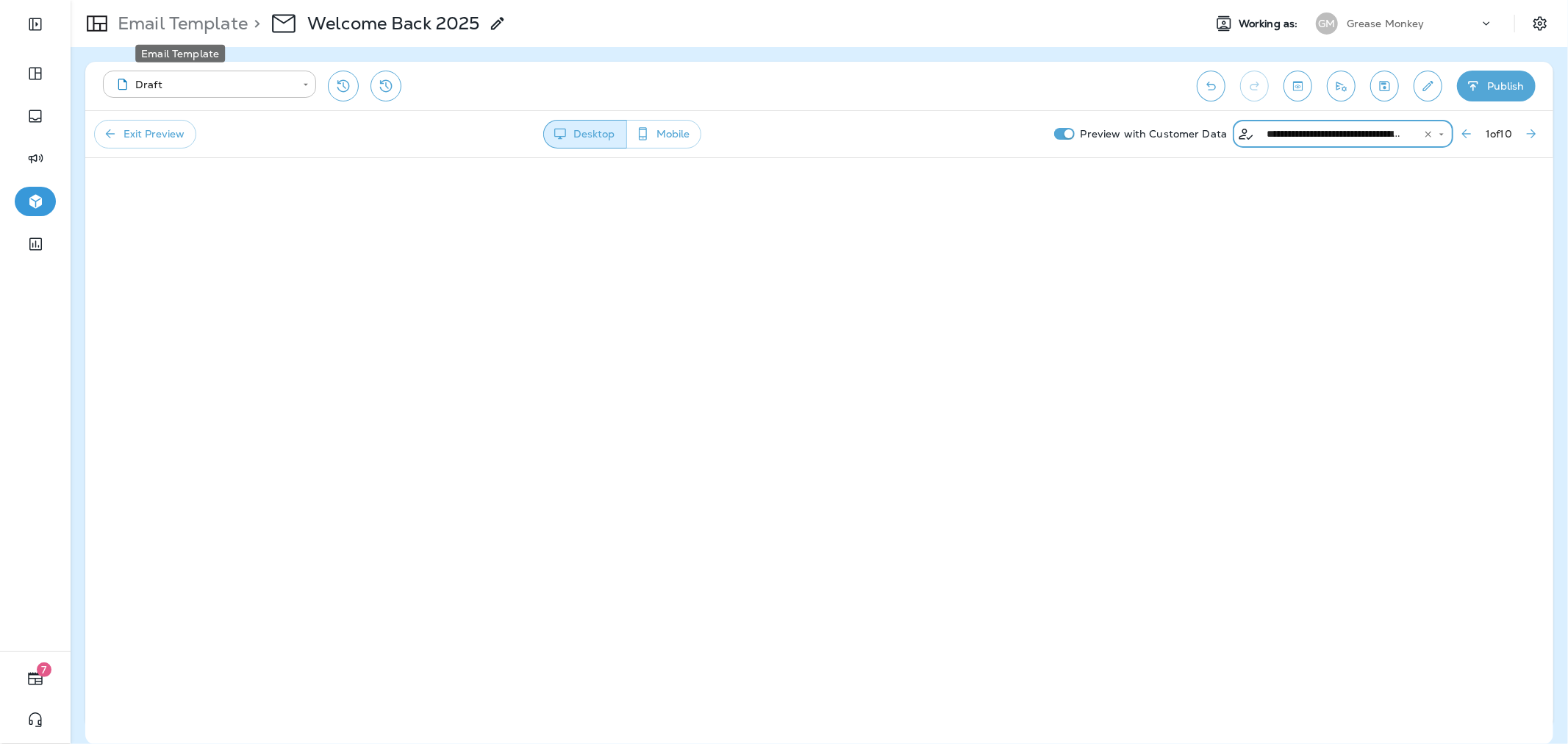
type input "**********"
drag, startPoint x: 234, startPoint y: 25, endPoint x: 188, endPoint y: 27, distance: 46.0
click at [188, 27] on p "Email Template" at bounding box center [180, 24] width 136 height 22
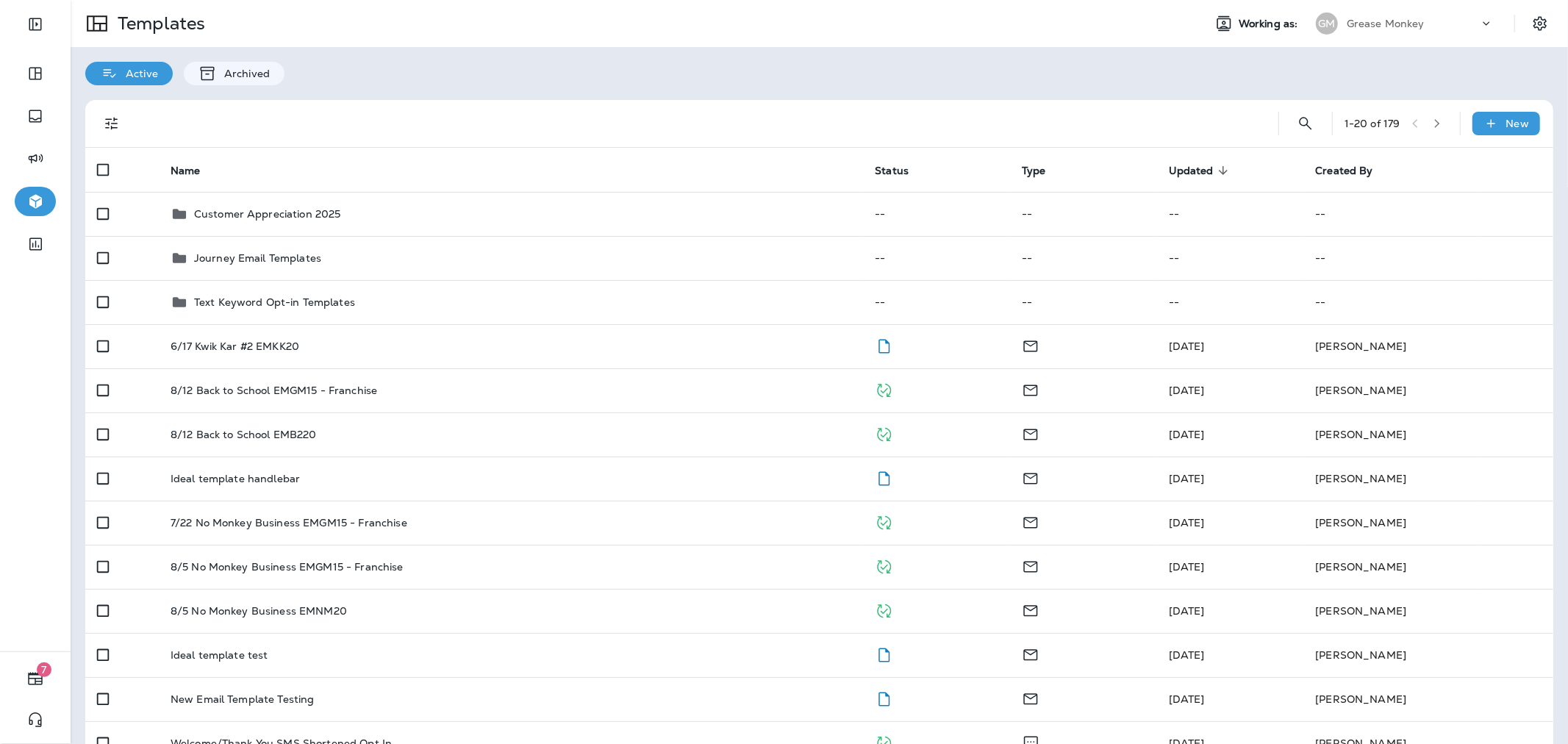
click at [1378, 24] on p "Grease Monkey" at bounding box center [1386, 24] width 78 height 12
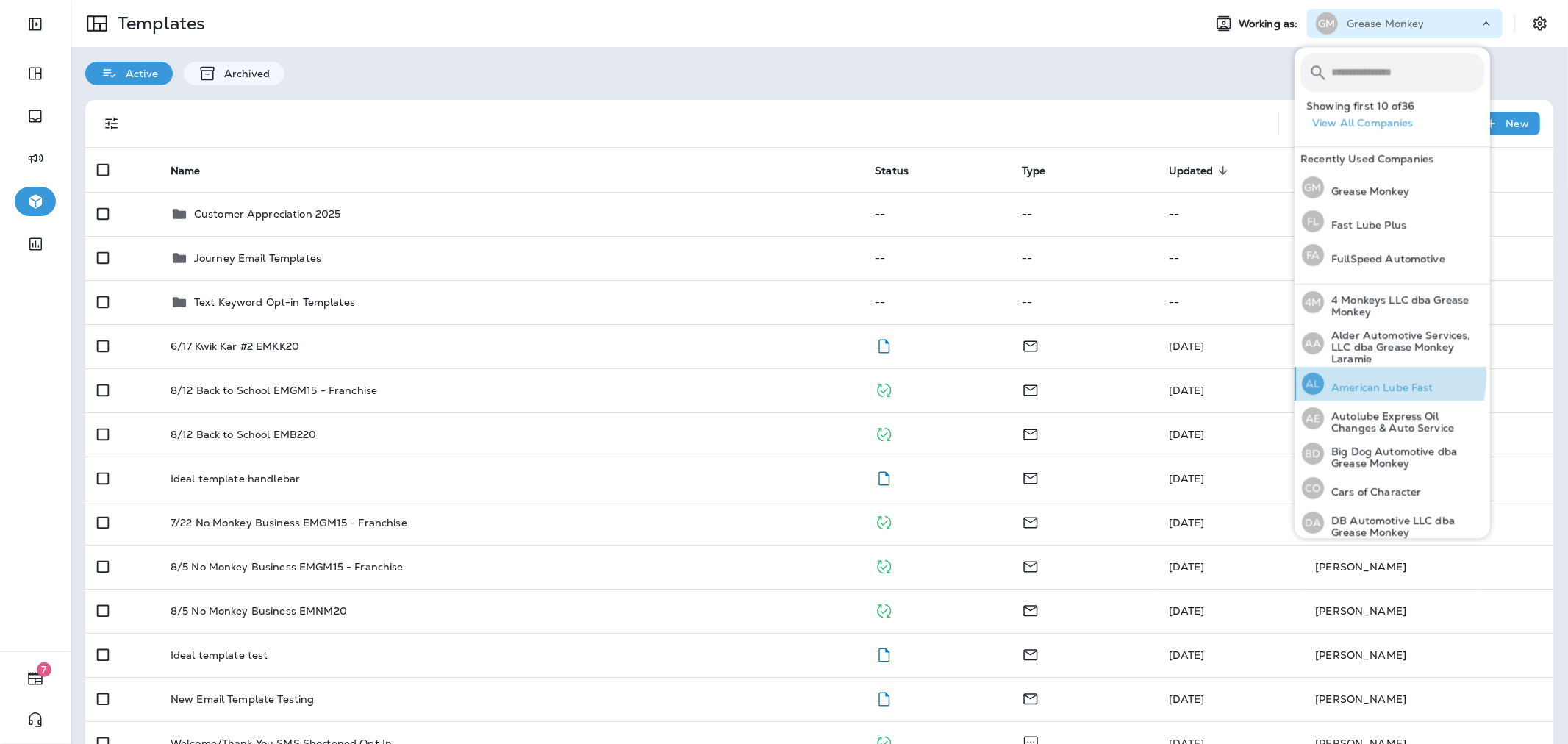
click at [1354, 374] on div "AL American Lube Fast" at bounding box center [1368, 383] width 144 height 34
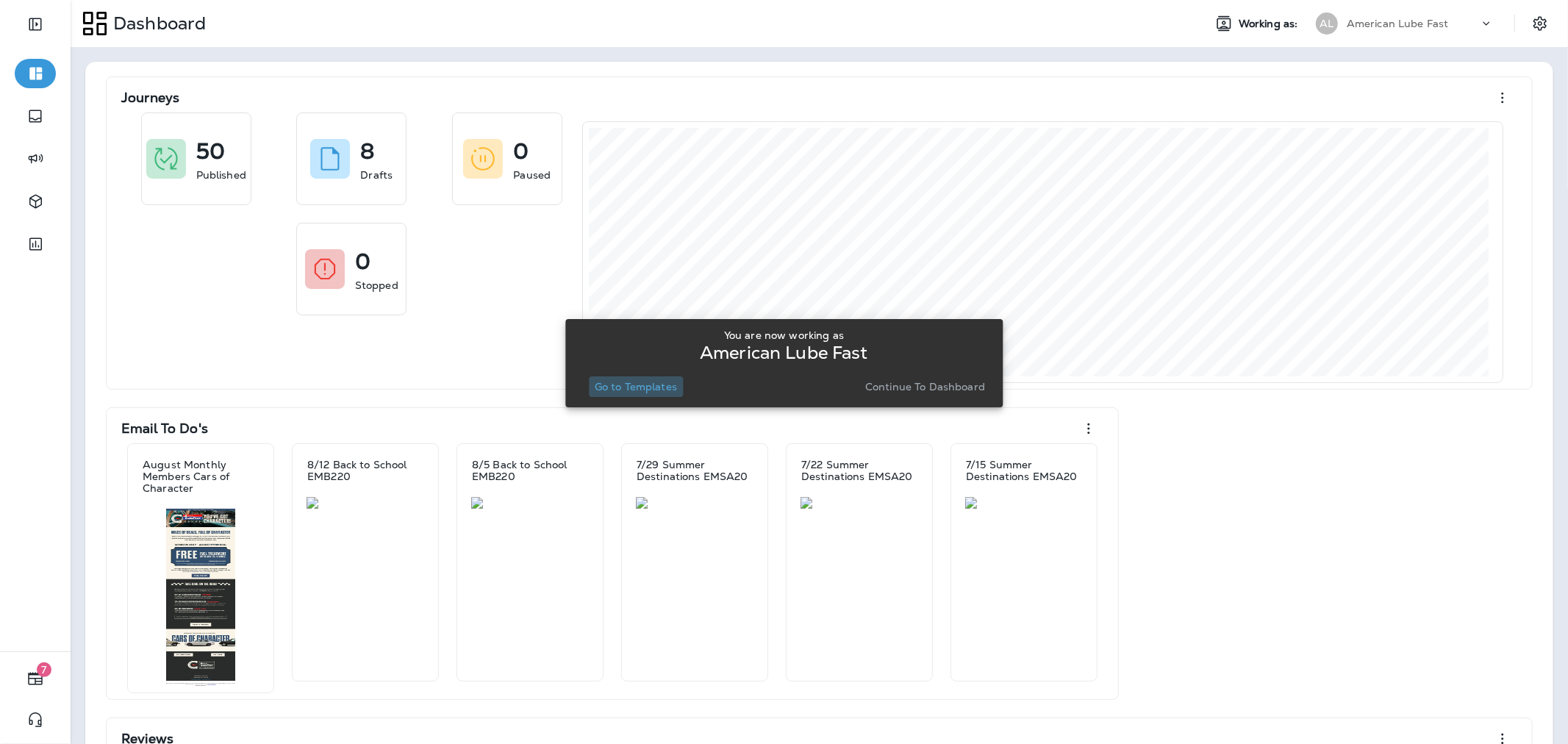
click at [666, 383] on p "Go to Templates" at bounding box center [636, 386] width 82 height 12
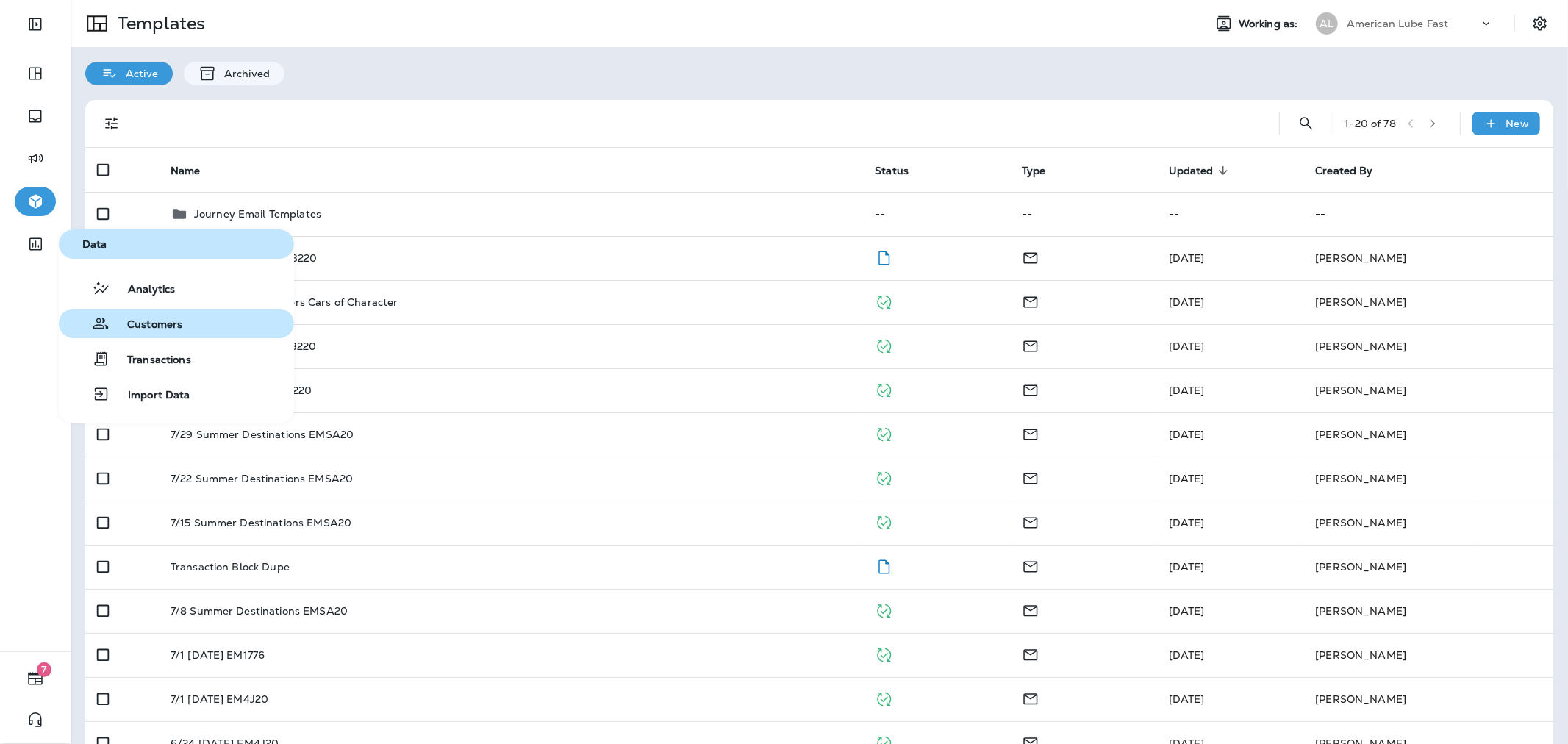
click at [160, 327] on span "Customers" at bounding box center [146, 326] width 73 height 14
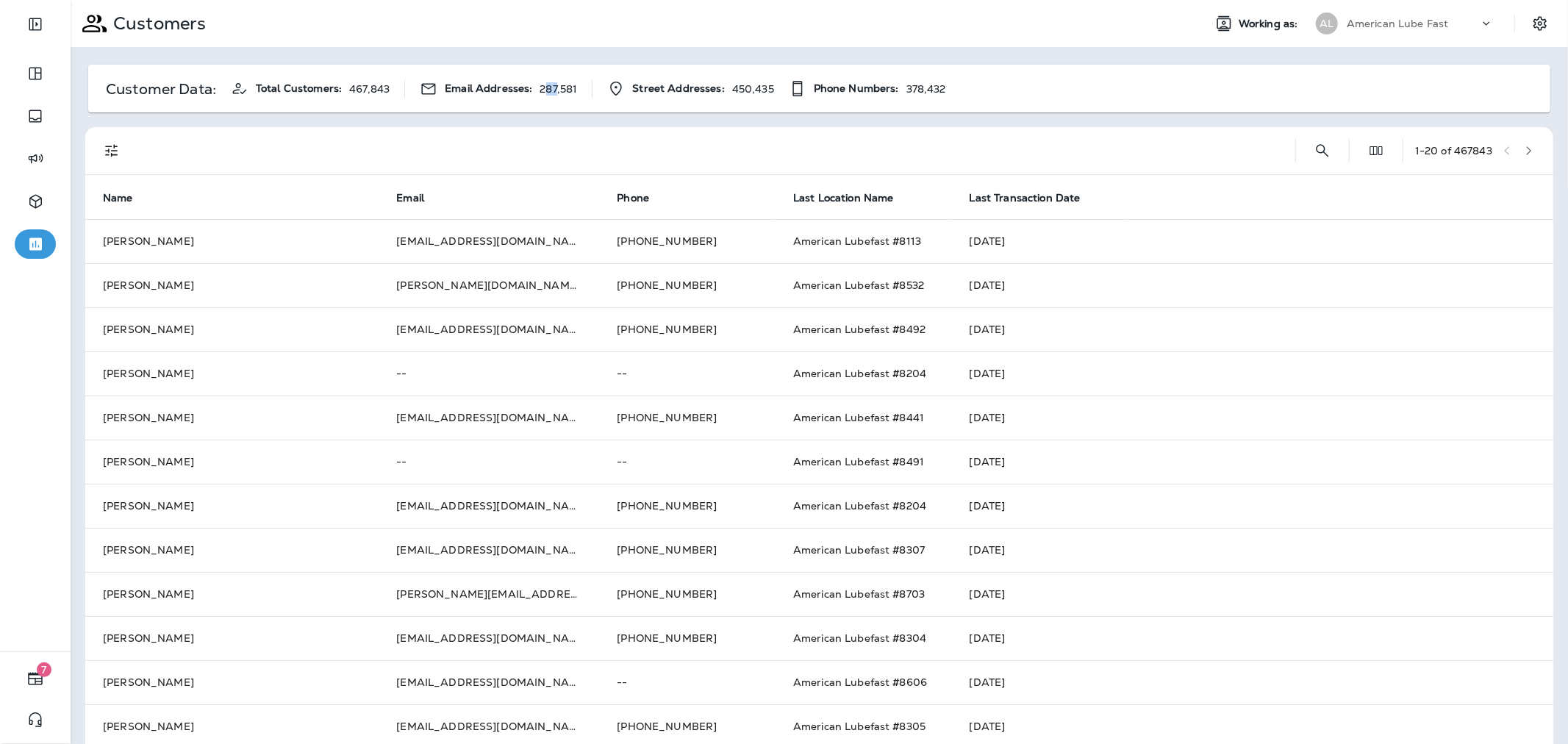
drag, startPoint x: 542, startPoint y: 99, endPoint x: 553, endPoint y: 98, distance: 11.0
click at [553, 98] on div "Customer Data: Total Customers: 467,843 Email Addresses: 287,581 Street Address…" at bounding box center [819, 89] width 1462 height 48
click at [562, 90] on p "287,581" at bounding box center [558, 89] width 38 height 12
drag, startPoint x: 347, startPoint y: 89, endPoint x: 394, endPoint y: 88, distance: 47.0
click at [394, 88] on div "Customer Data: Total Customers: 467,843 Email Addresses: 287,581 Street Address…" at bounding box center [516, 89] width 858 height 18
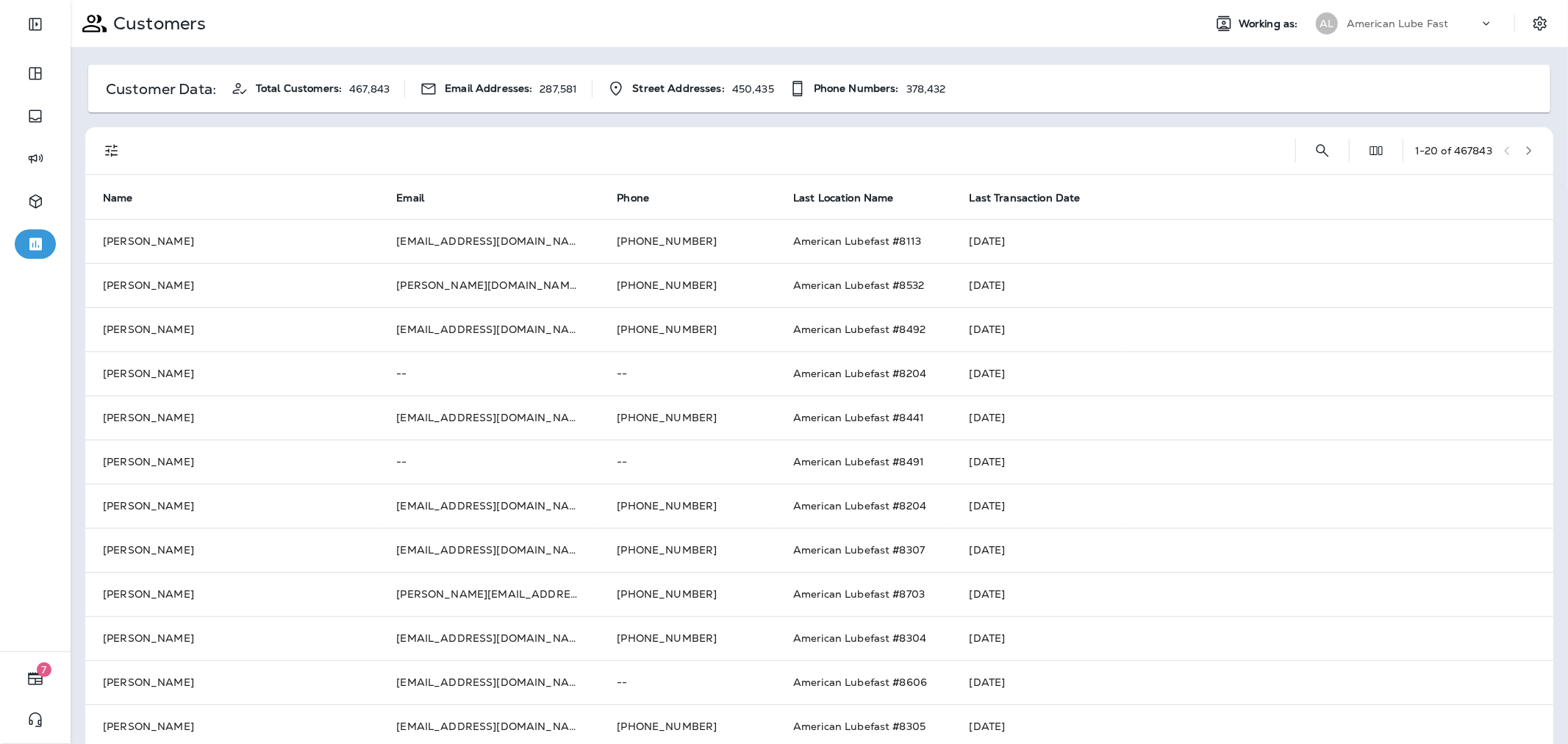
click at [400, 104] on div "Customer Data: Total Customers: 467,843 Email Addresses: 287,581 Street Address…" at bounding box center [819, 89] width 1462 height 48
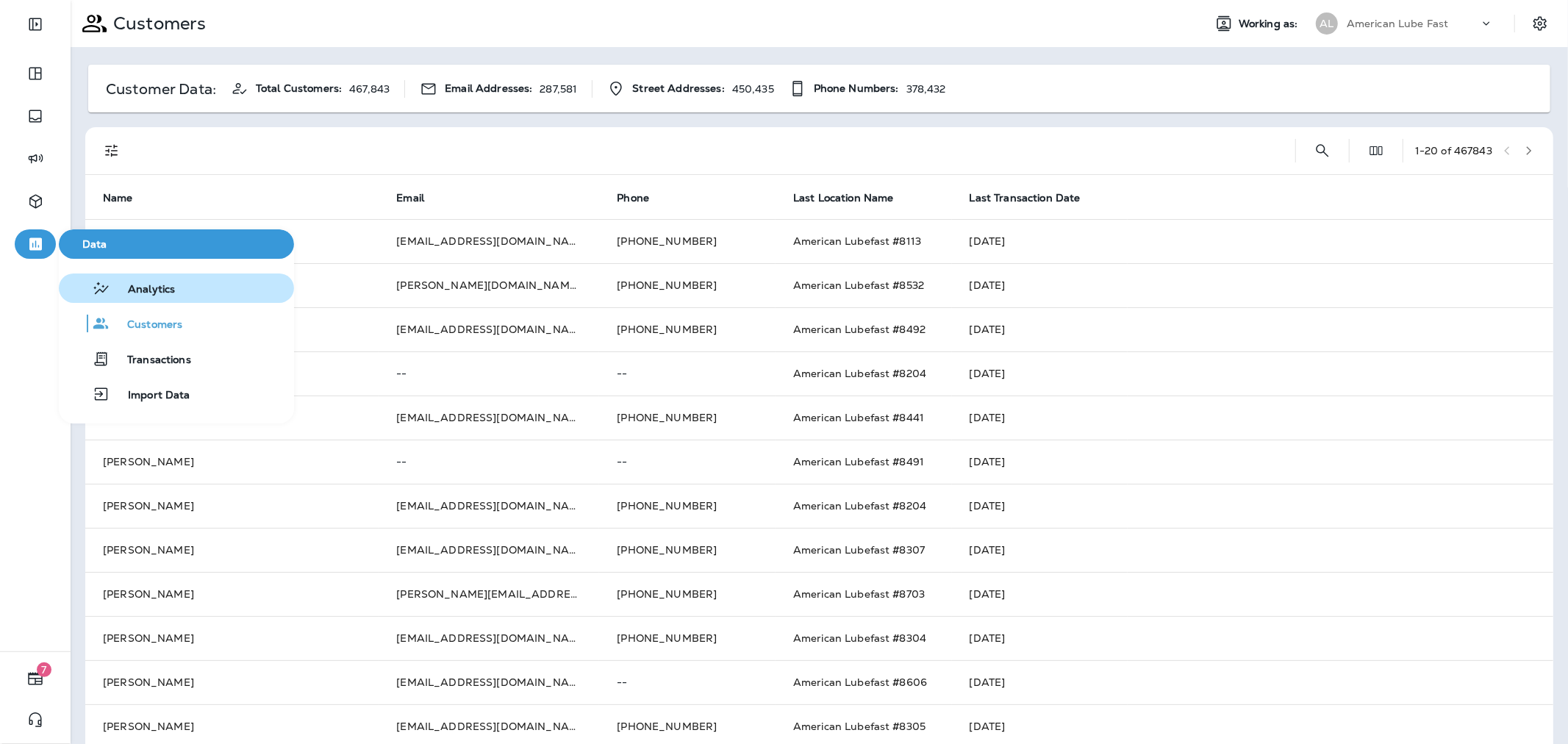
click at [141, 284] on span "Analytics" at bounding box center [142, 290] width 65 height 14
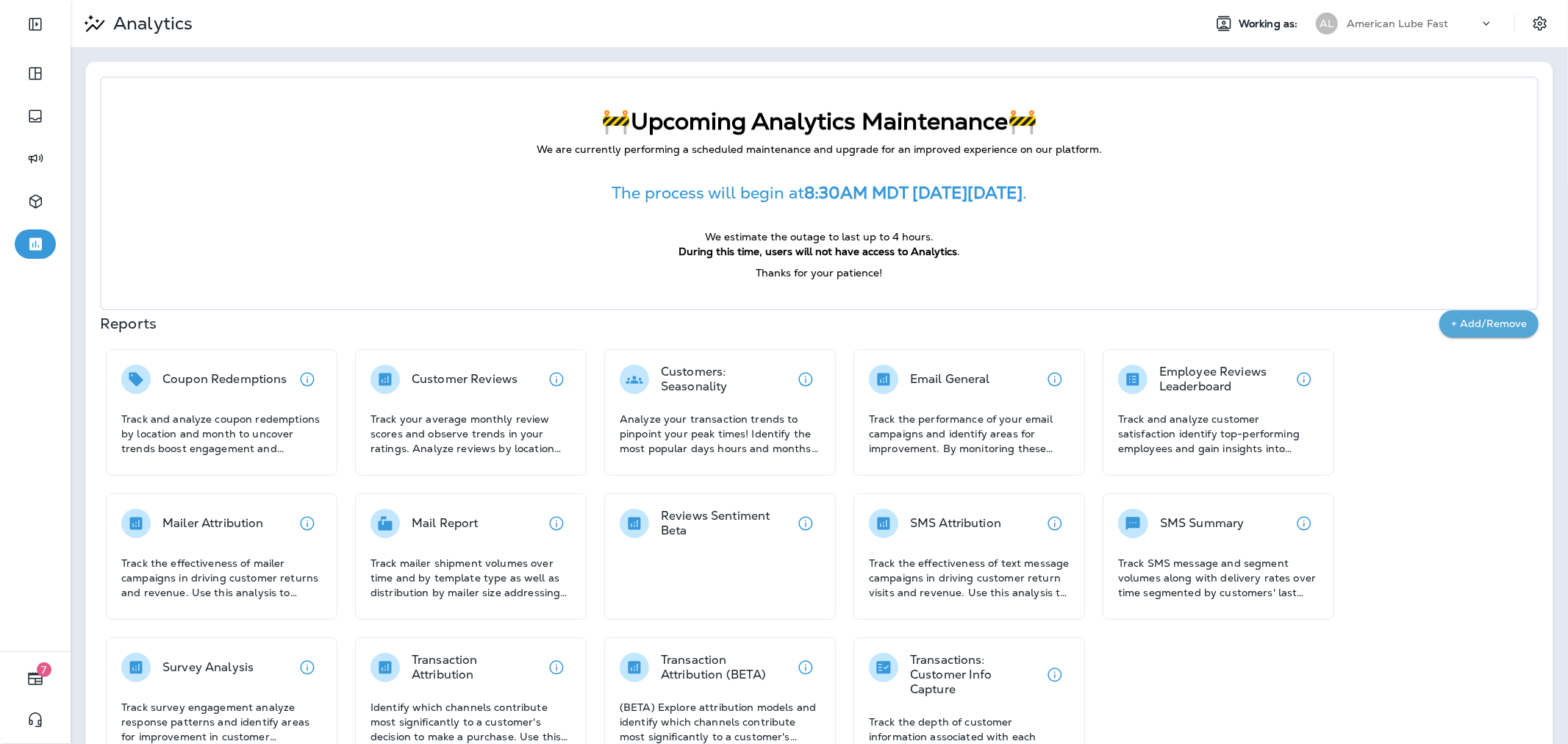
scroll to position [49, 0]
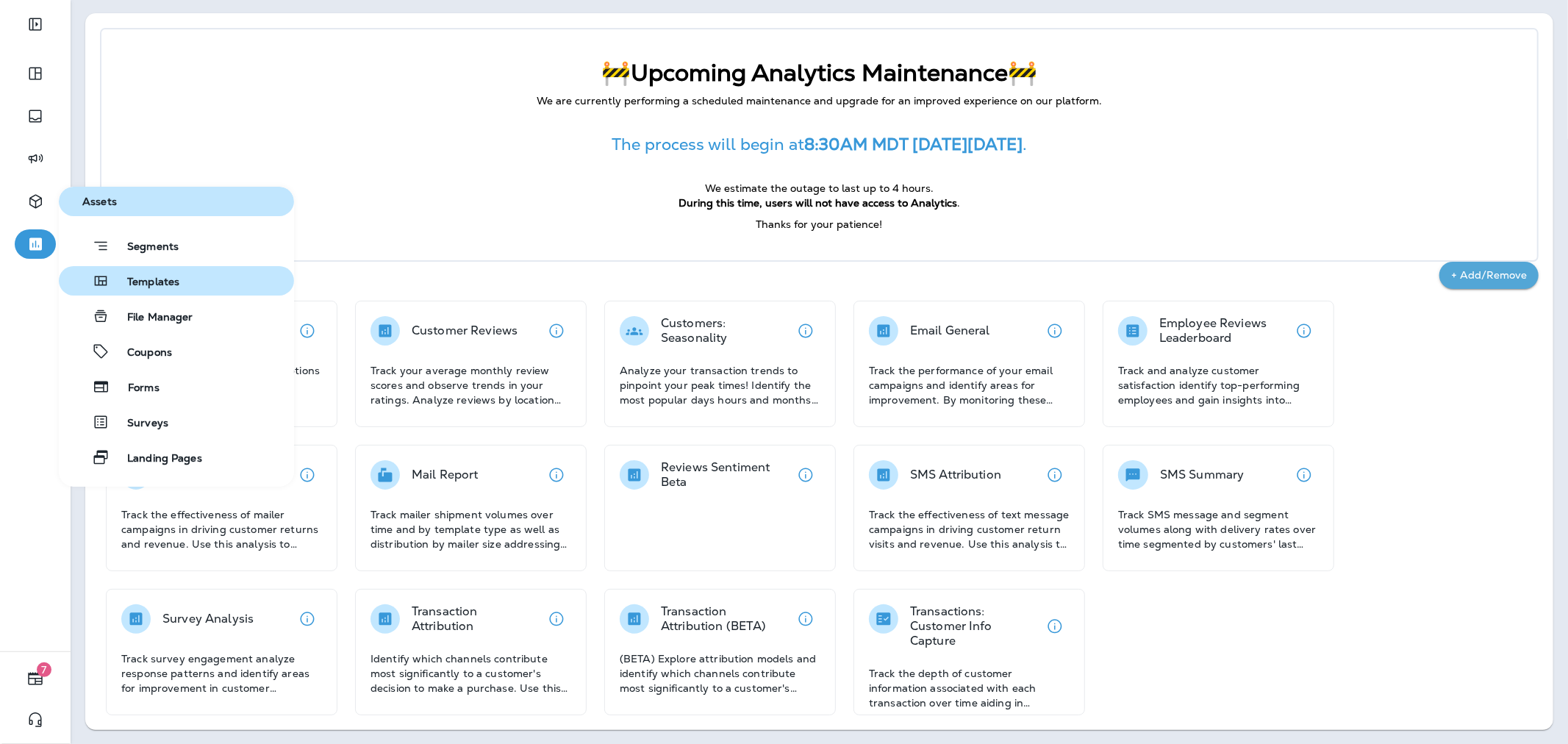
click at [146, 278] on span "Templates" at bounding box center [145, 283] width 70 height 14
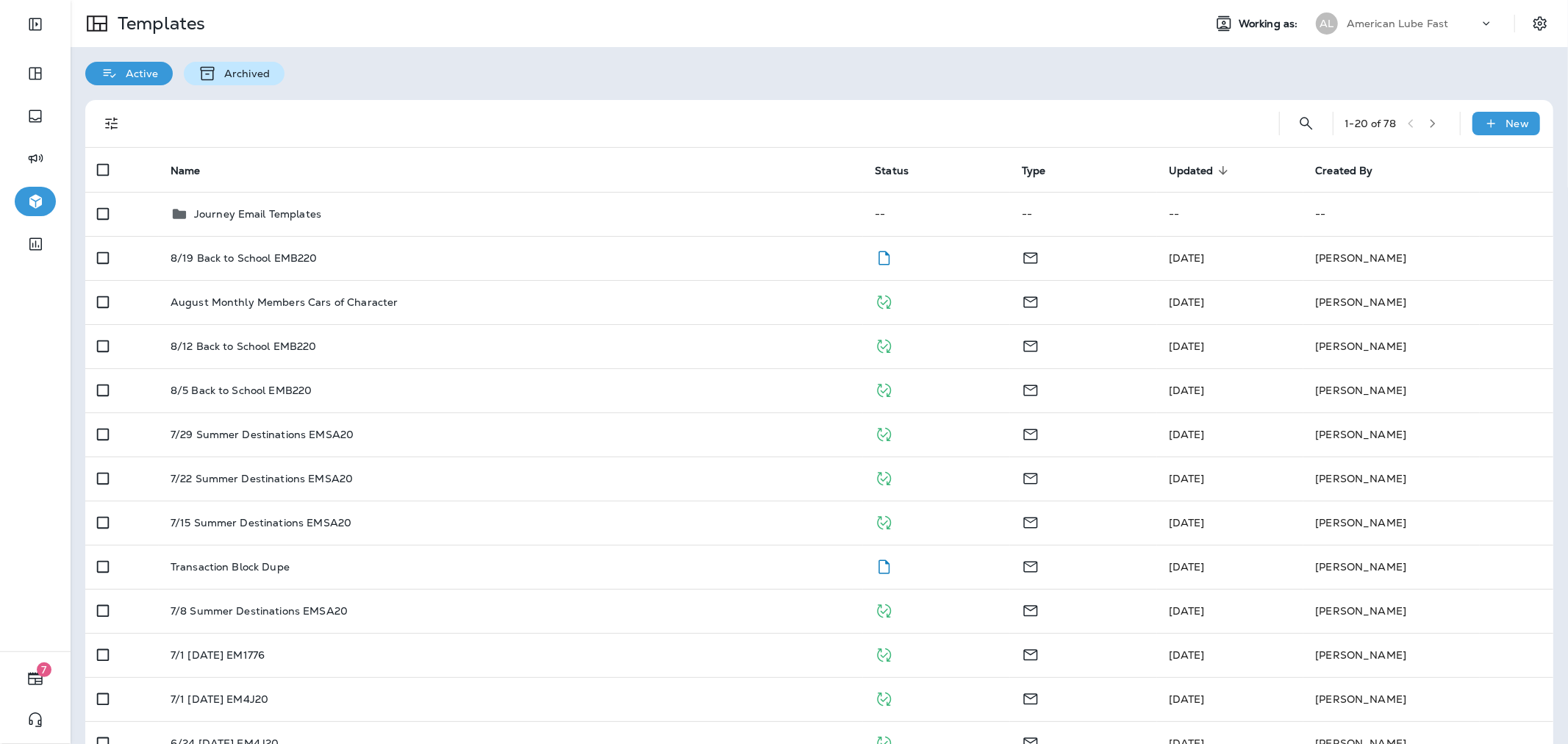
click at [255, 81] on div "Archived" at bounding box center [234, 74] width 101 height 24
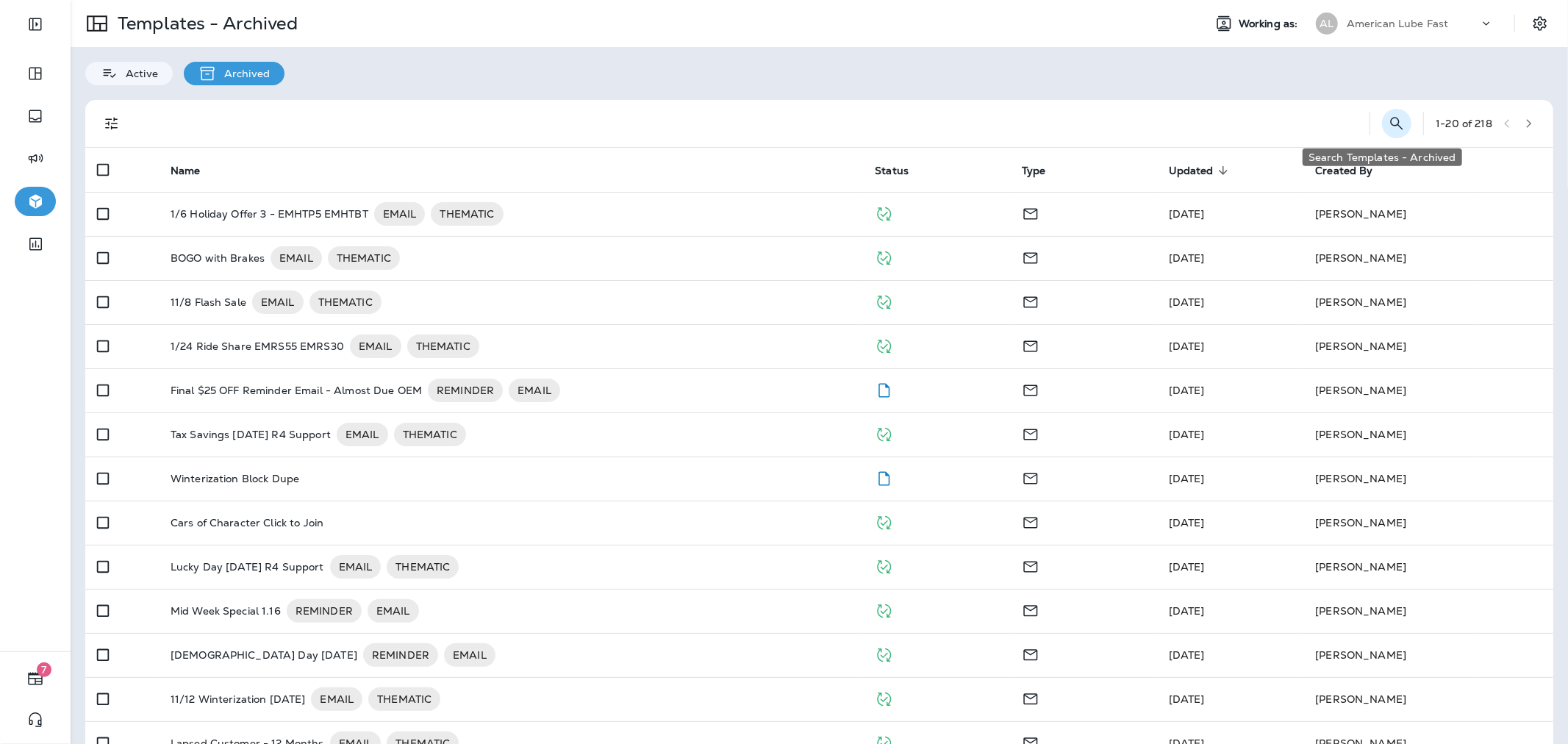
click at [1385, 135] on button "Search Templates - Archived" at bounding box center [1396, 123] width 29 height 29
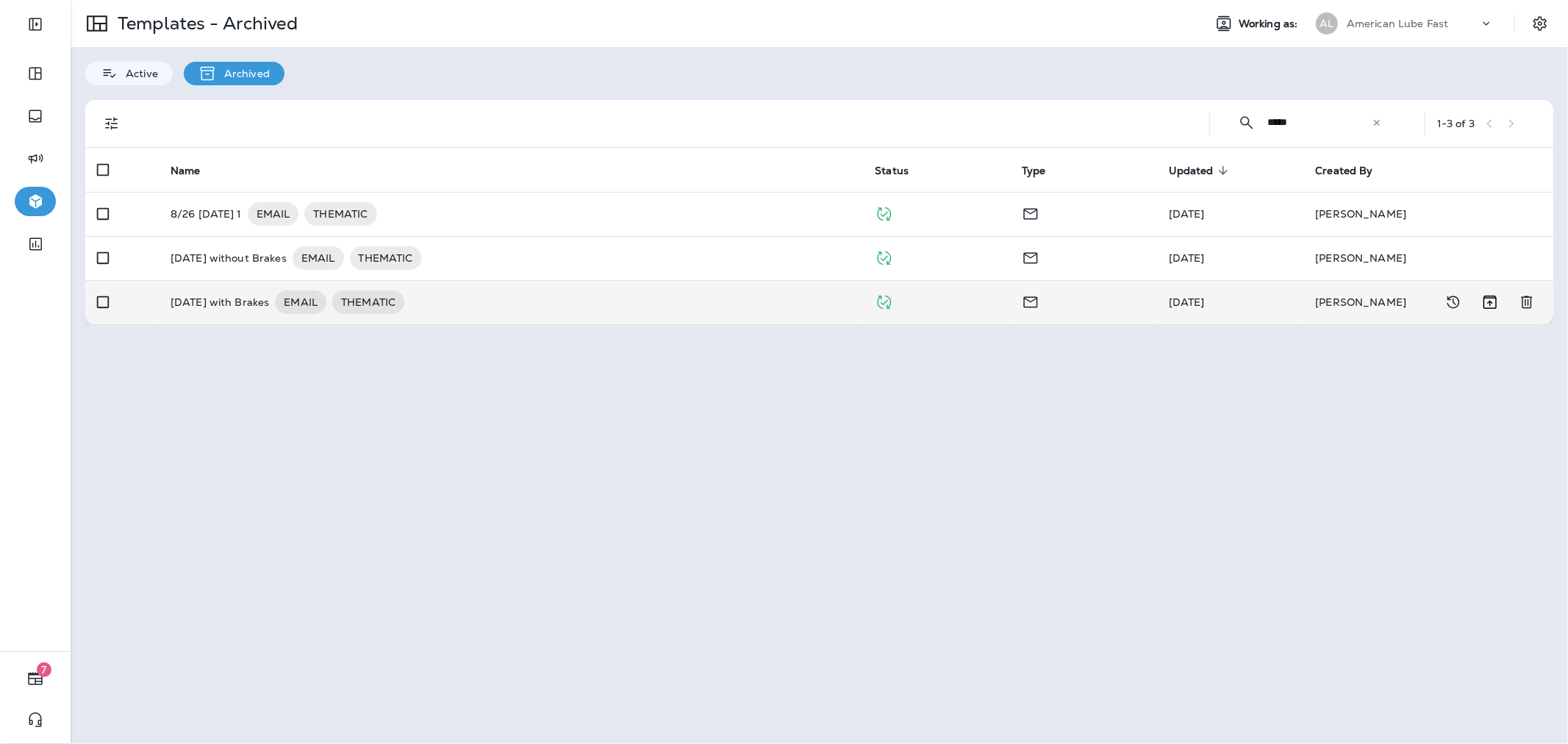
type input "*****"
click at [466, 295] on div "[DATE] with Brakes EMAIL THEMATIC" at bounding box center [511, 303] width 681 height 24
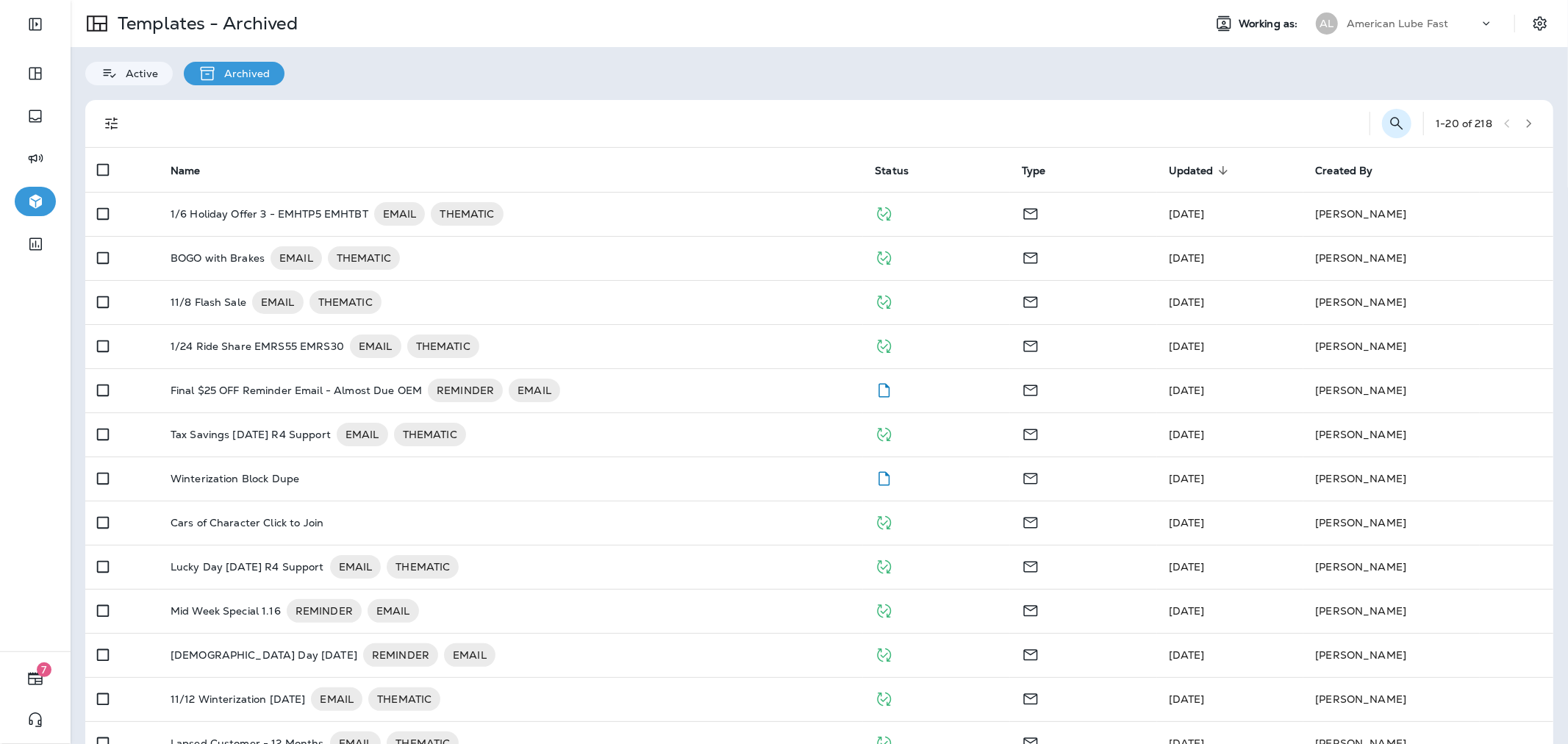
click at [1388, 122] on icon "Search Templates - Archived" at bounding box center [1397, 124] width 18 height 18
click at [1322, 125] on input "text" at bounding box center [1331, 122] width 131 height 39
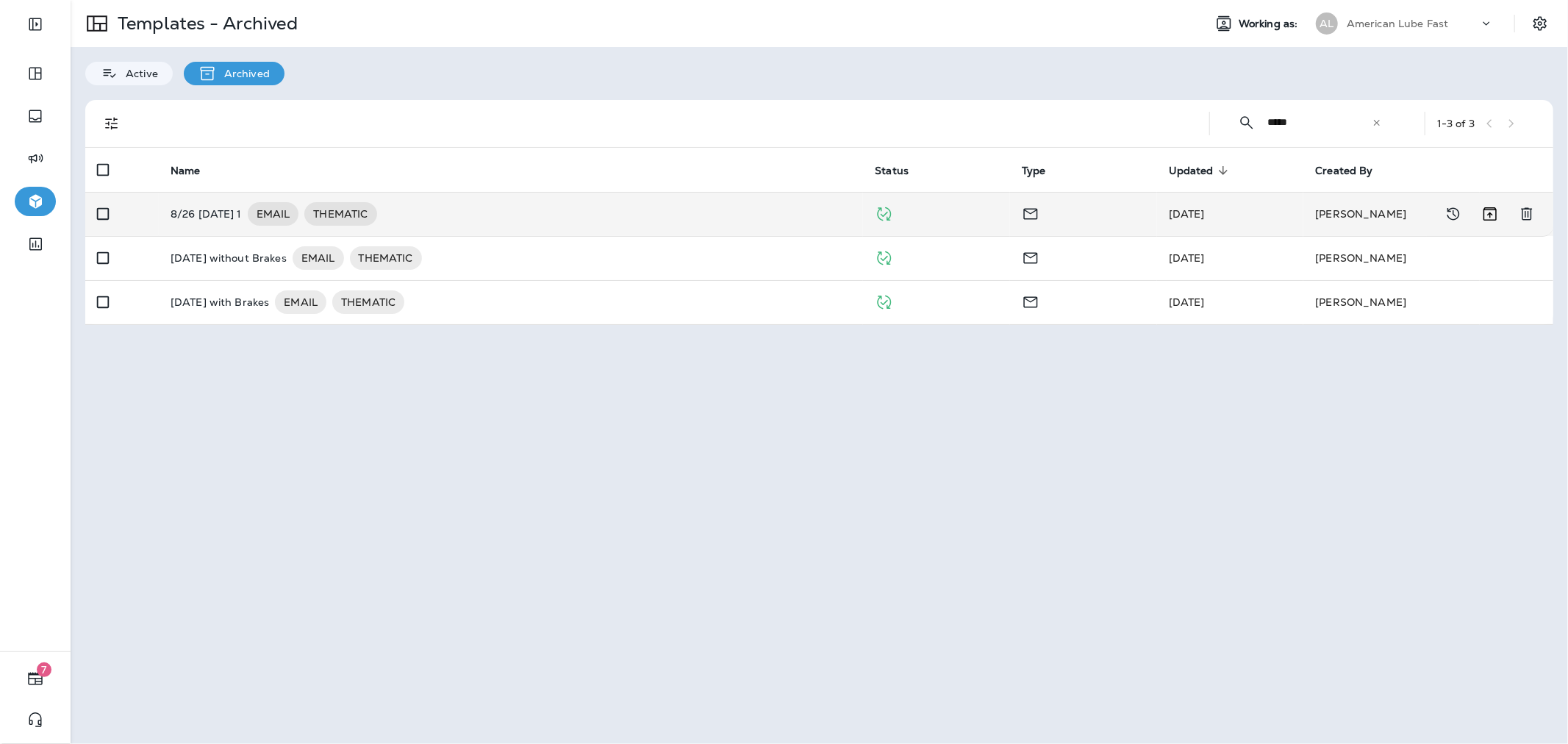
type input "*****"
click at [430, 213] on div "8/26 [DATE] 1 EMAIL THEMATIC" at bounding box center [511, 214] width 681 height 24
